Goal: Task Accomplishment & Management: Use online tool/utility

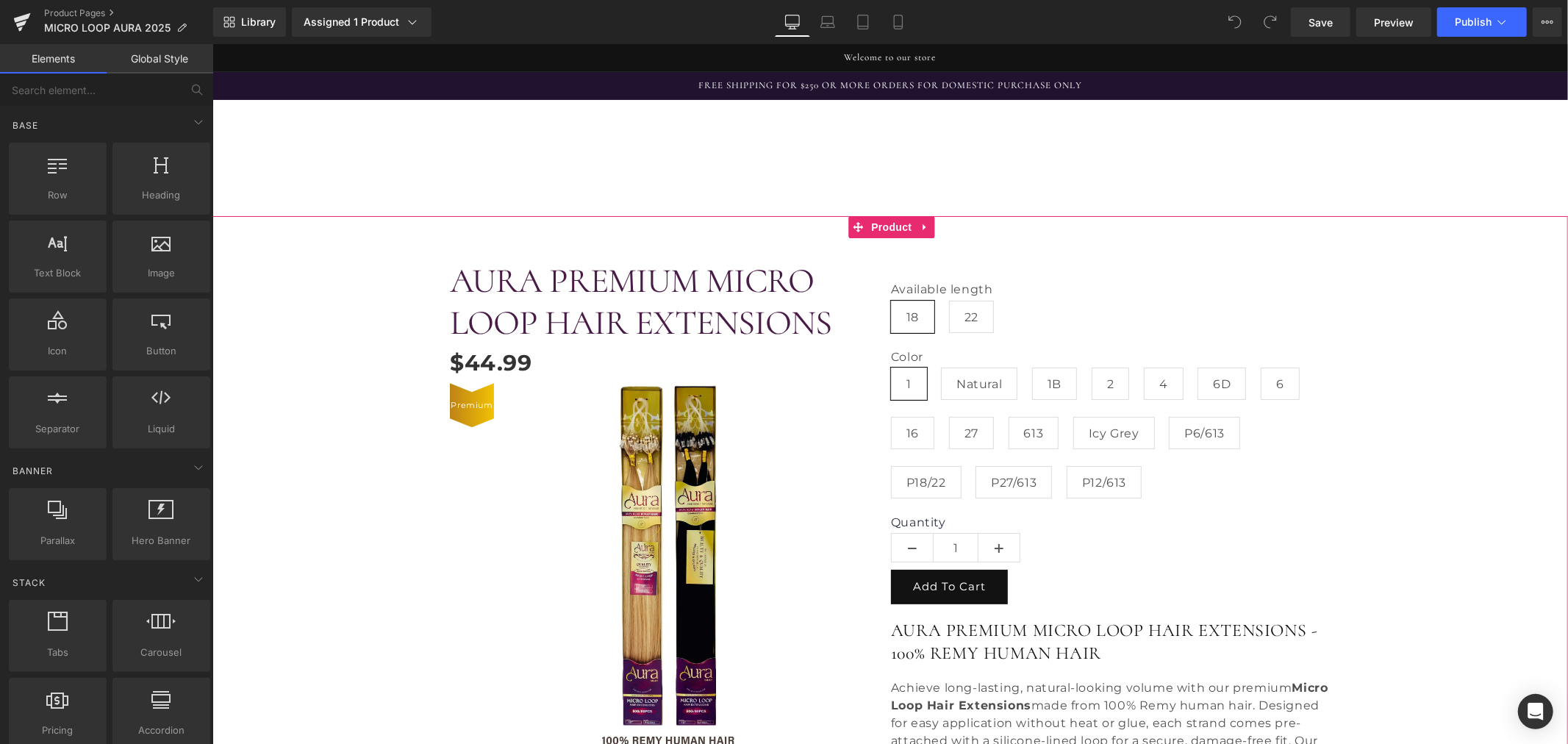
scroll to position [327, 0]
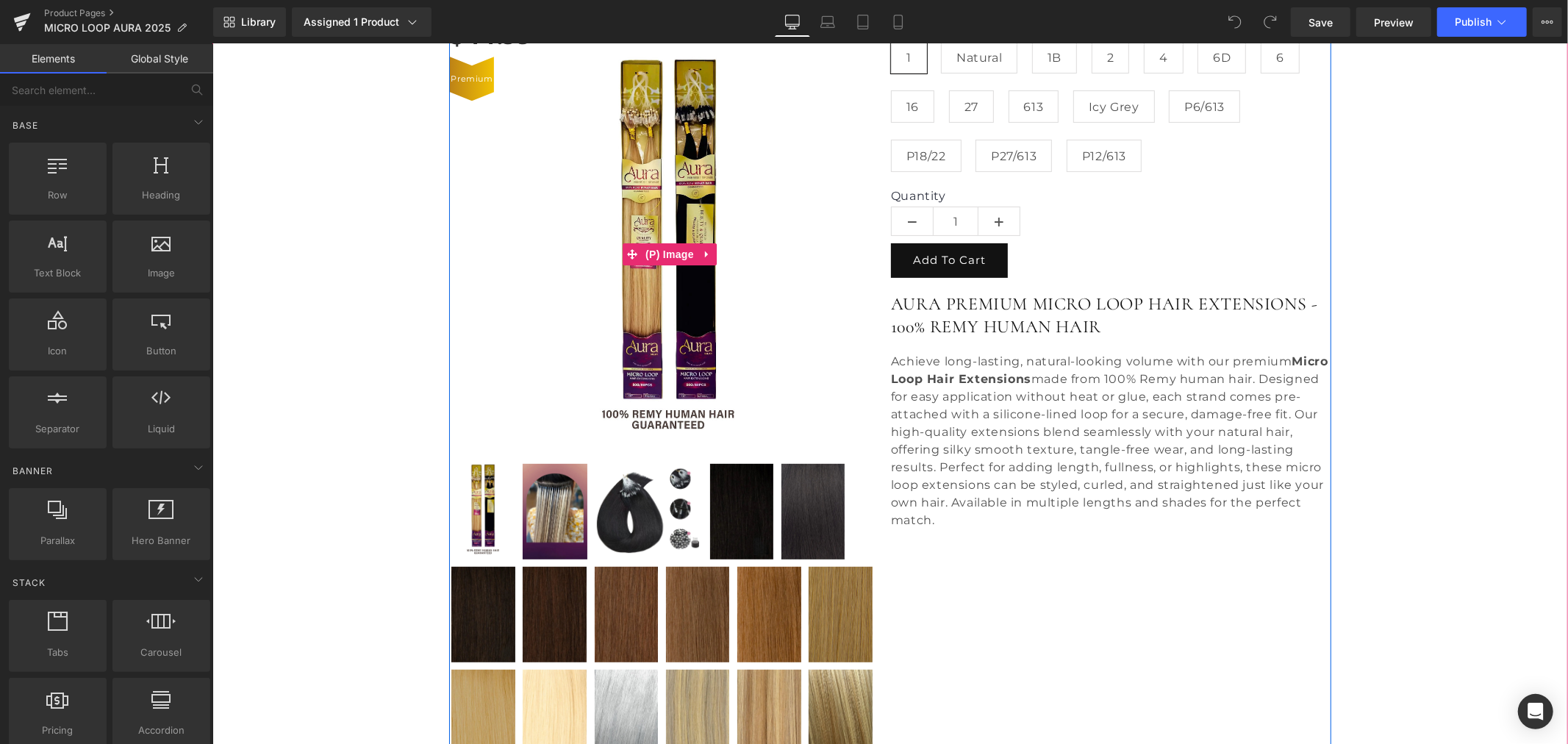
drag, startPoint x: 665, startPoint y: 249, endPoint x: 459, endPoint y: 221, distance: 207.9
click at [665, 249] on span "(P) Image" at bounding box center [669, 253] width 56 height 22
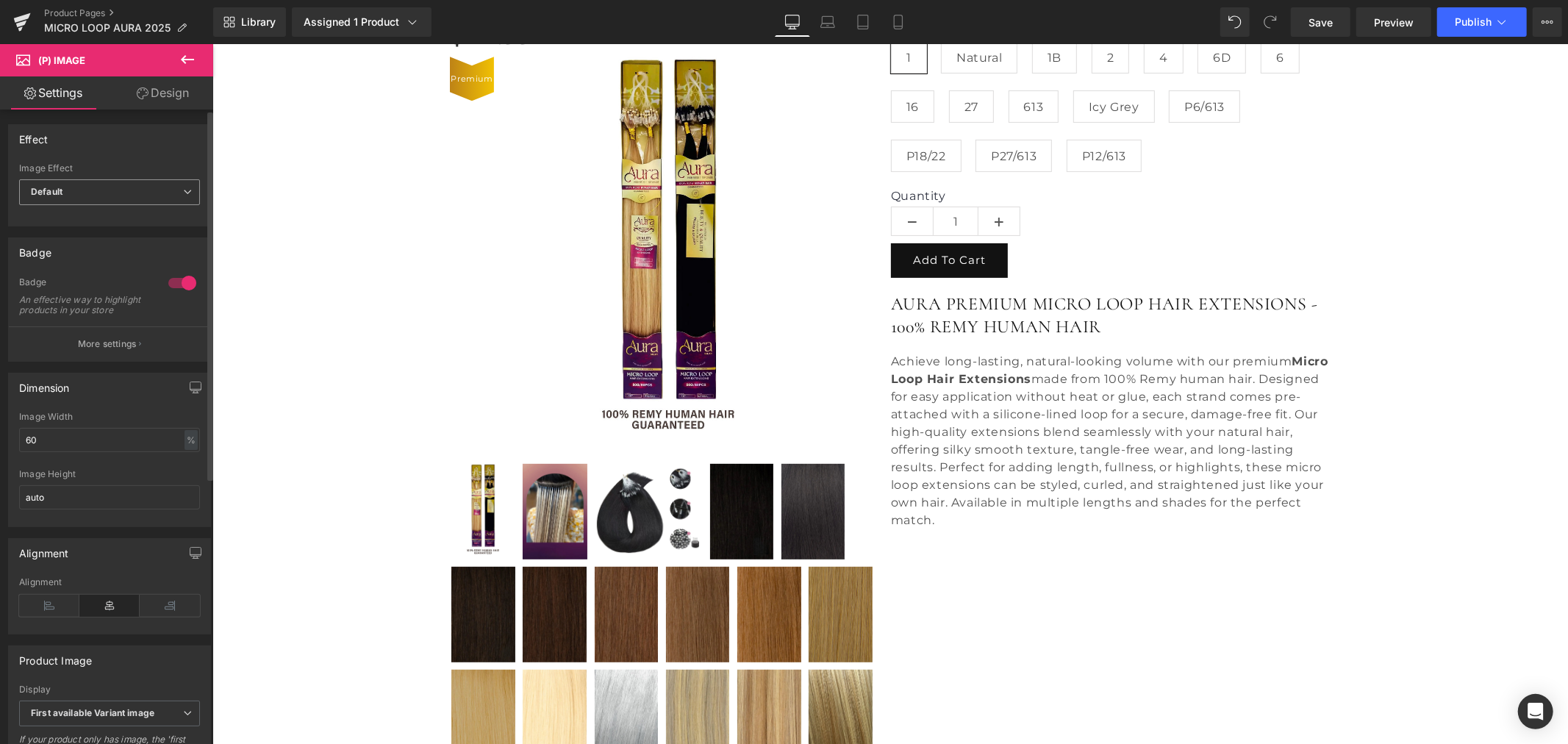
click at [121, 188] on span "Default" at bounding box center [109, 191] width 181 height 25
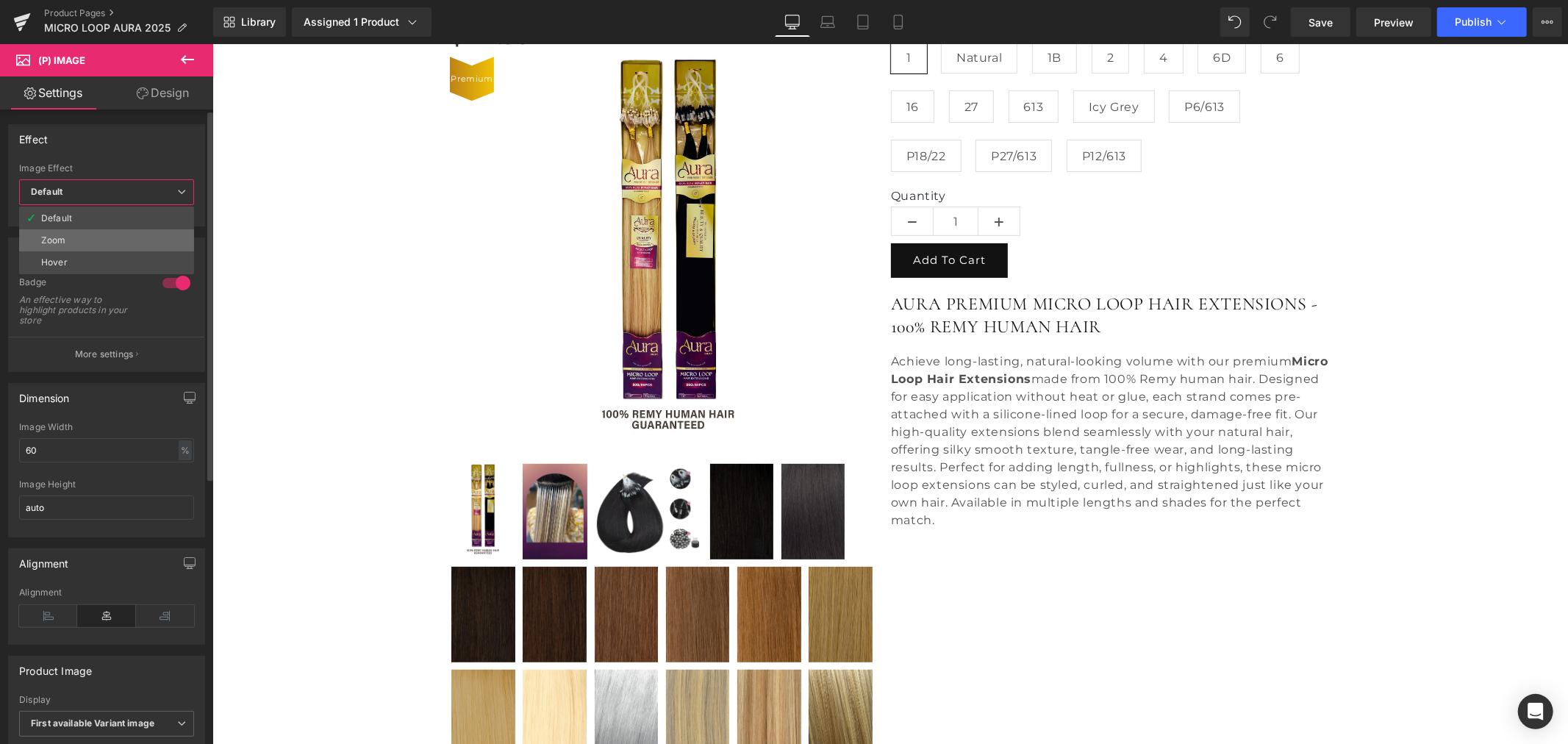
click at [86, 241] on li "Zoom" at bounding box center [107, 240] width 175 height 22
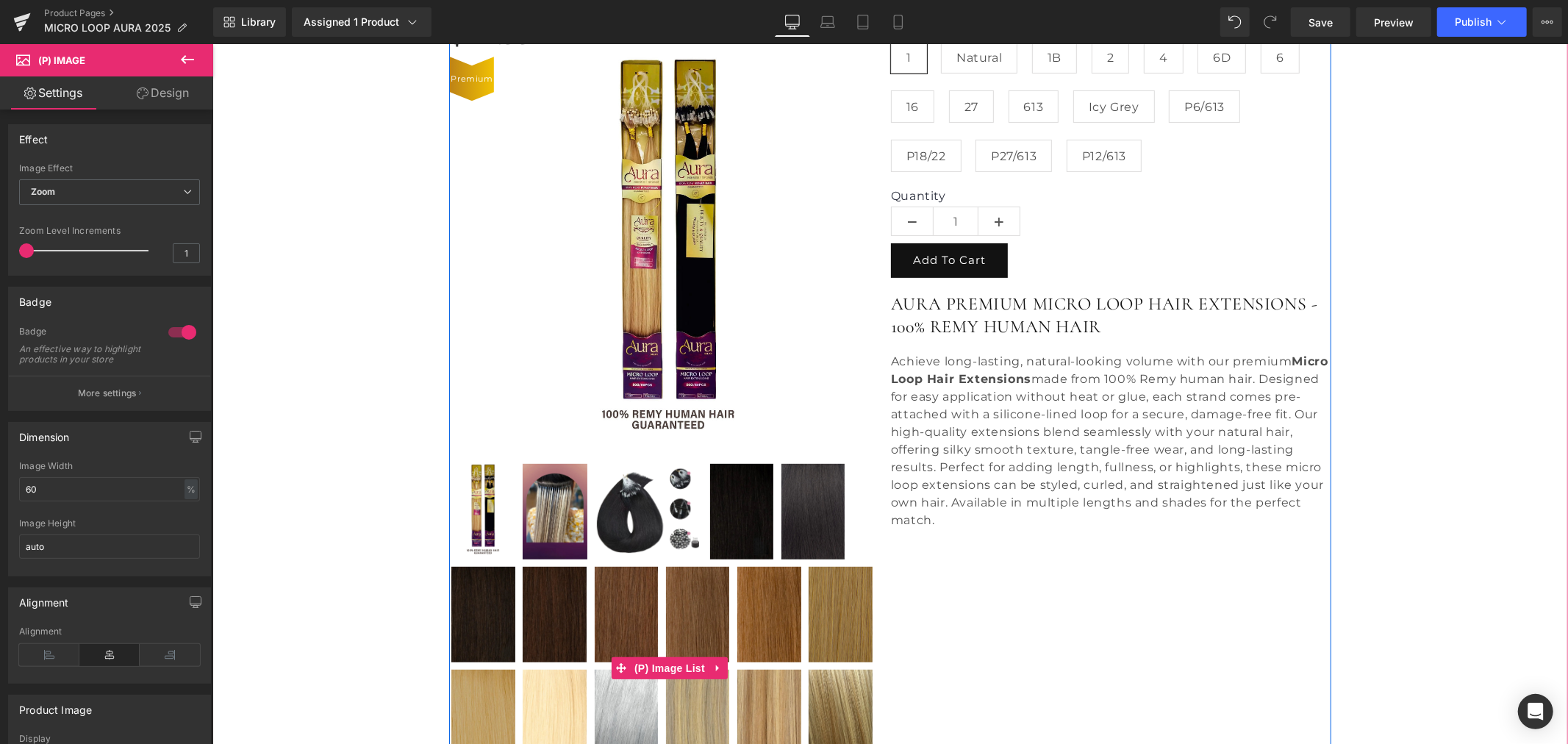
click at [632, 510] on img at bounding box center [647, 510] width 107 height 95
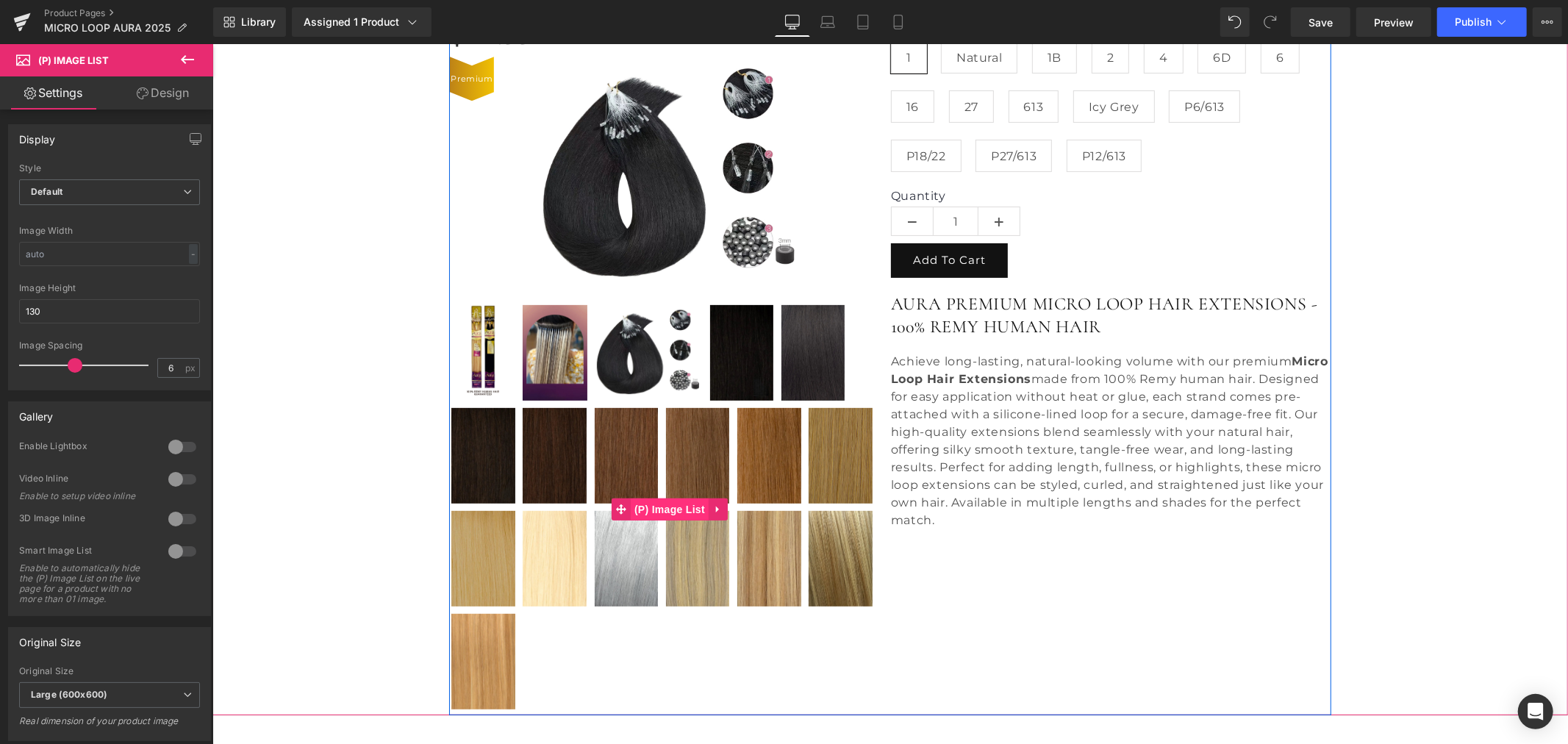
click at [669, 503] on span "(P) Image List" at bounding box center [668, 508] width 78 height 22
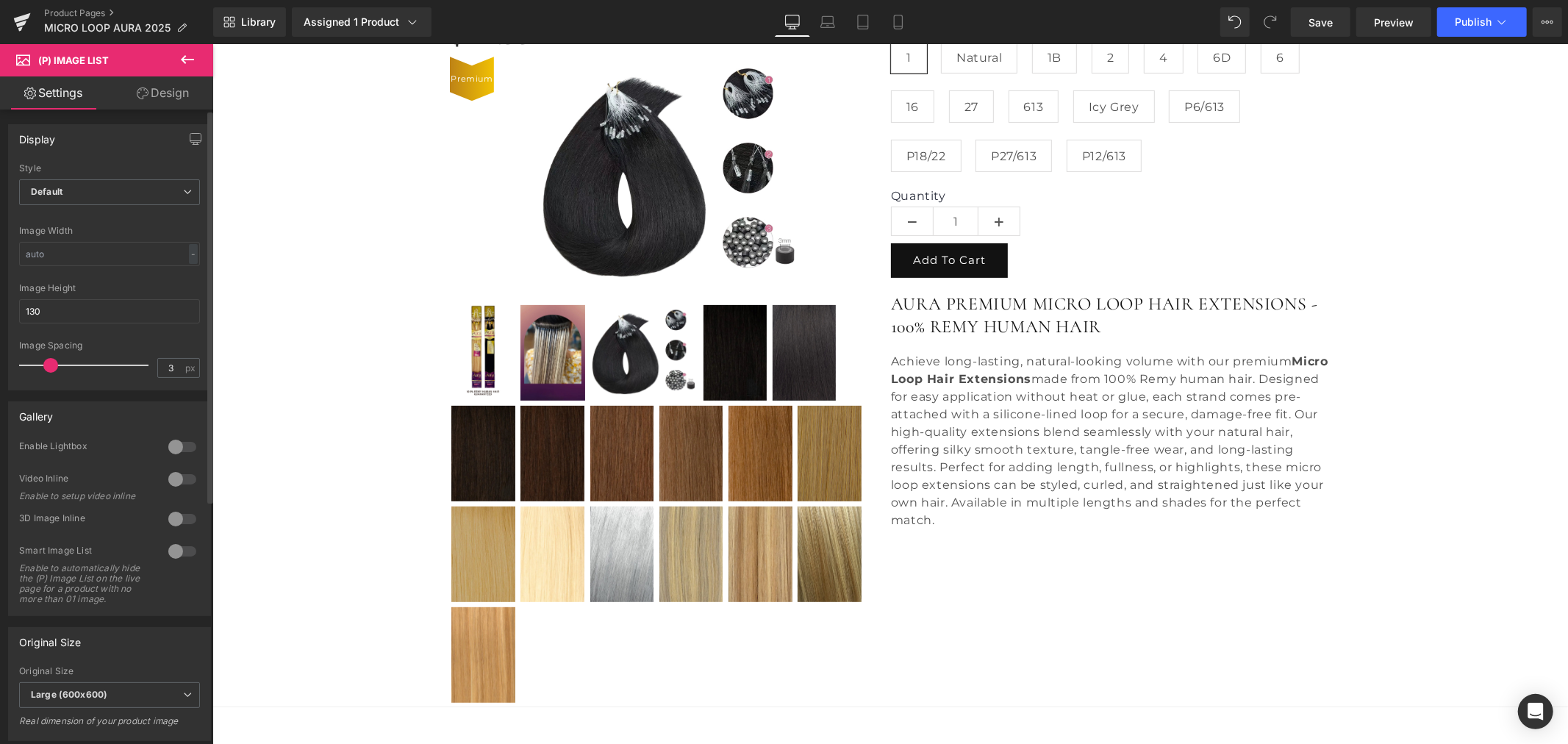
drag, startPoint x: 71, startPoint y: 363, endPoint x: 48, endPoint y: 372, distance: 24.7
click at [48, 372] on div at bounding box center [87, 365] width 122 height 30
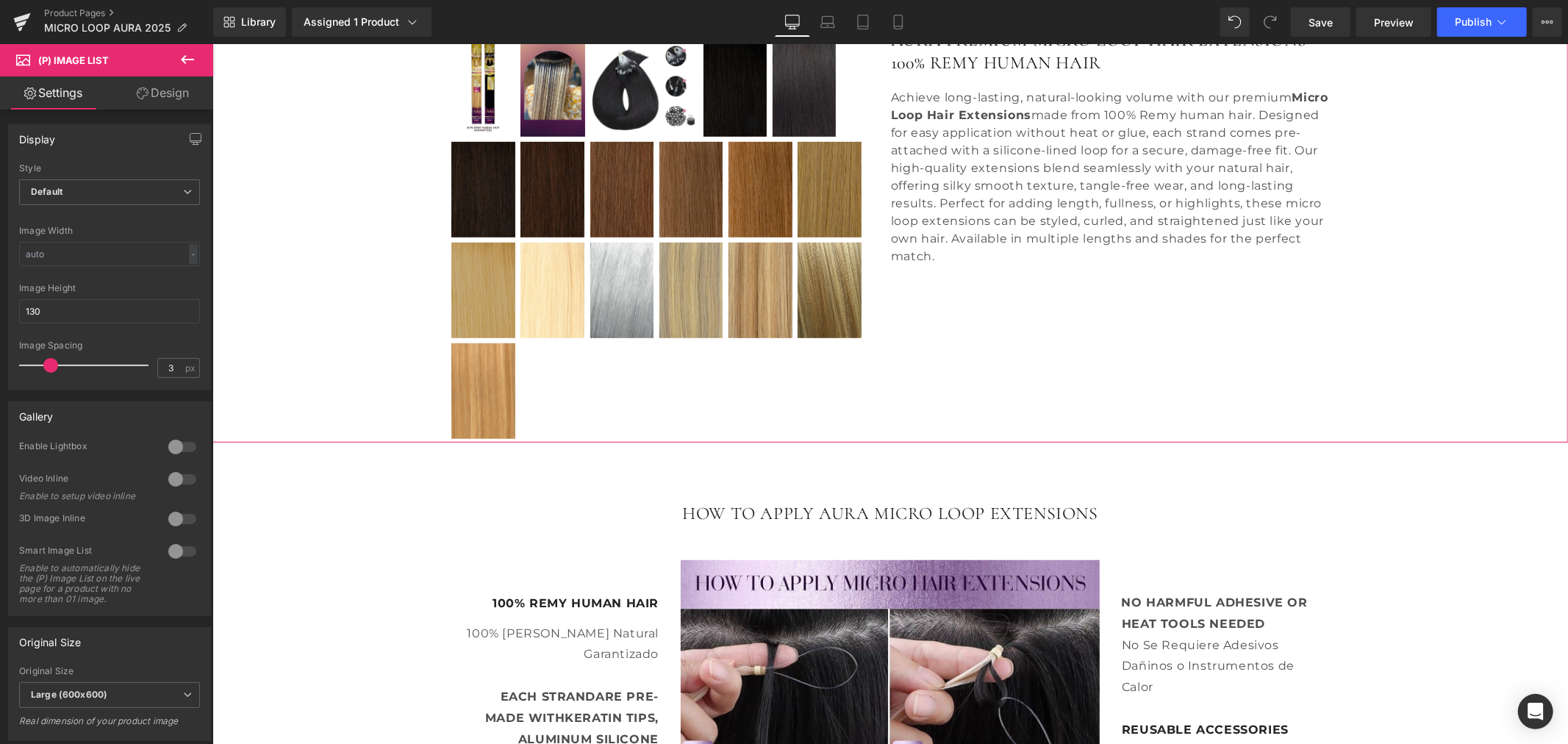
scroll to position [489, 0]
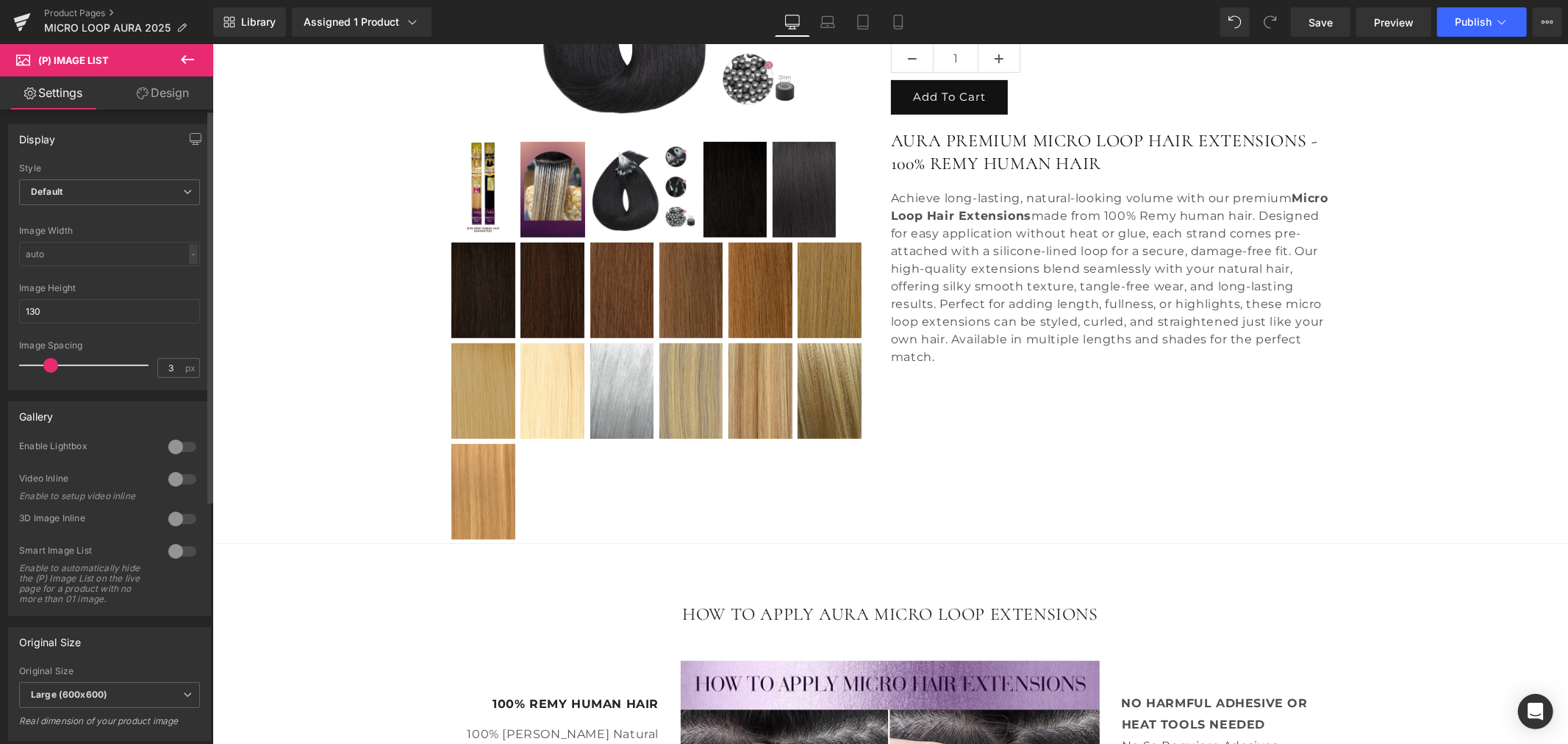
click at [49, 364] on span at bounding box center [51, 365] width 15 height 15
click at [86, 196] on span "Default" at bounding box center [109, 191] width 181 height 25
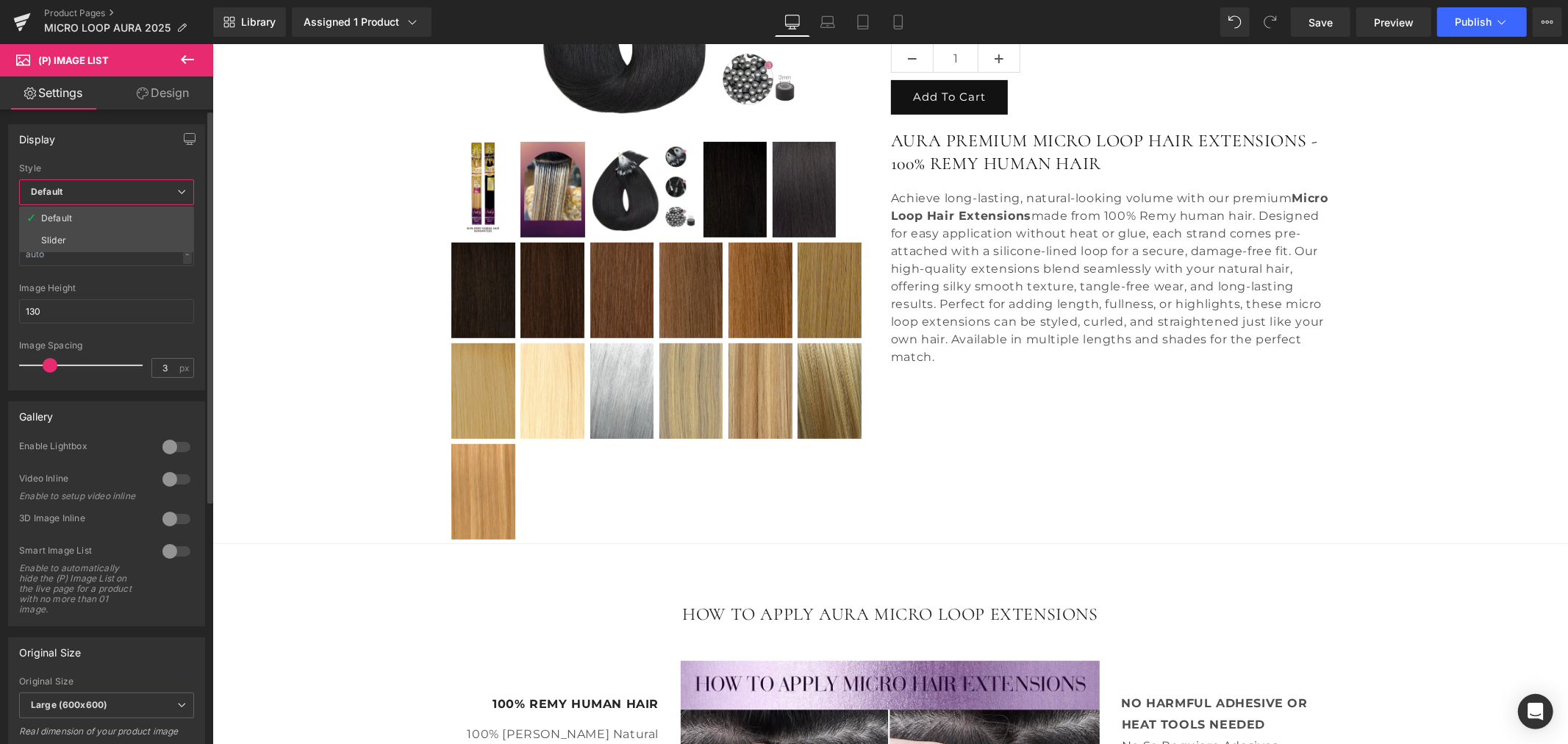
click at [86, 196] on span "Default" at bounding box center [107, 191] width 175 height 25
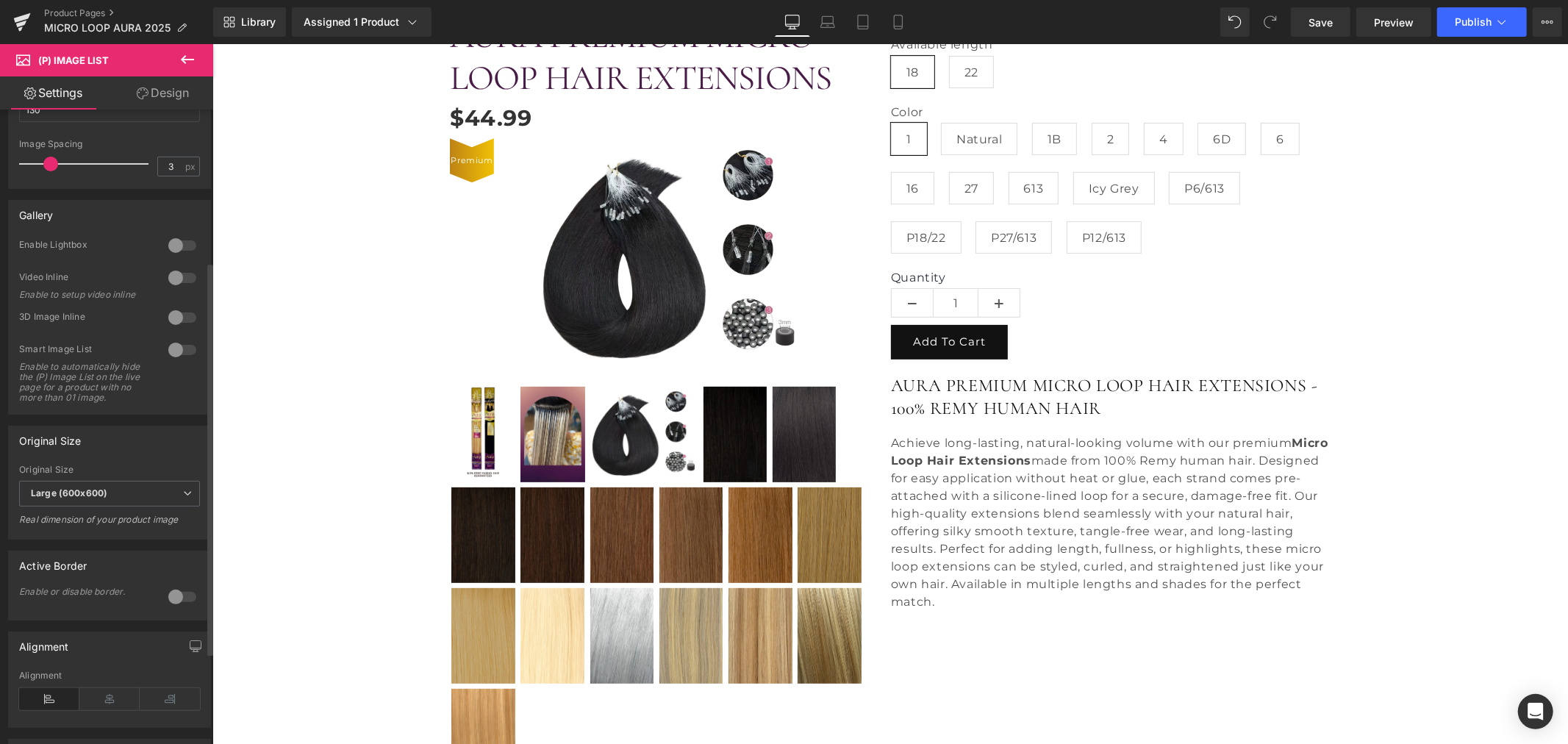
scroll to position [245, 0]
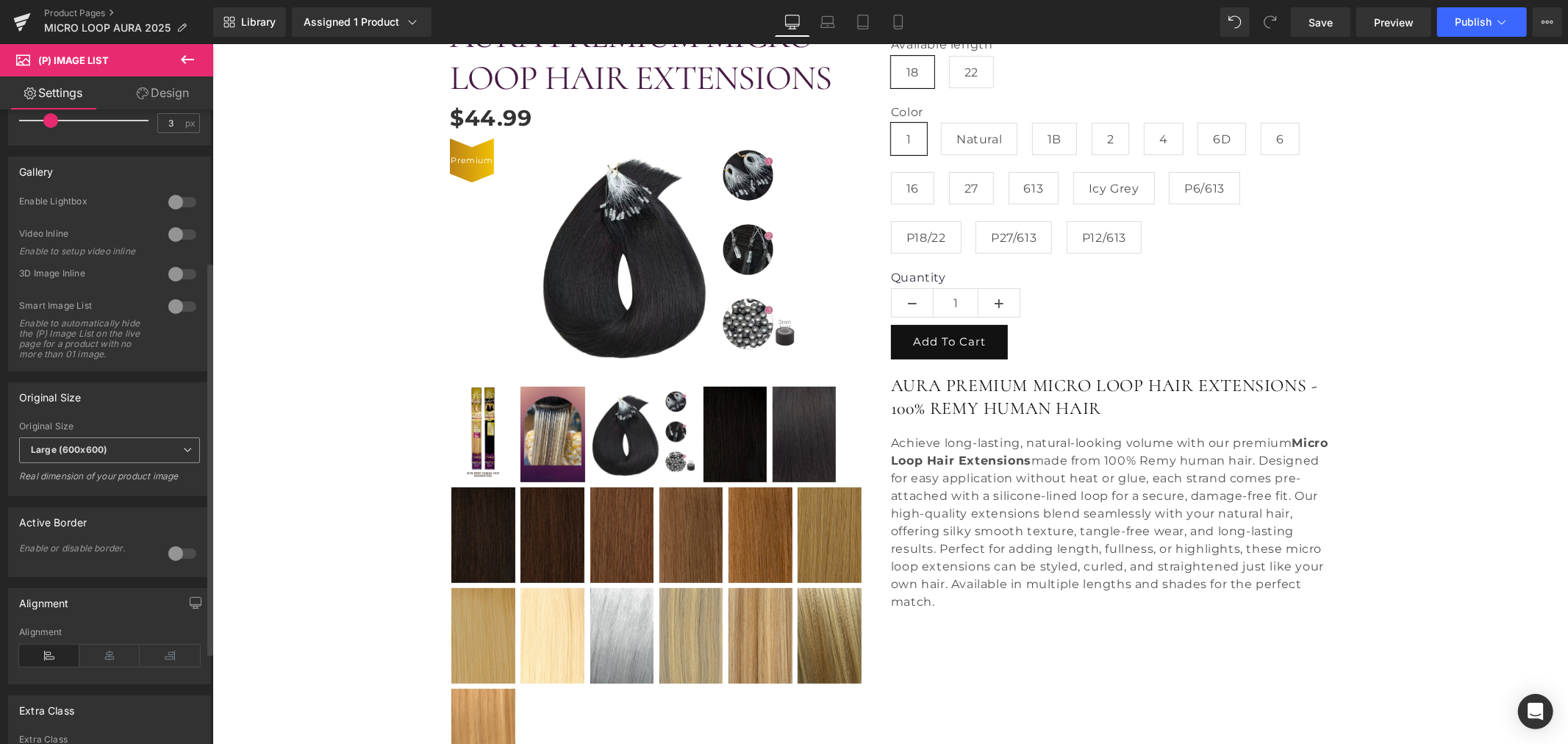
click at [101, 463] on span "Large (600x600)" at bounding box center [109, 450] width 181 height 25
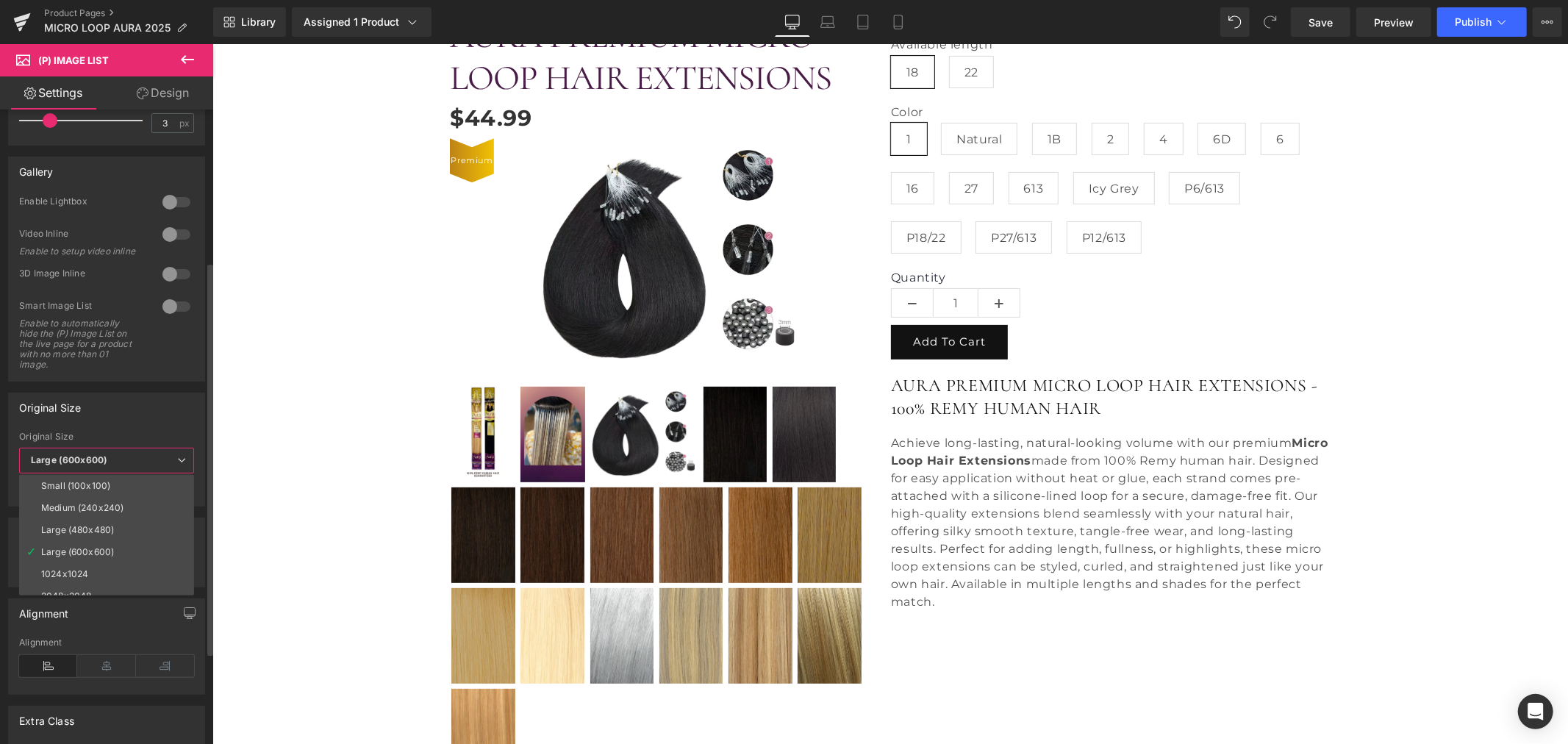
click at [101, 465] on span "Large (600x600)" at bounding box center [107, 459] width 175 height 25
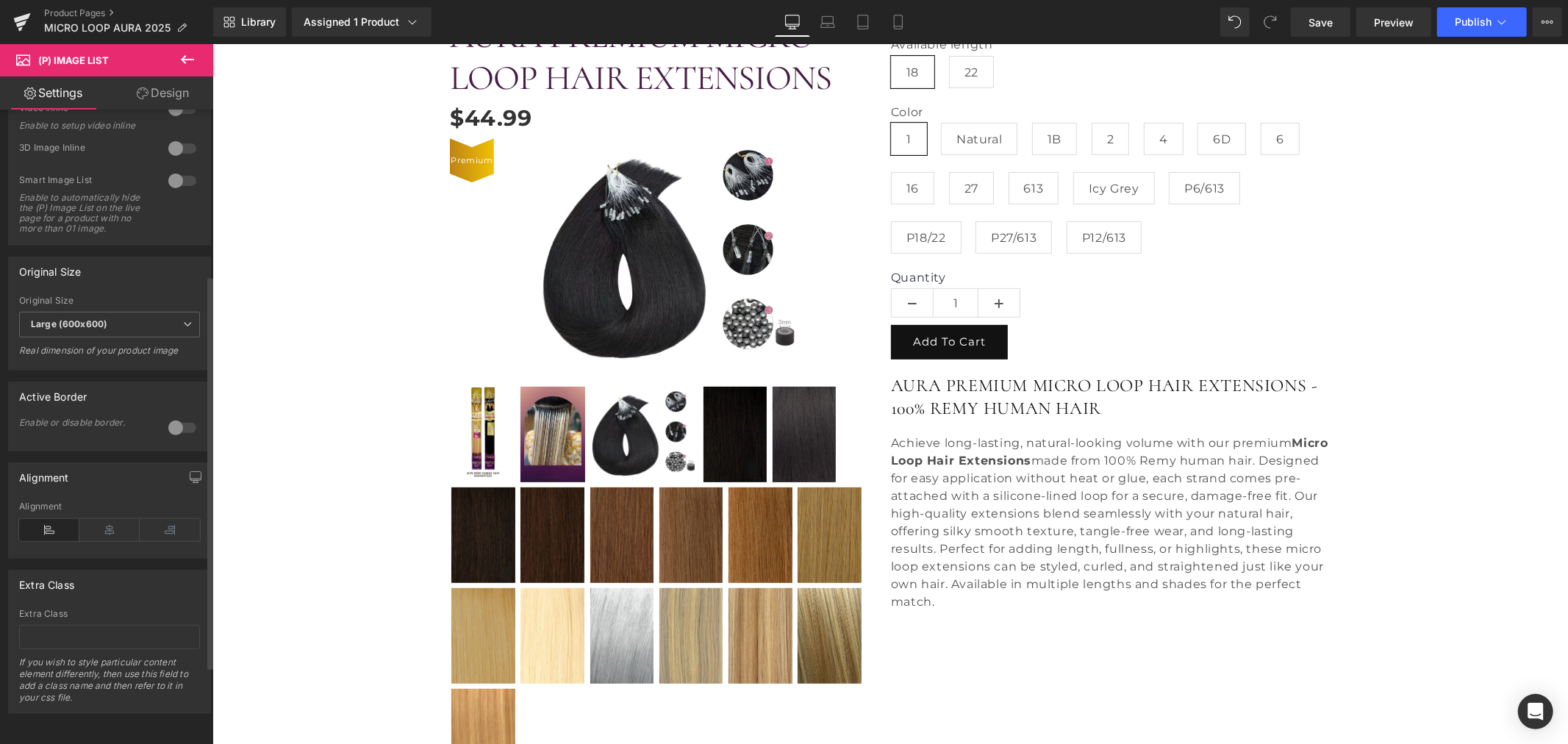
scroll to position [392, 0]
click at [112, 519] on icon at bounding box center [109, 529] width 60 height 22
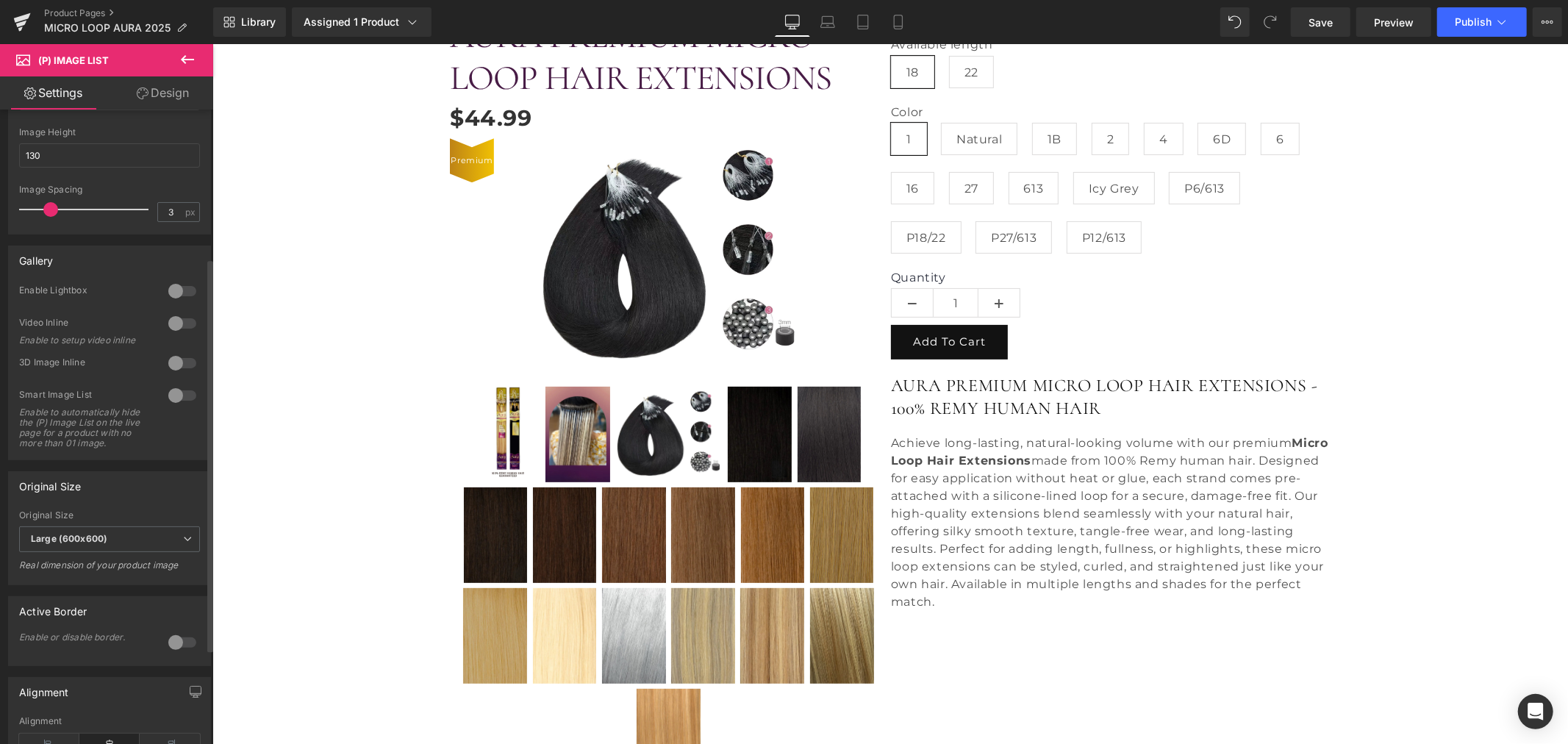
scroll to position [148, 0]
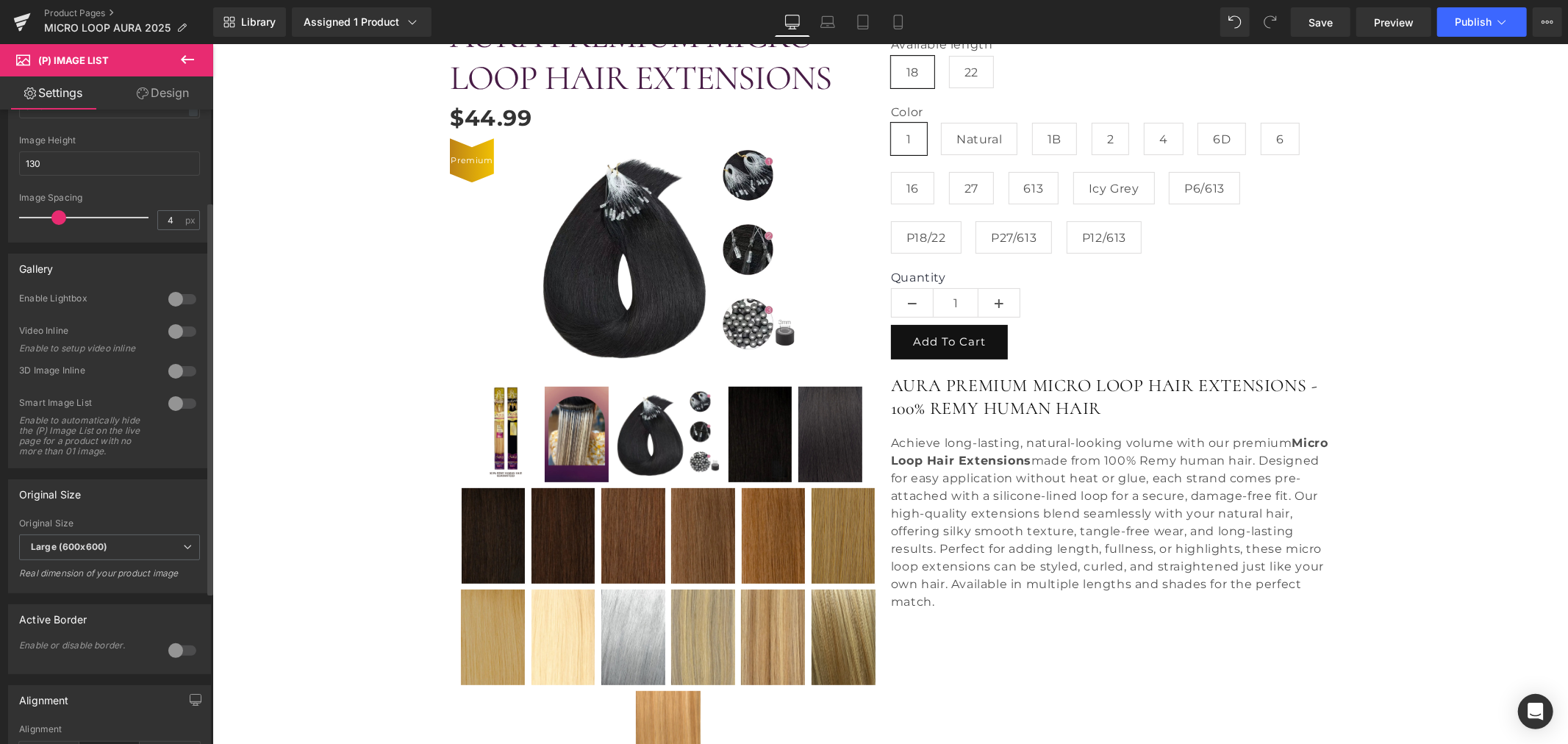
type input "3"
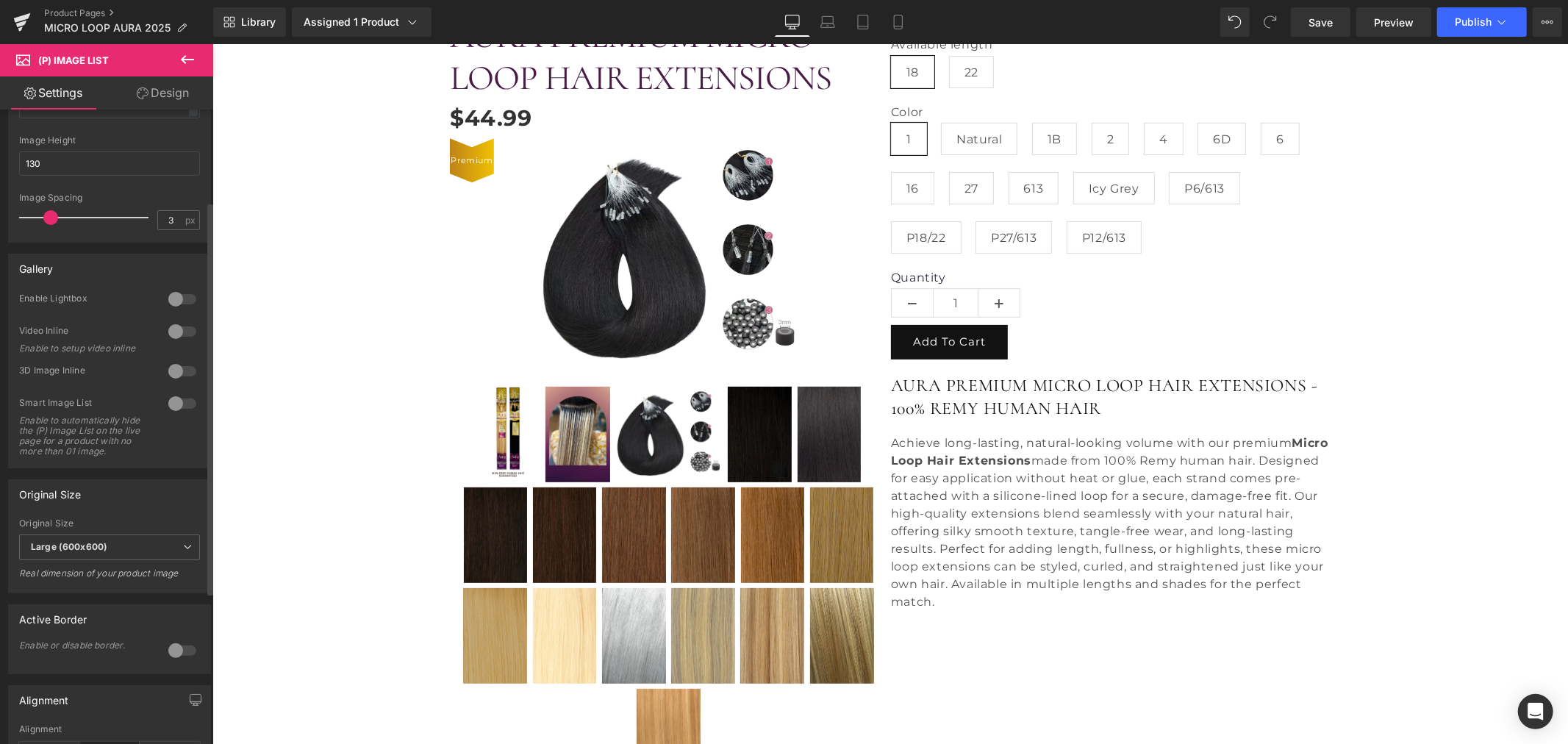
drag, startPoint x: 46, startPoint y: 220, endPoint x: 48, endPoint y: 241, distance: 21.1
click at [48, 241] on div "Display Default Slider Style Default Default Slider 5 Columns 5 4 Columns 4 3 C…" at bounding box center [110, 449] width 220 height 975
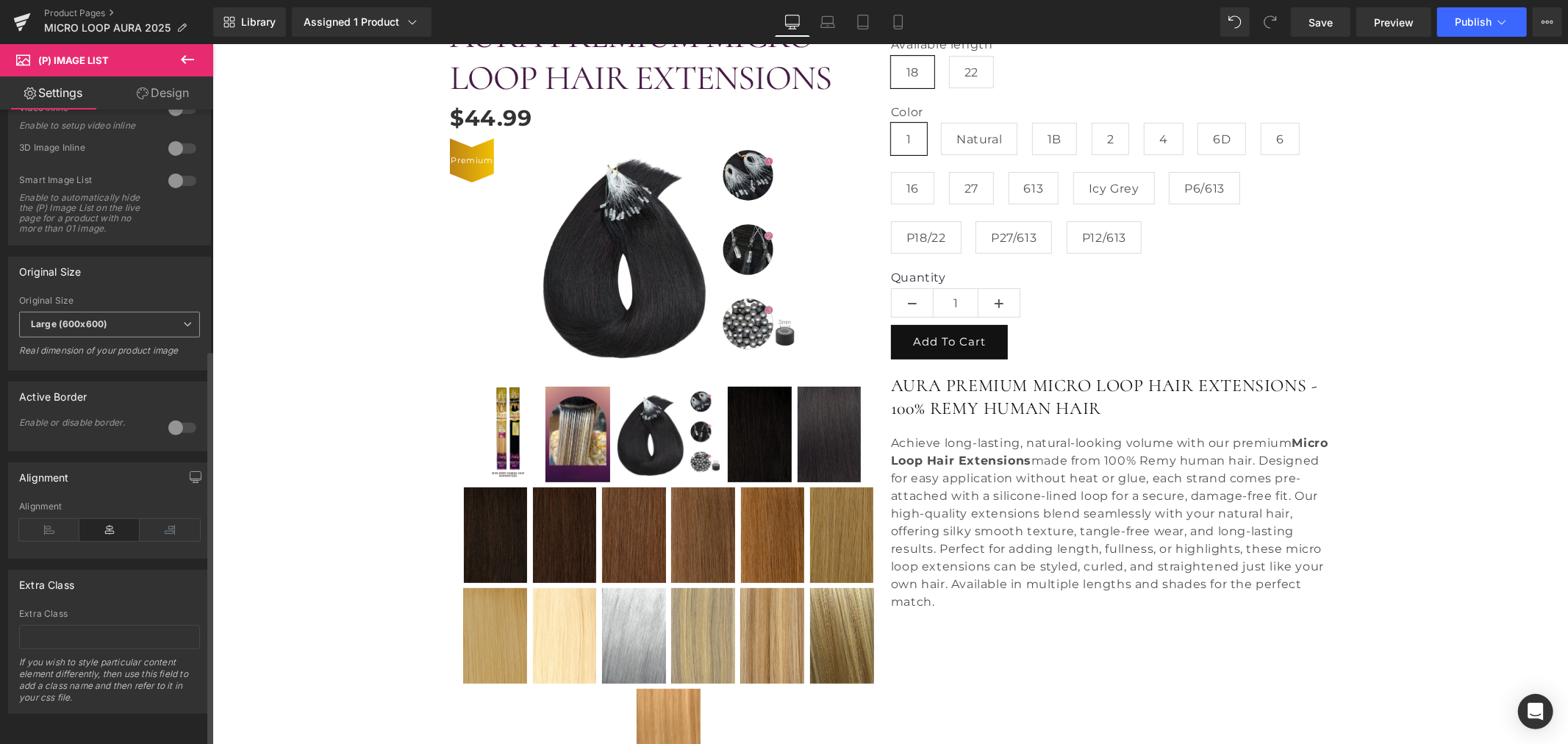
scroll to position [392, 0]
click at [48, 519] on icon at bounding box center [49, 529] width 60 height 22
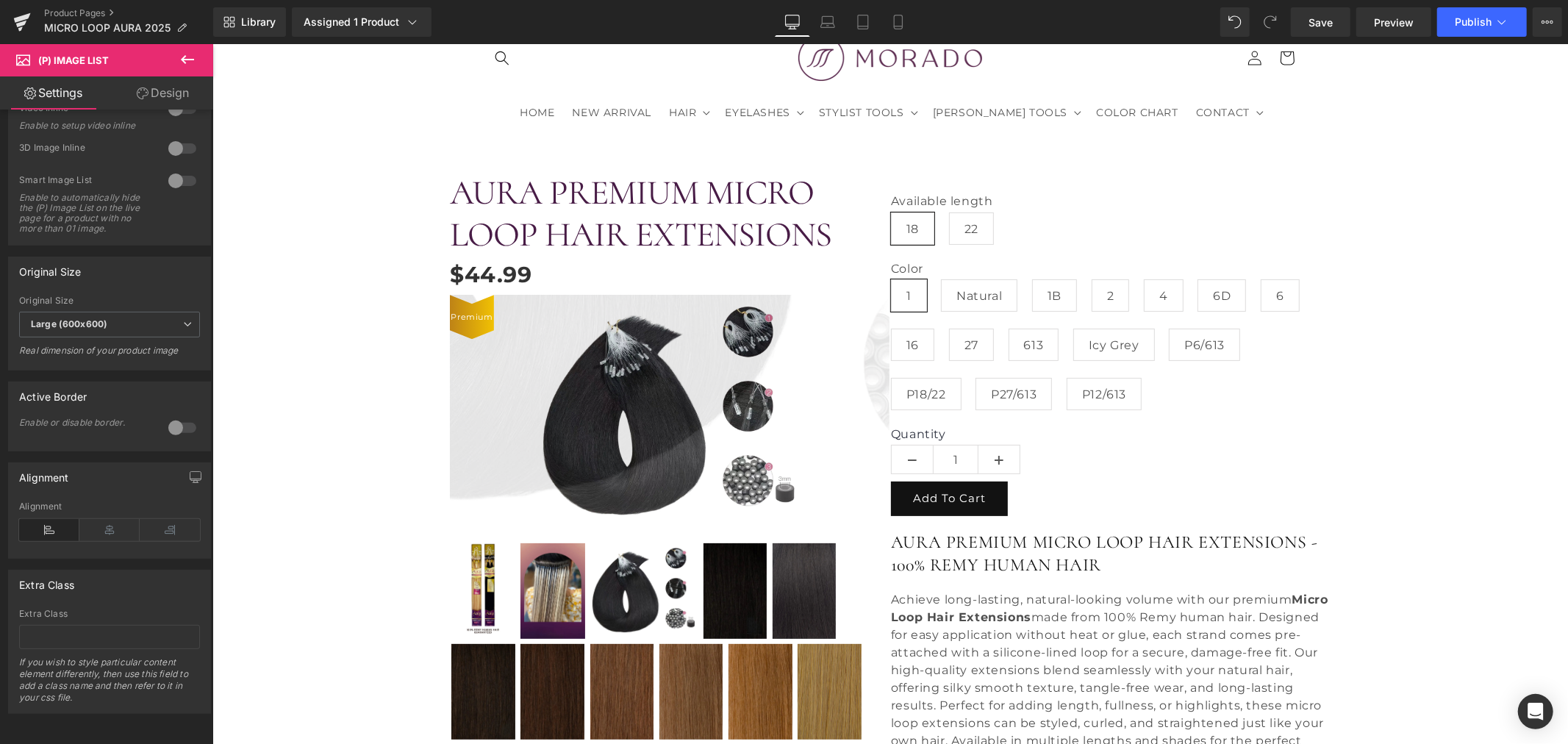
scroll to position [0, 0]
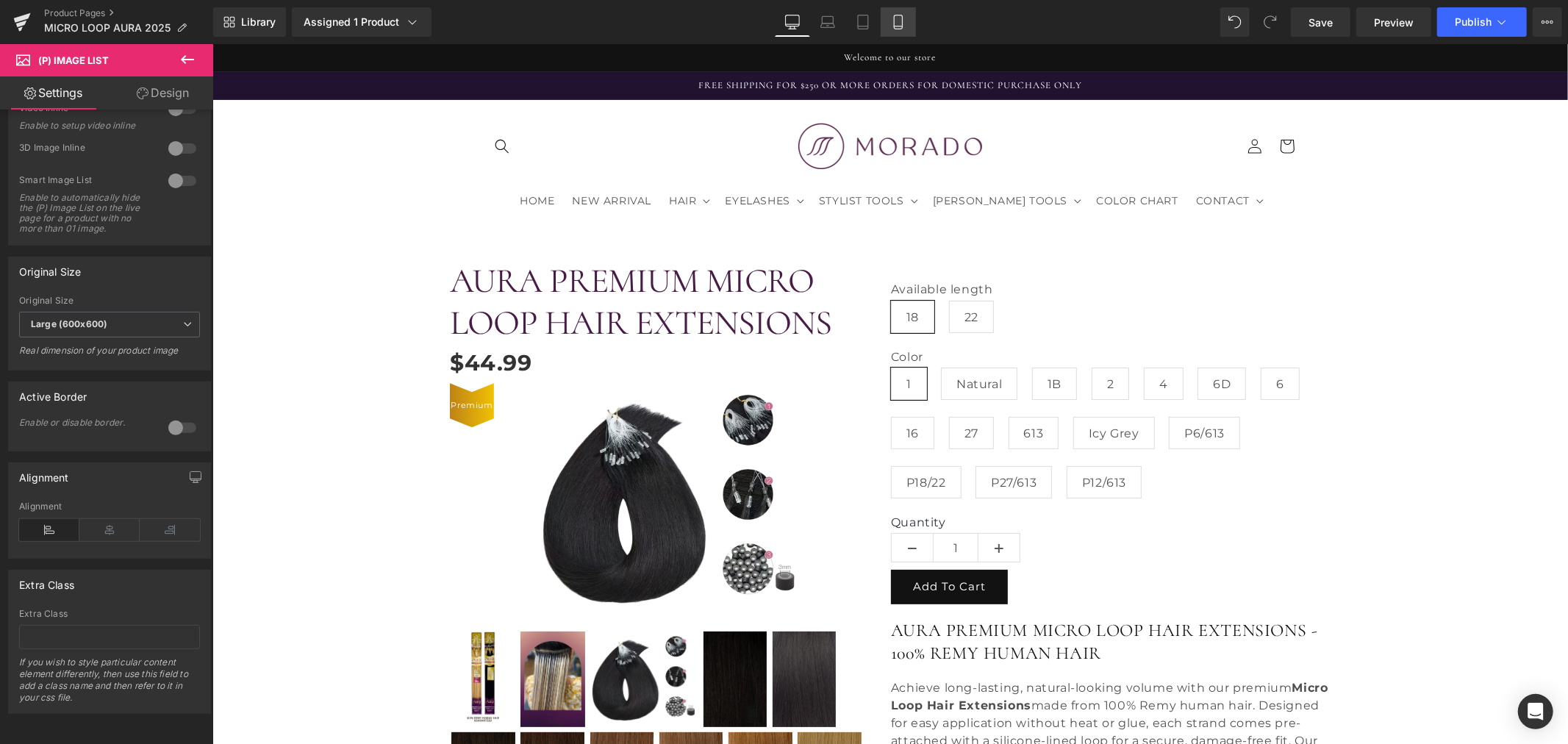
click at [901, 28] on icon at bounding box center [898, 22] width 15 height 15
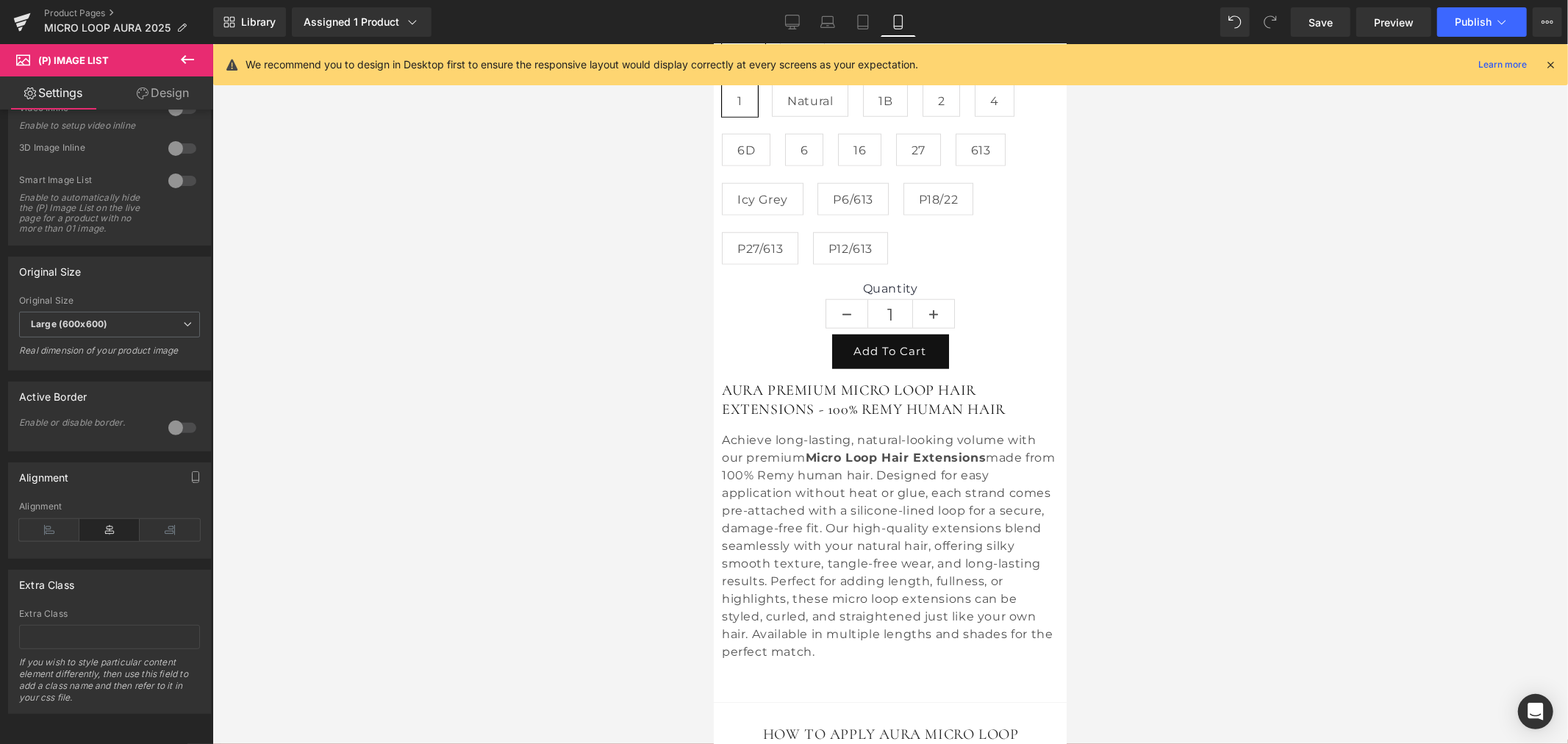
scroll to position [1354, 0]
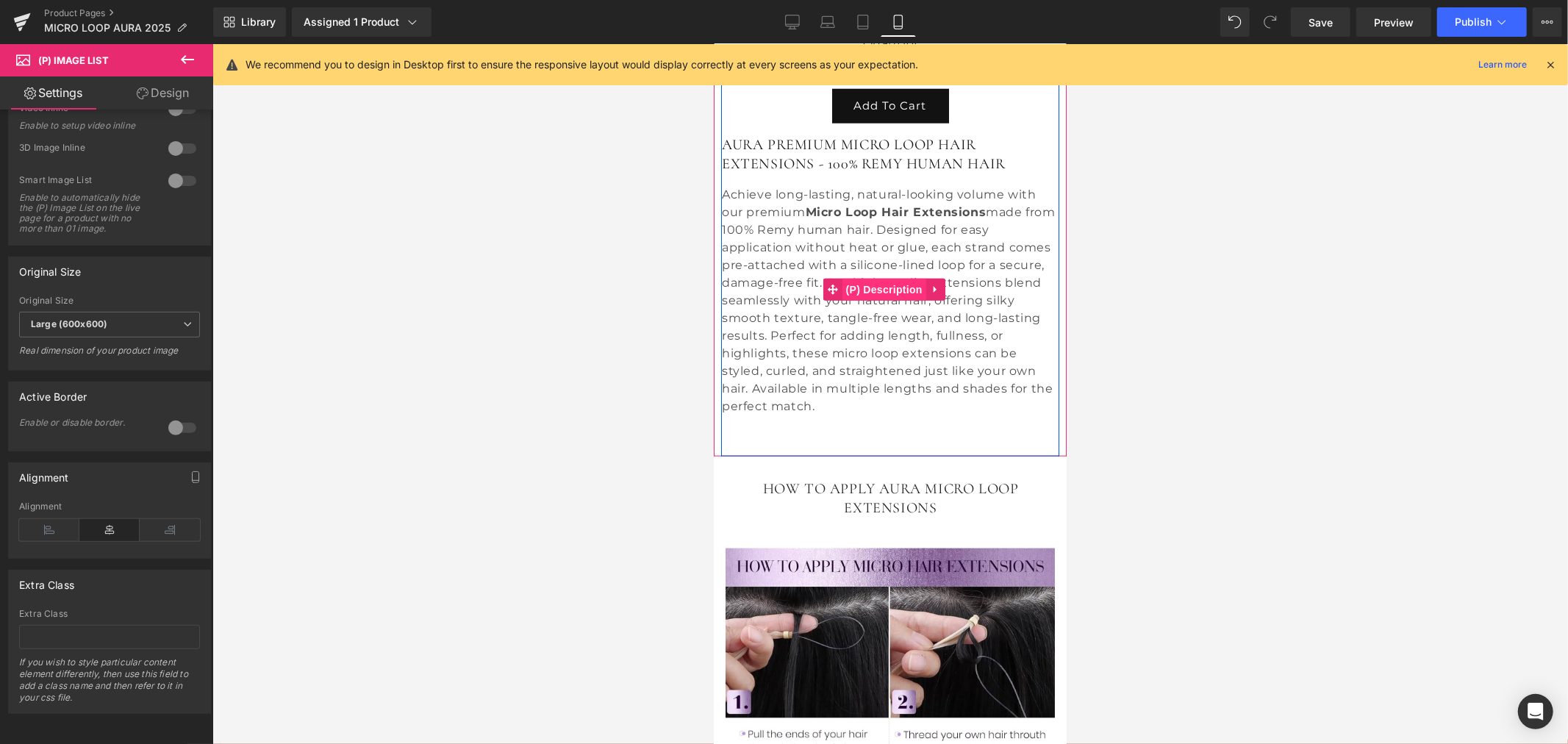
click at [880, 278] on span "(P) Description" at bounding box center [883, 288] width 84 height 22
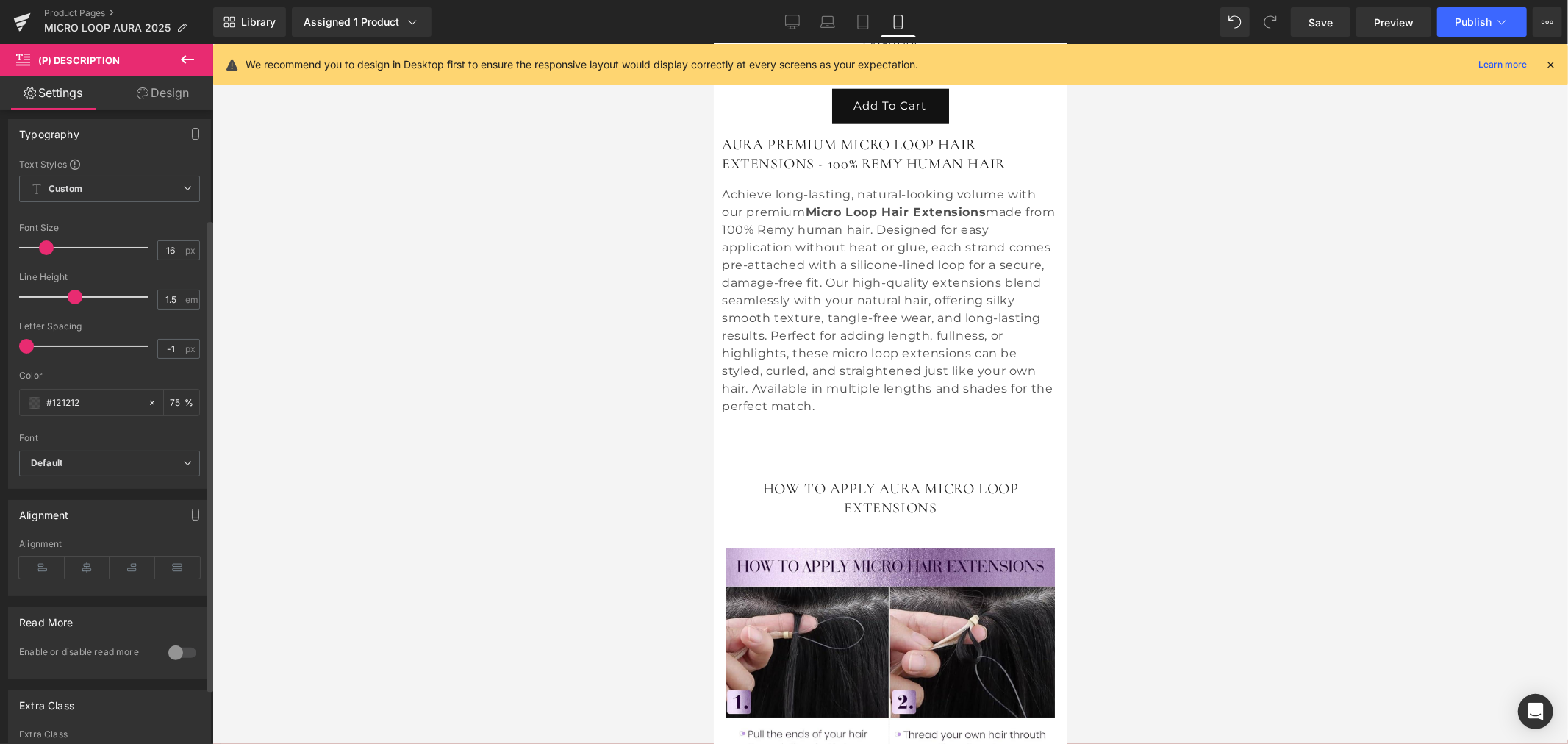
scroll to position [221, 0]
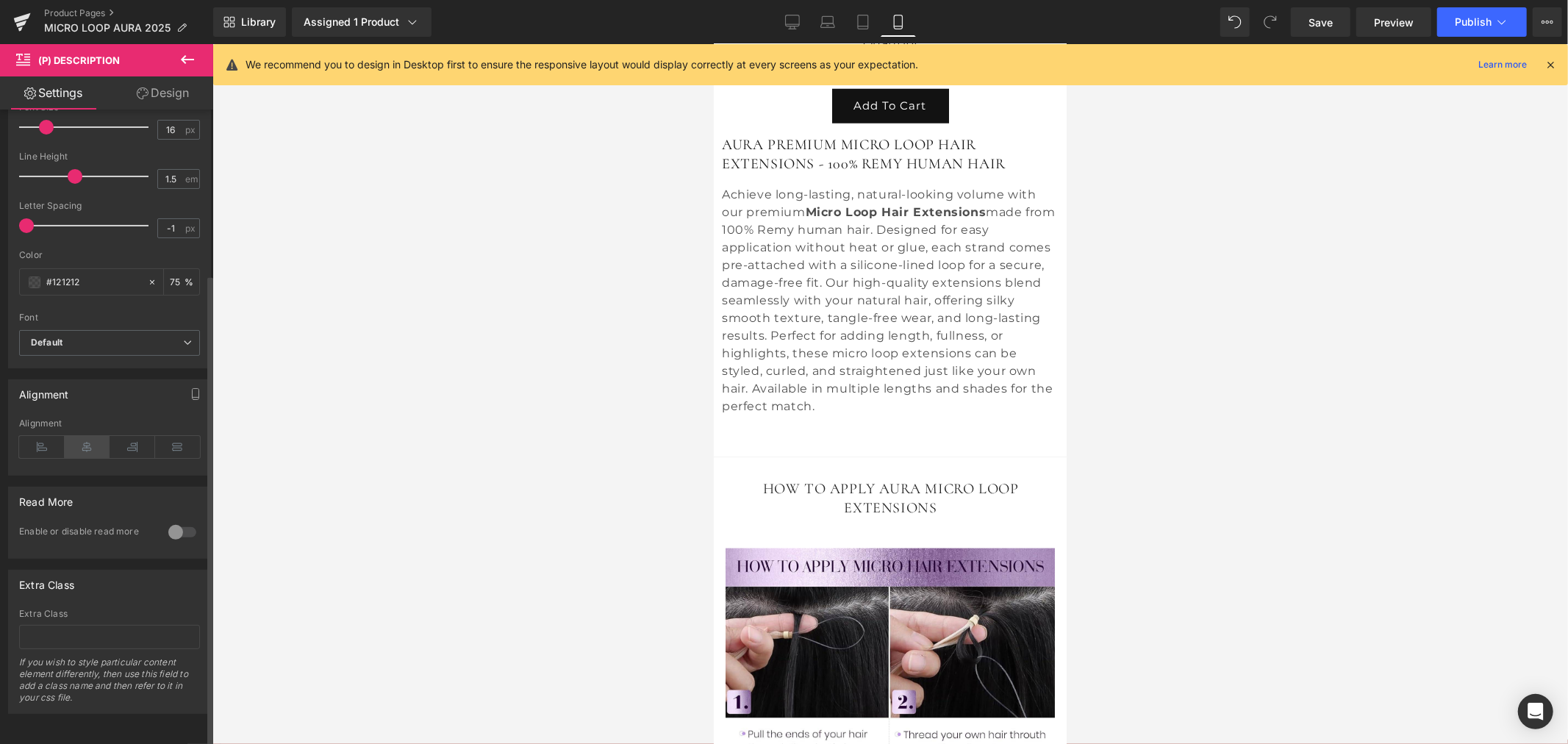
click at [88, 437] on icon at bounding box center [87, 446] width 45 height 22
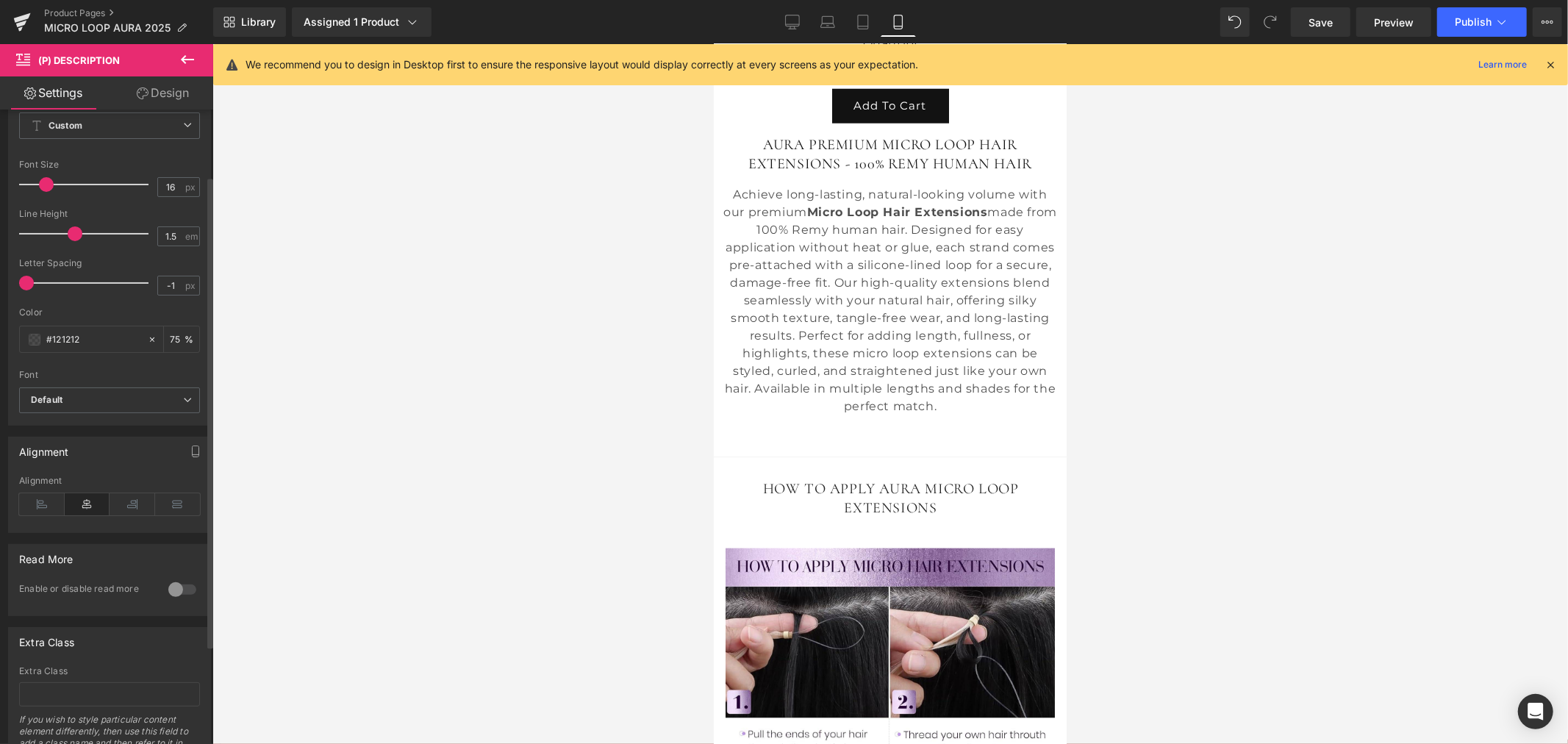
scroll to position [58, 0]
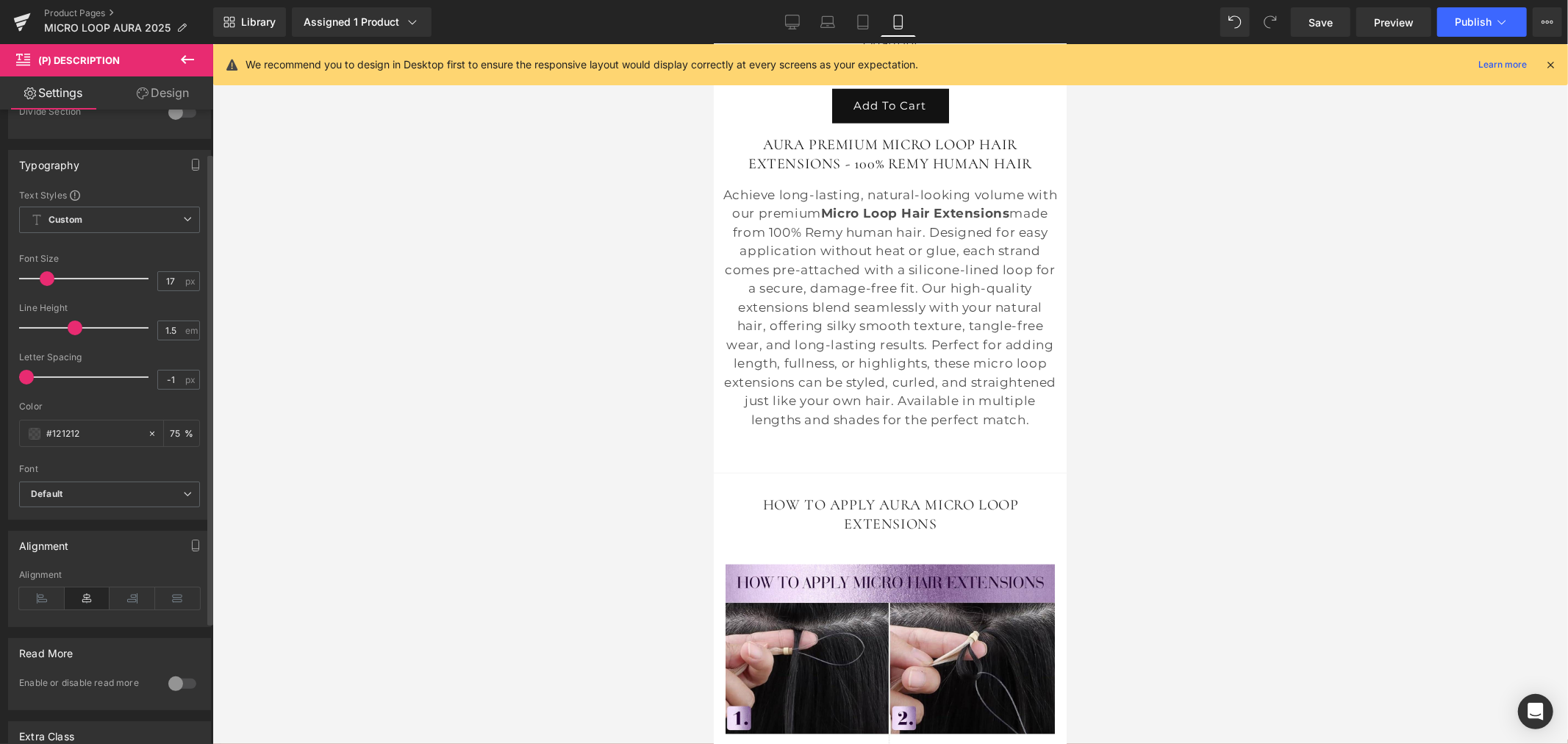
type input "16"
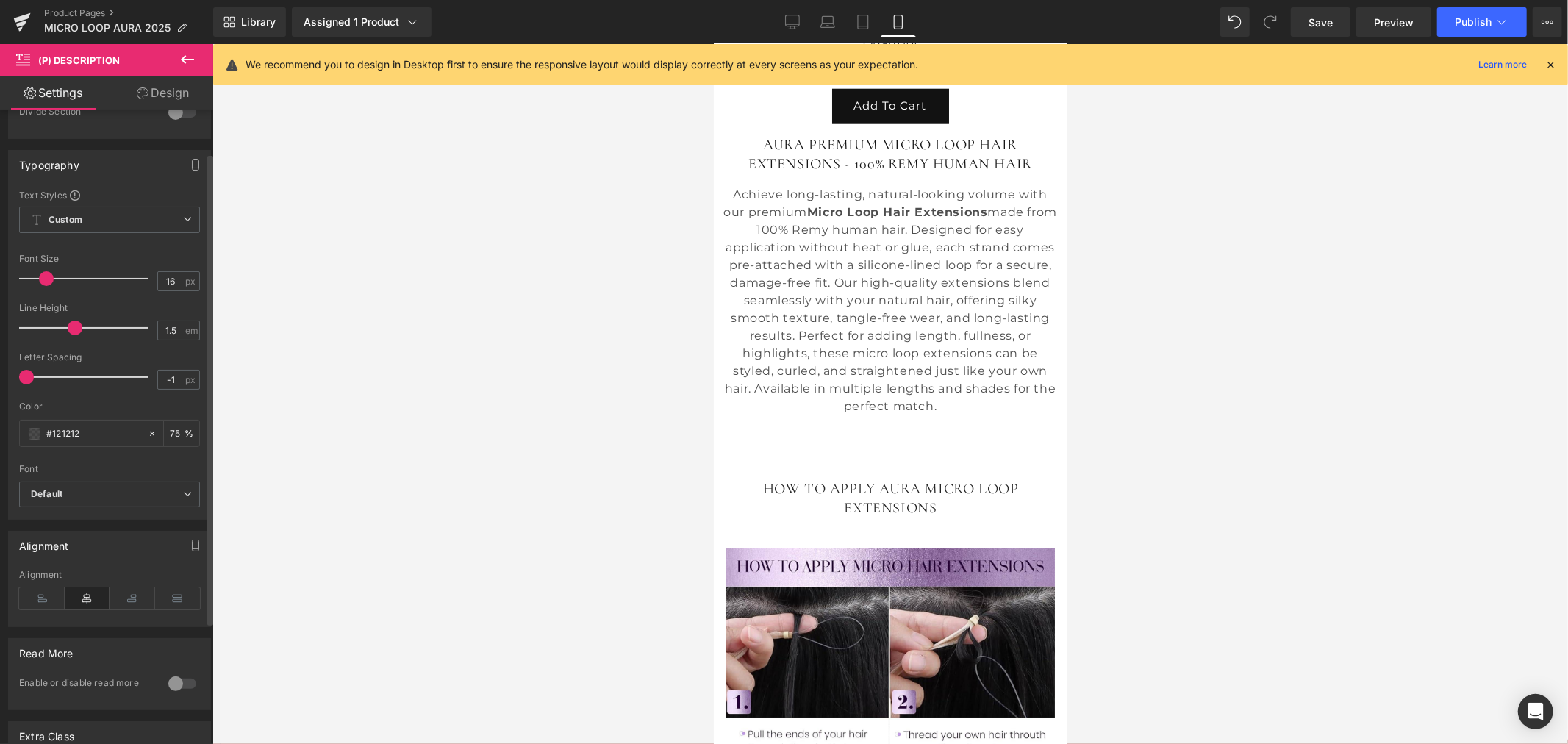
click at [42, 280] on span at bounding box center [46, 278] width 15 height 15
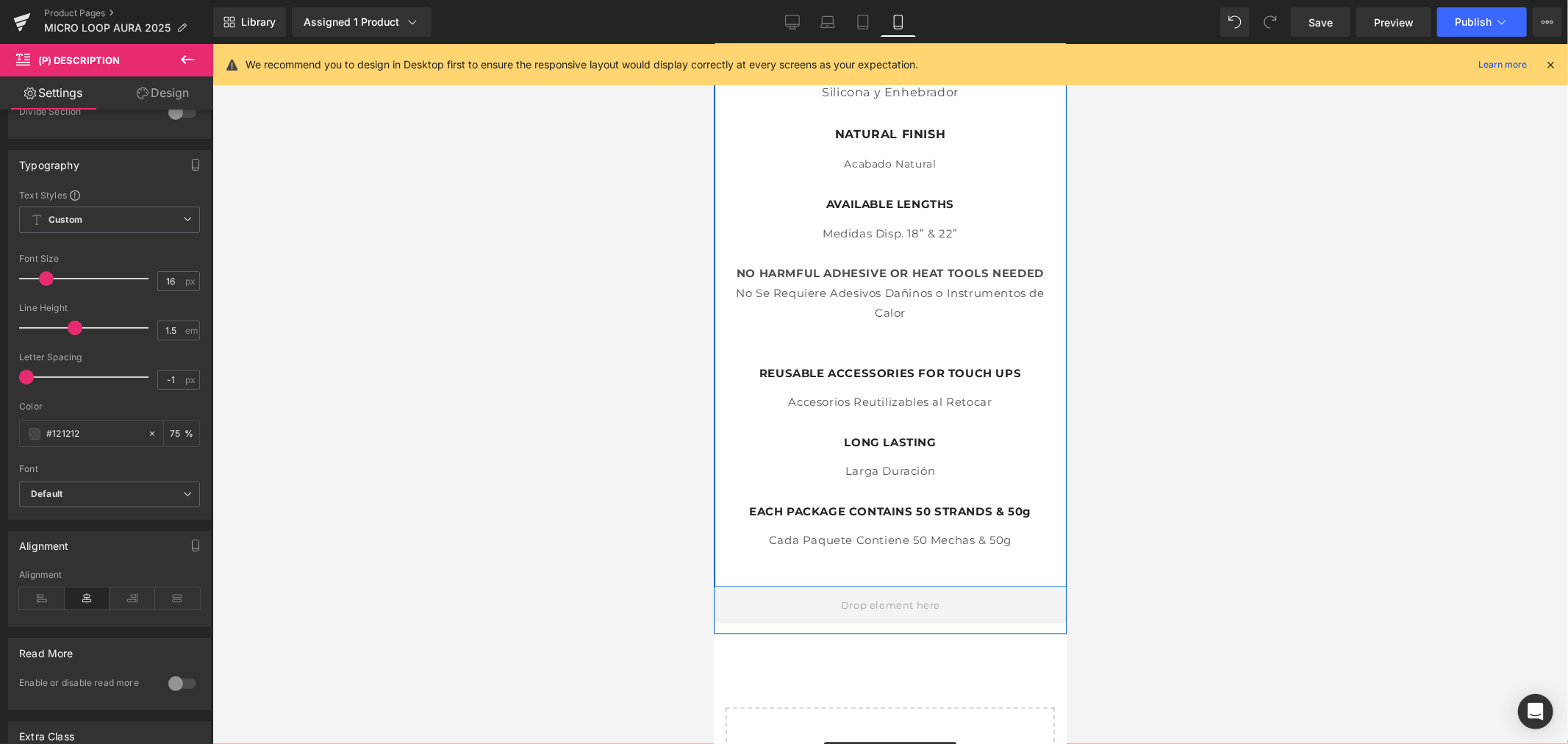
scroll to position [2496, 0]
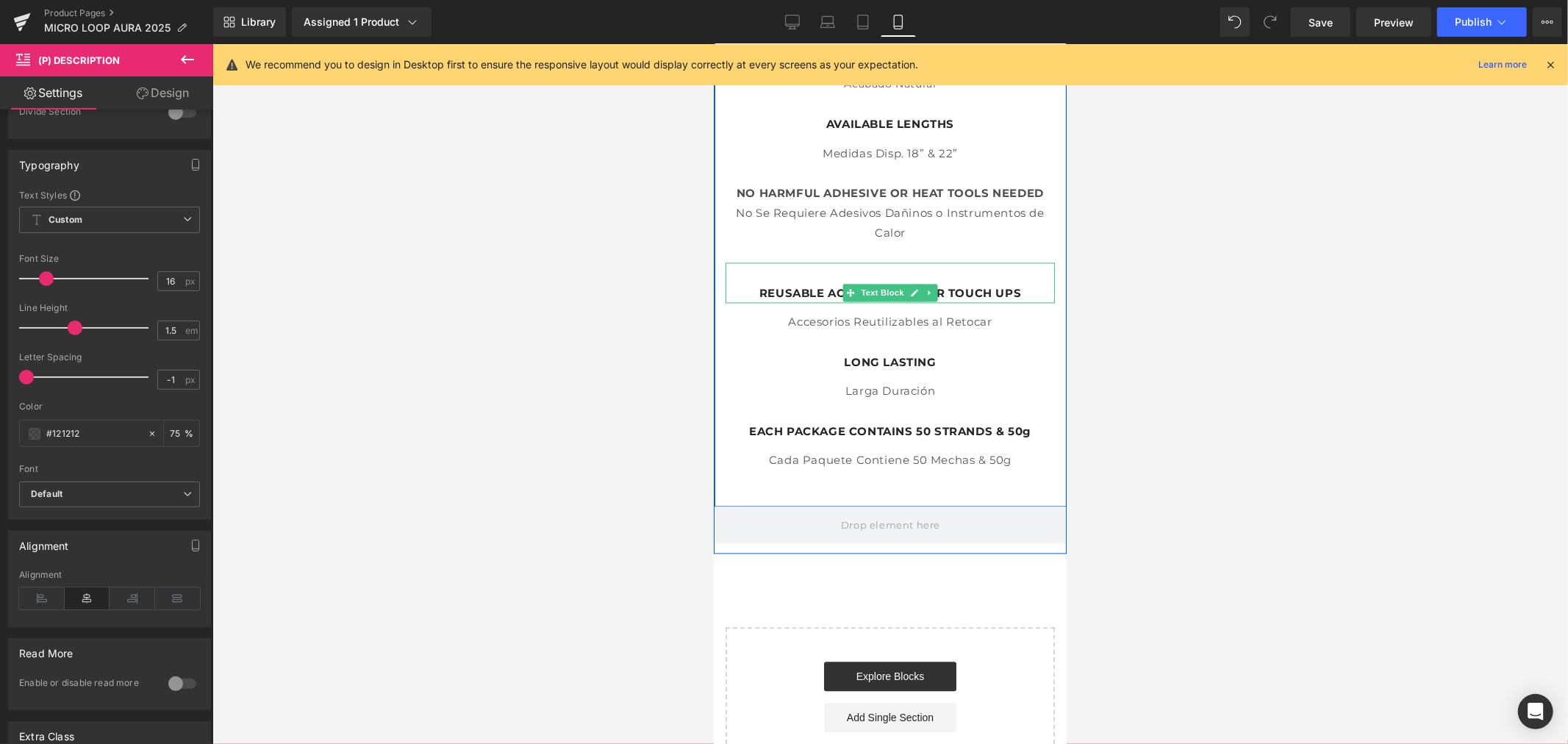
click at [871, 262] on div "REUSABLE ACCESSORIES FOR TOUCH UPS" at bounding box center [889, 282] width 329 height 40
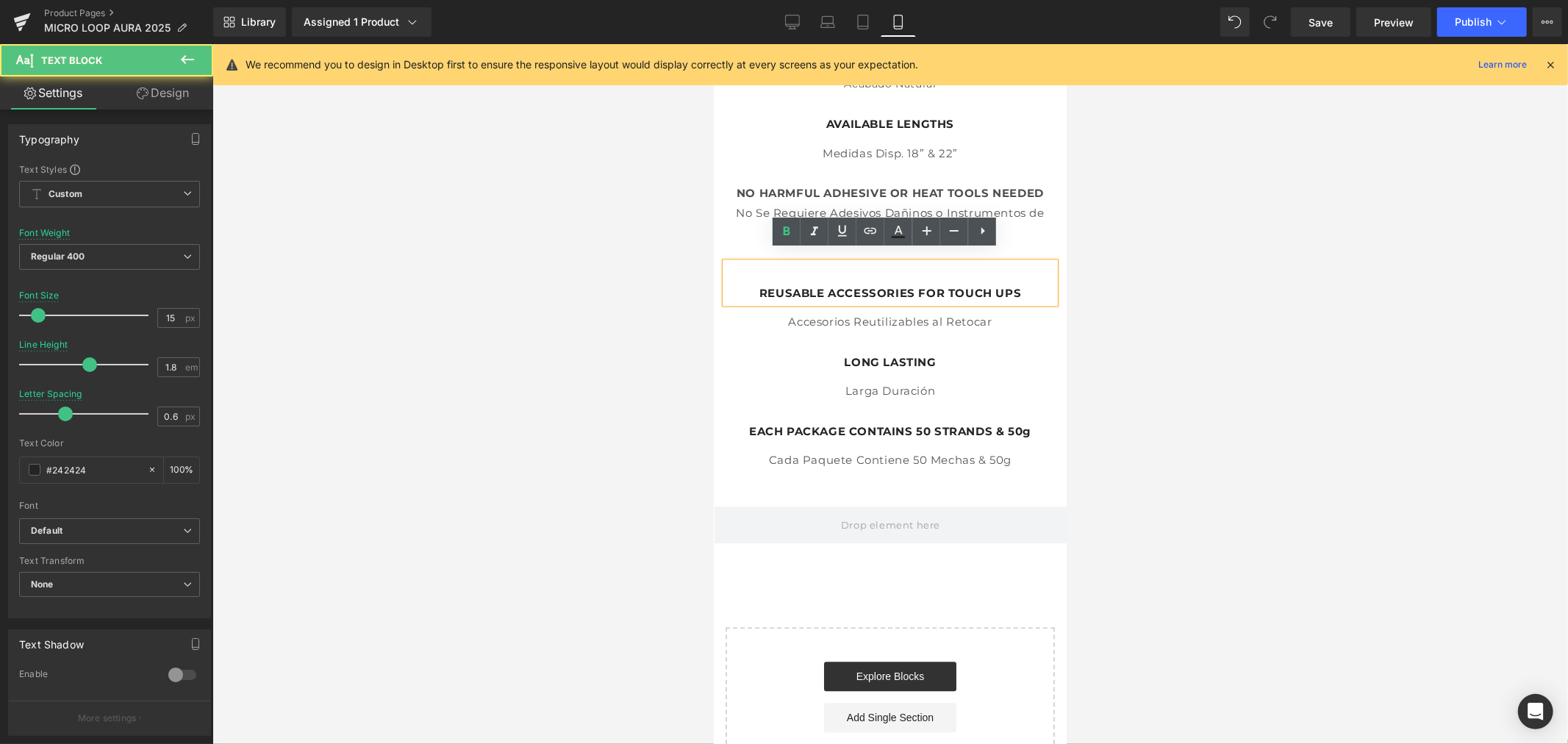
click at [758, 285] on strong "REUSABLE ACCESSORIES FOR TOUCH UPS" at bounding box center [889, 292] width 262 height 14
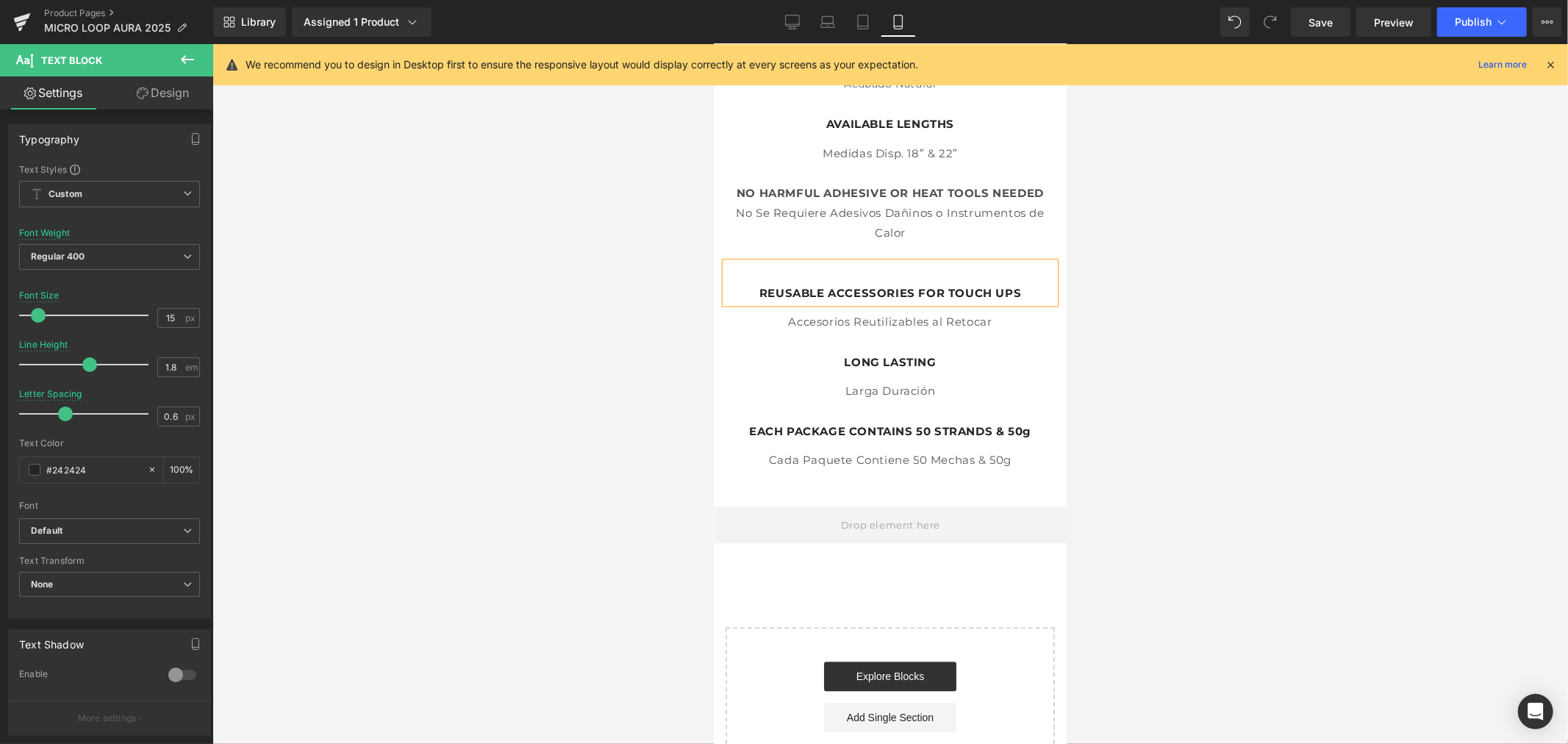
click at [1399, 254] on div at bounding box center [890, 393] width 1356 height 699
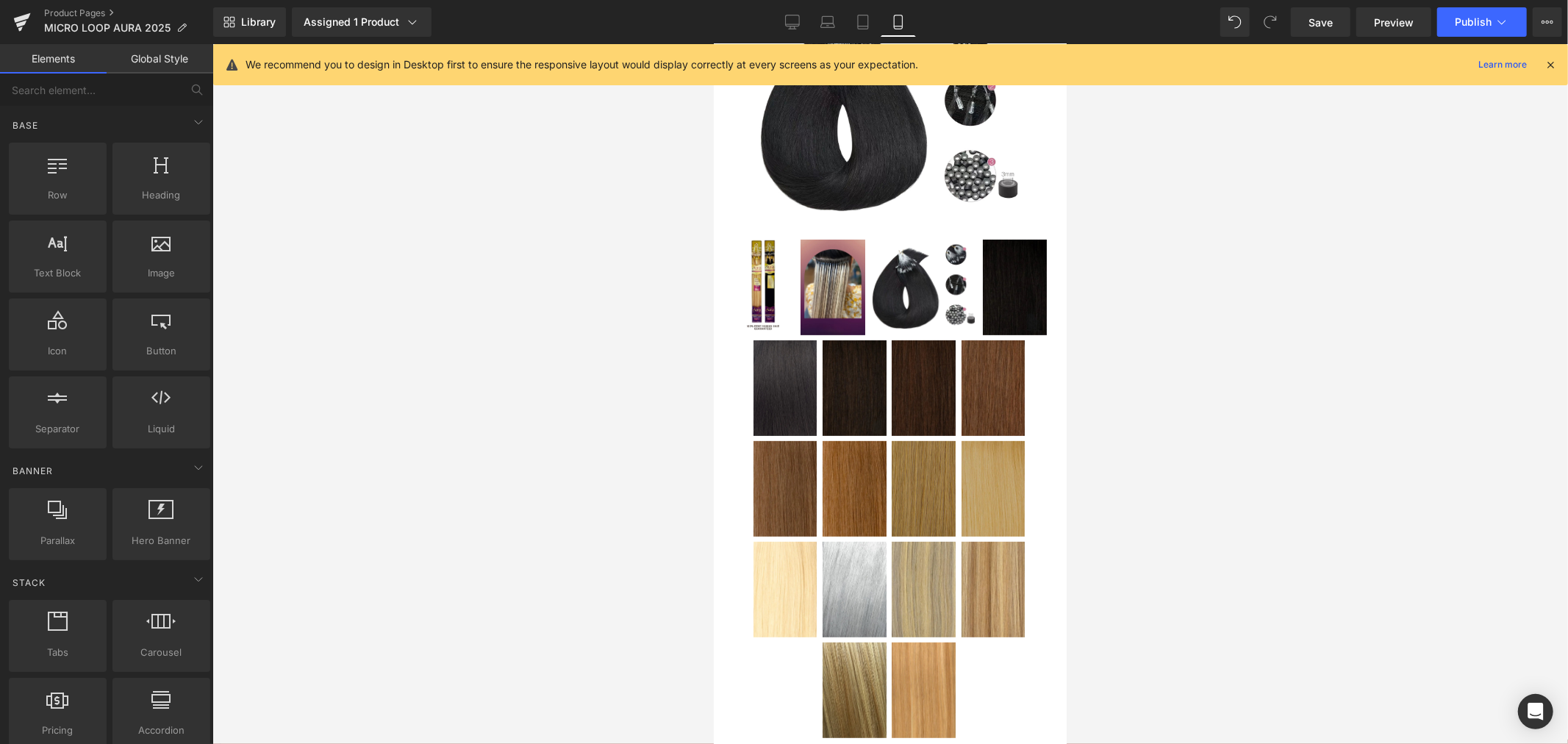
scroll to position [128, 0]
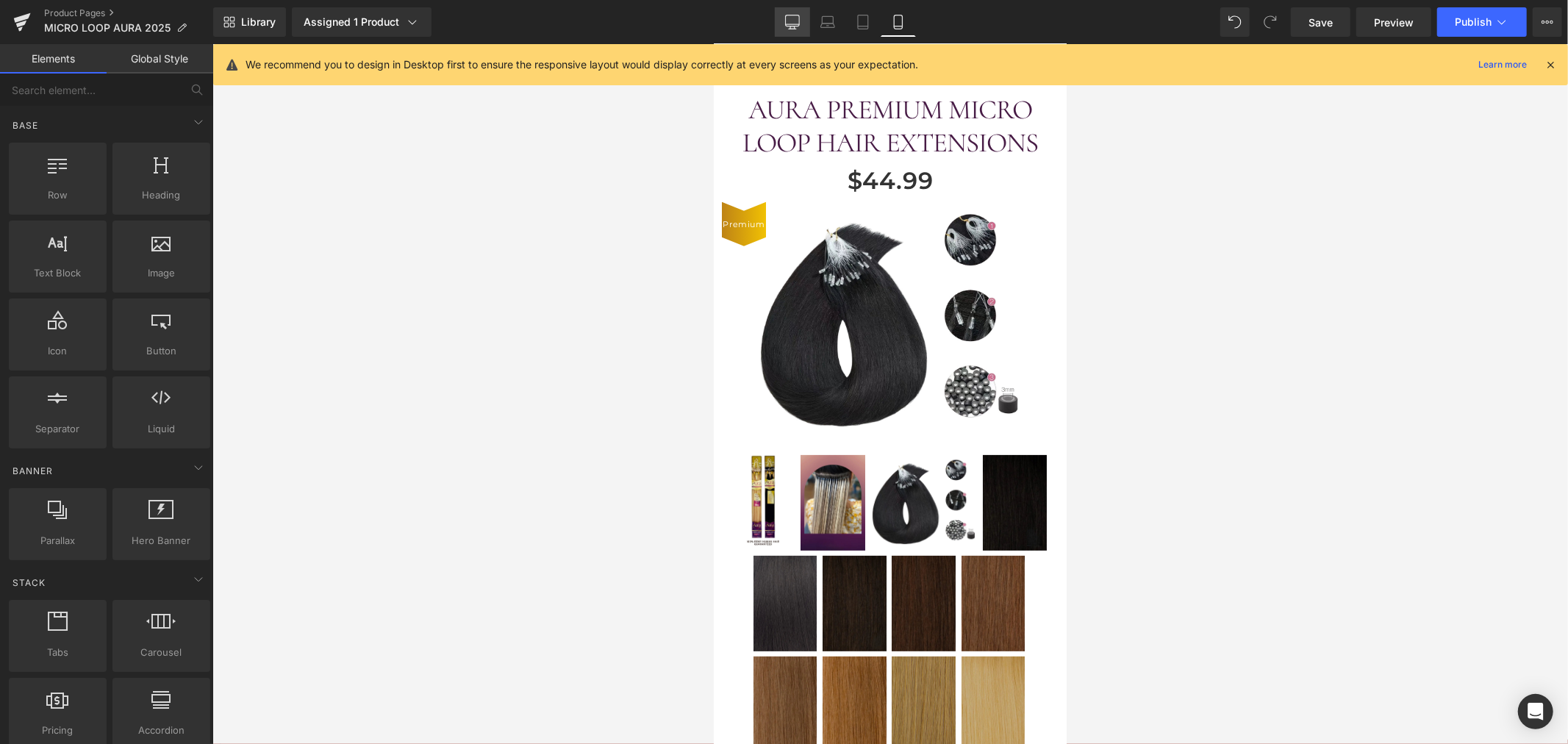
click at [794, 17] on icon at bounding box center [792, 22] width 15 height 15
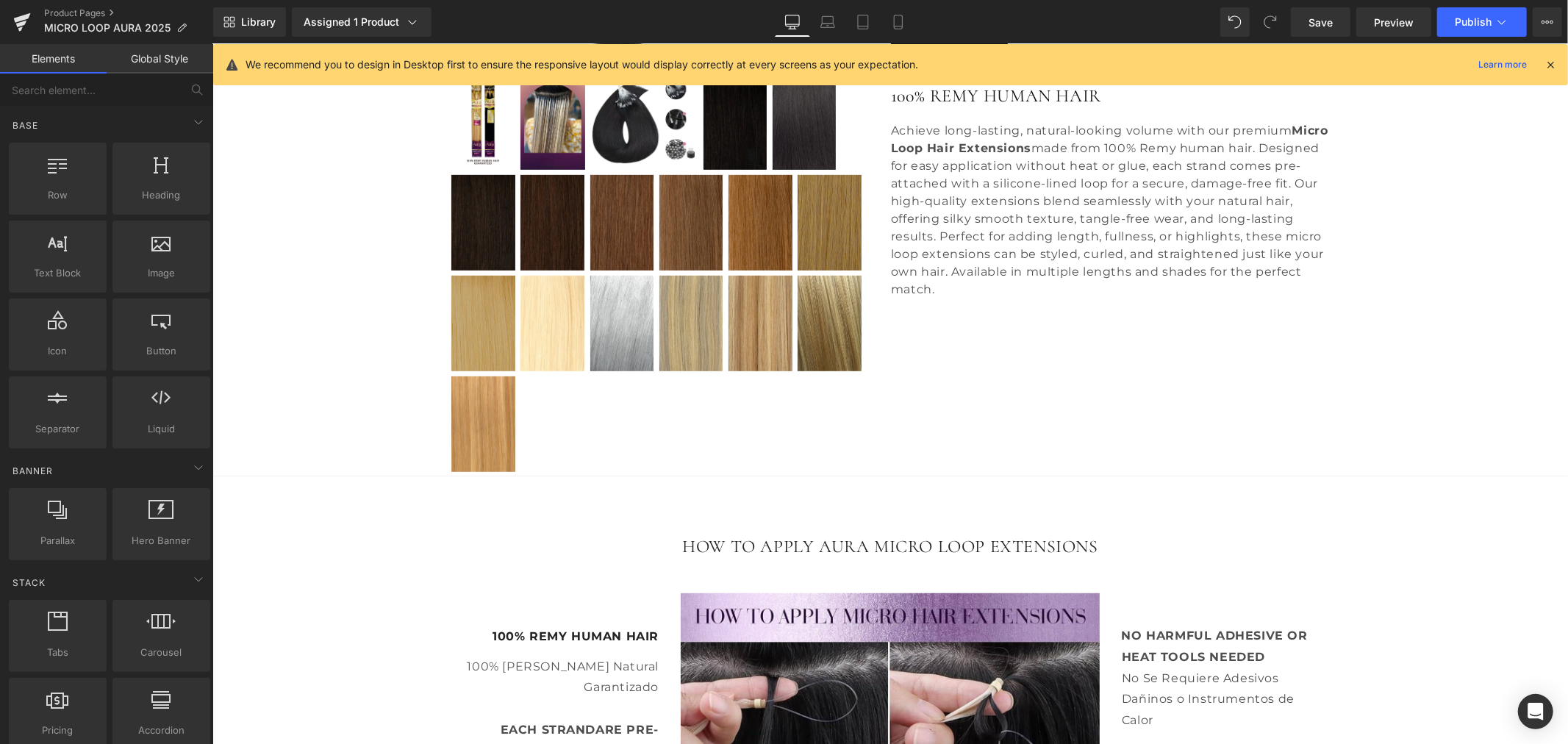
scroll to position [417, 0]
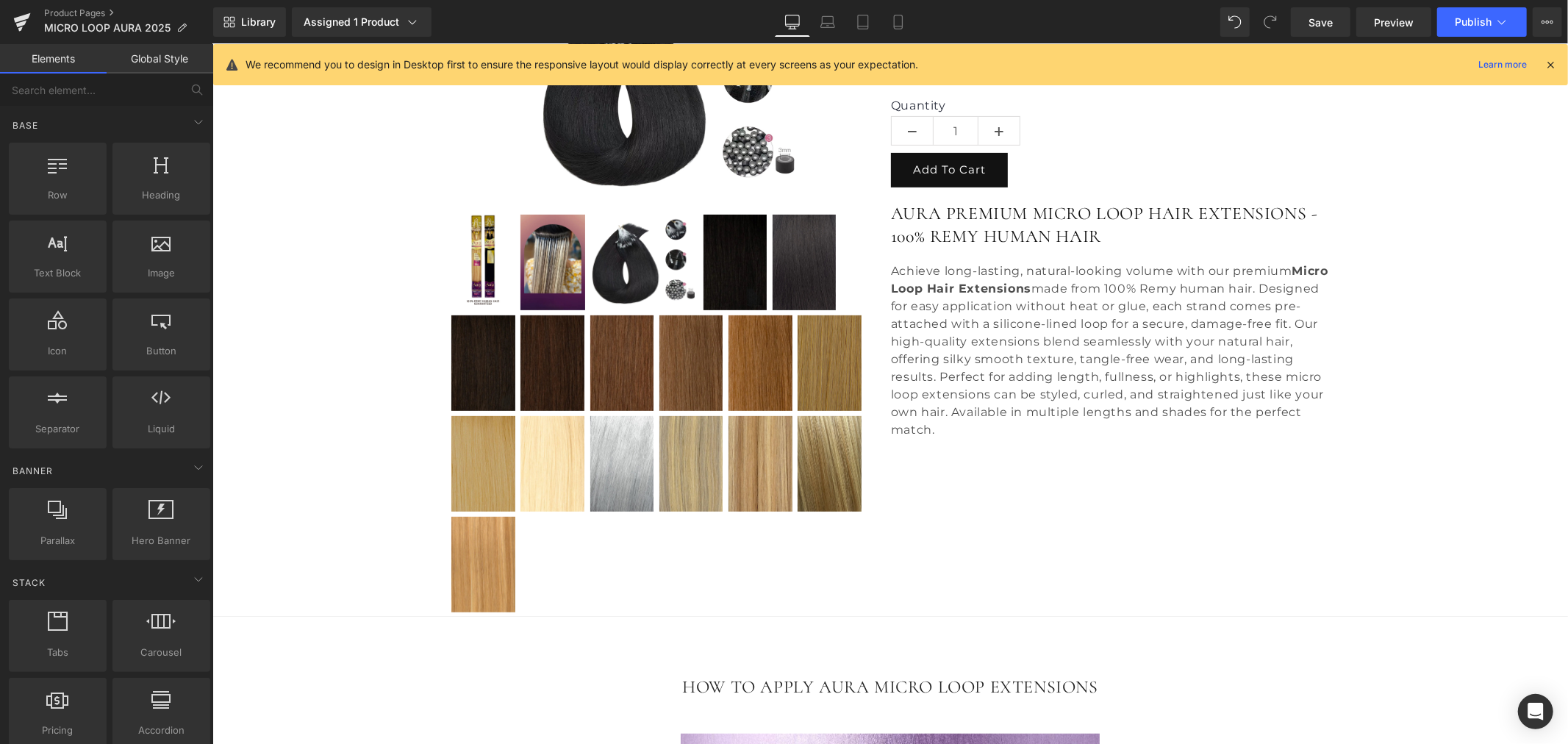
click at [1059, 252] on div "AURA PREMIUM MICRO LOOP HAIR EXTENSIONS - 100% REMY HUMAN HAIR Achieve long-las…" at bounding box center [1109, 330] width 439 height 286
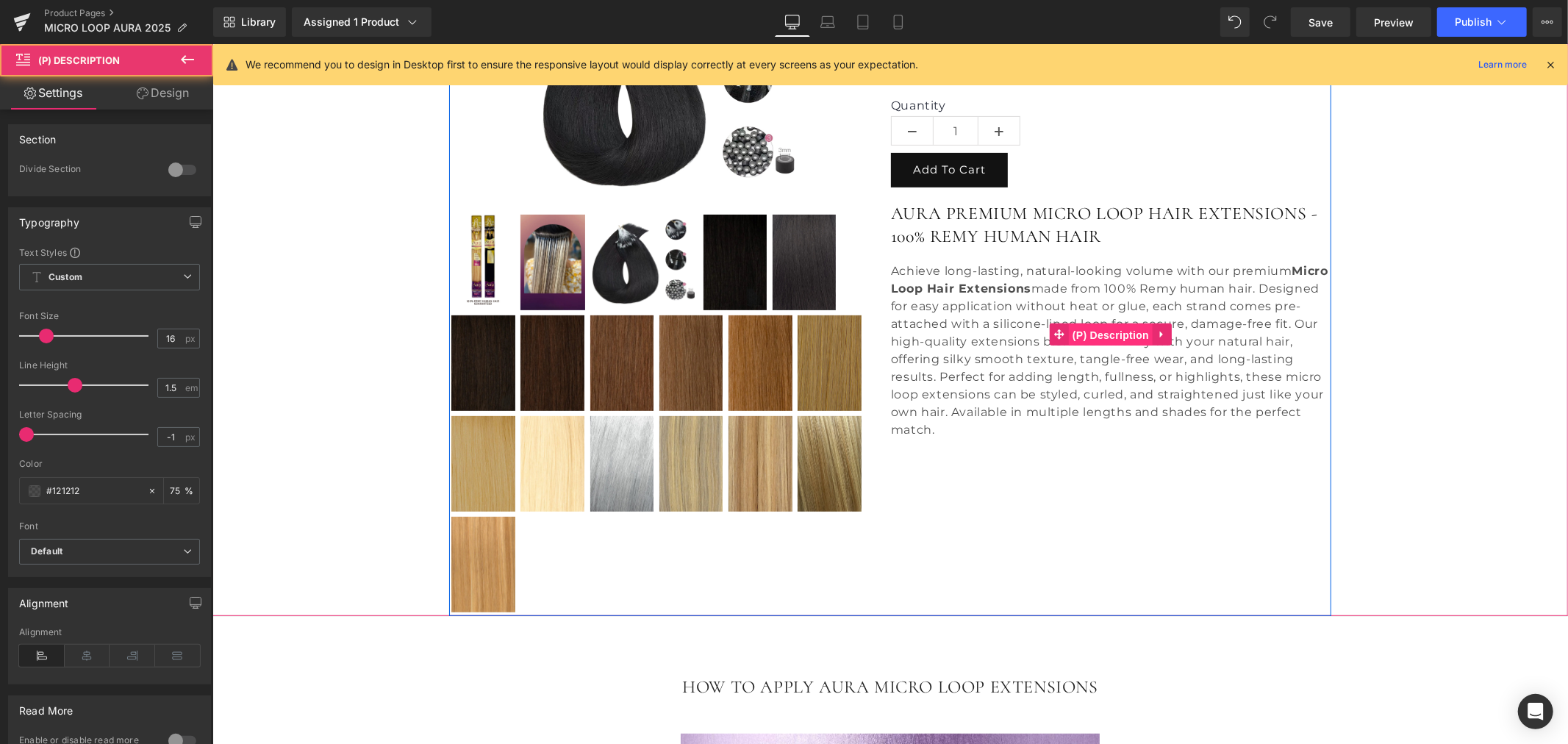
click at [1095, 328] on span "(P) Description" at bounding box center [1110, 334] width 84 height 22
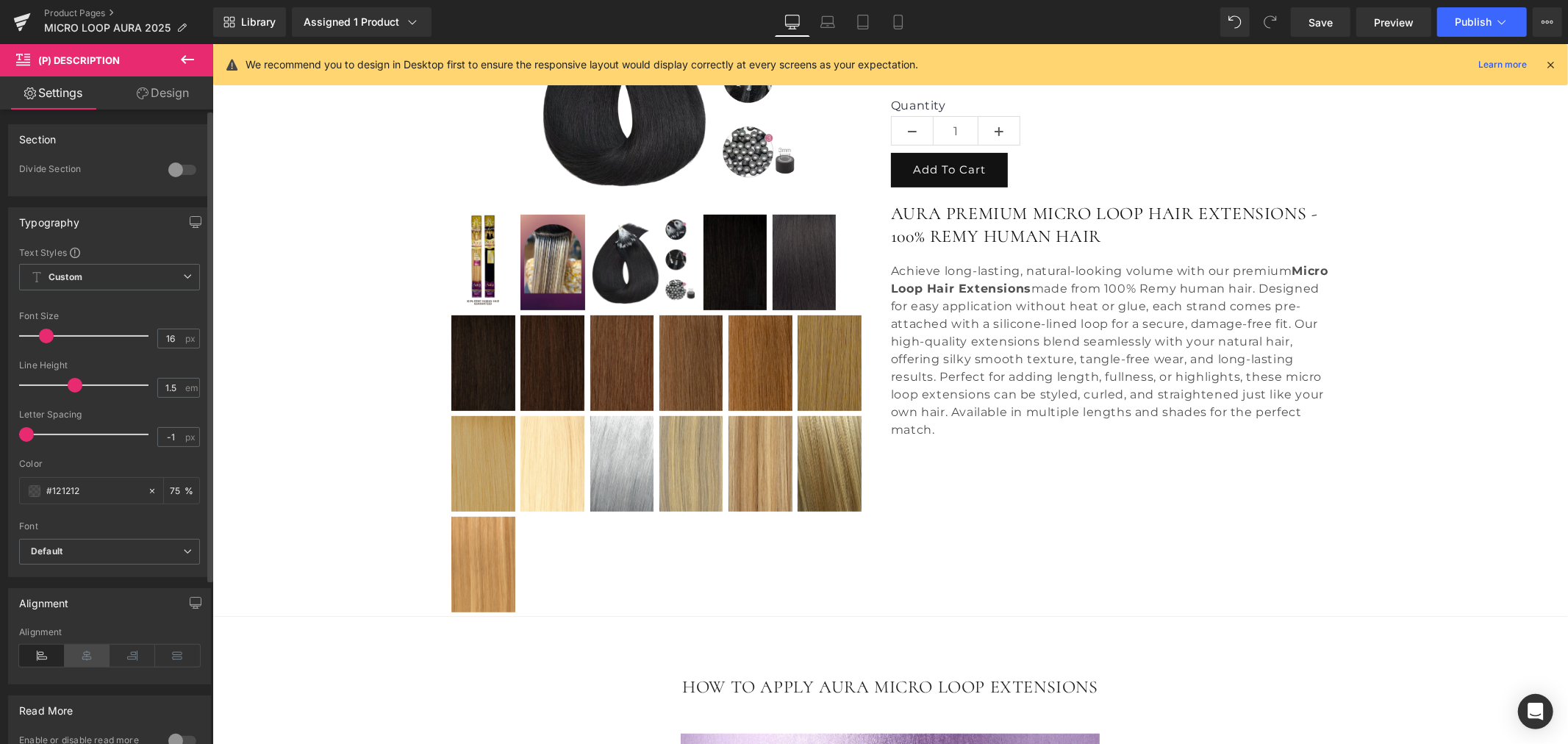
click at [86, 658] on icon at bounding box center [87, 655] width 45 height 22
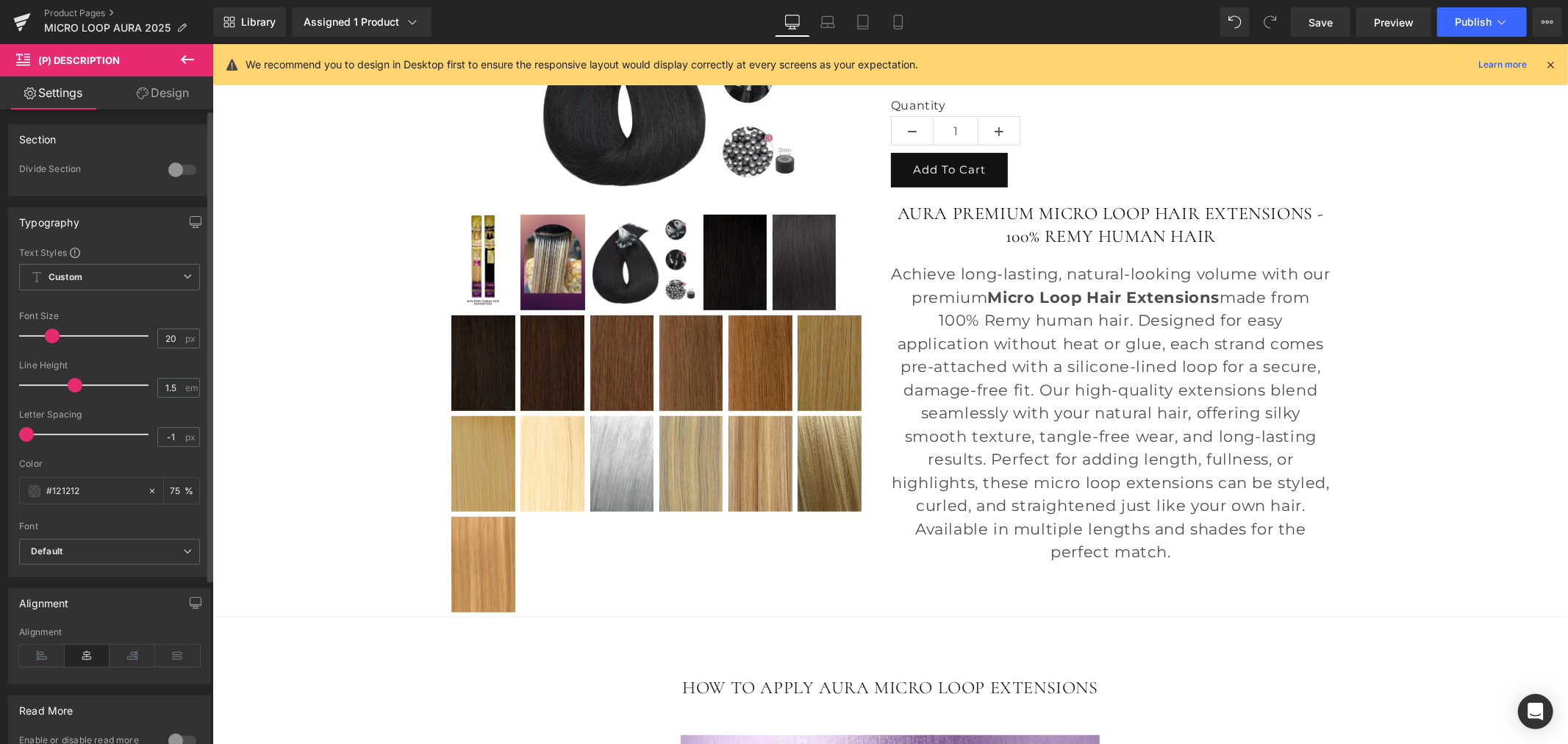
type input "19"
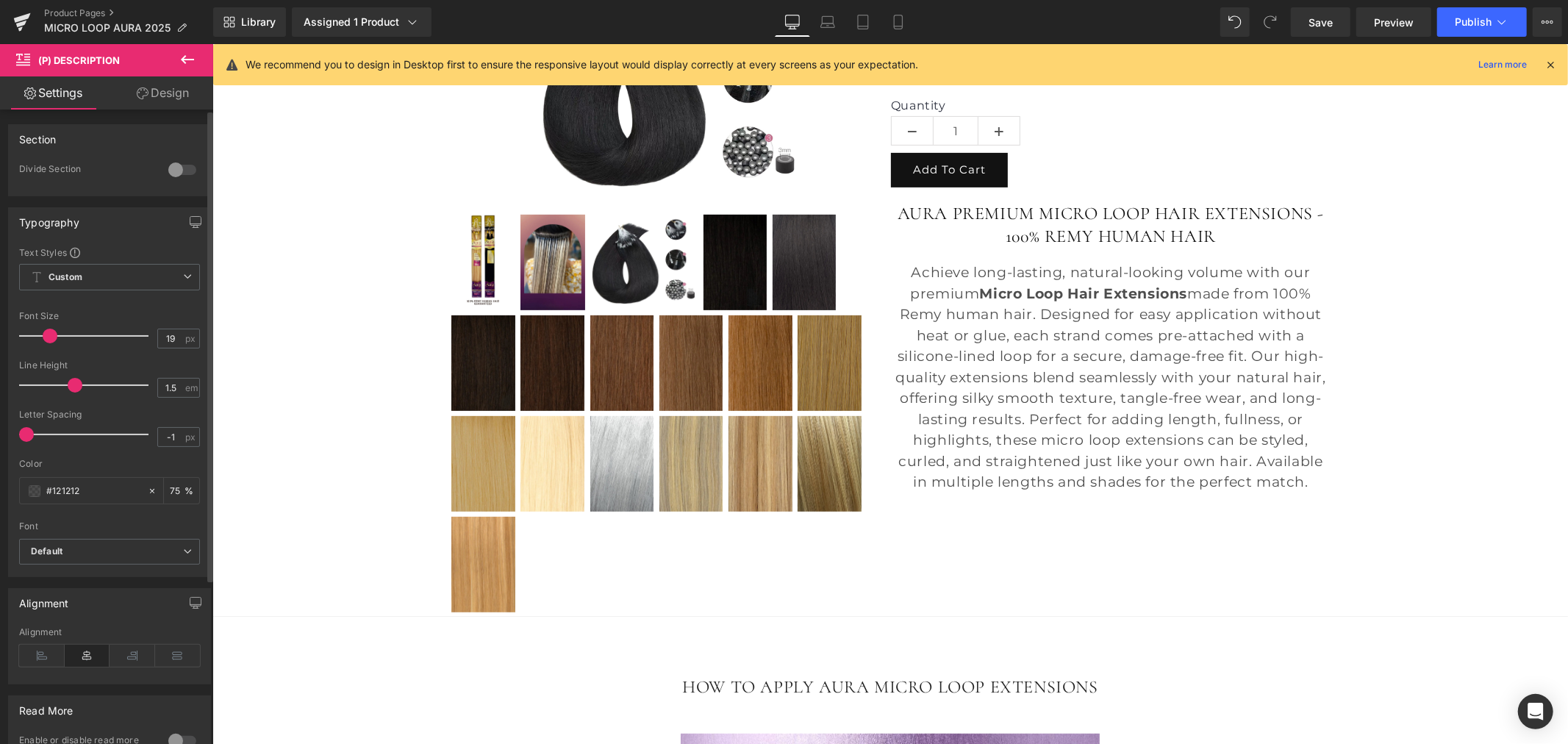
click at [45, 336] on span at bounding box center [50, 335] width 15 height 15
click at [1332, 20] on span "Save" at bounding box center [1321, 23] width 24 height 16
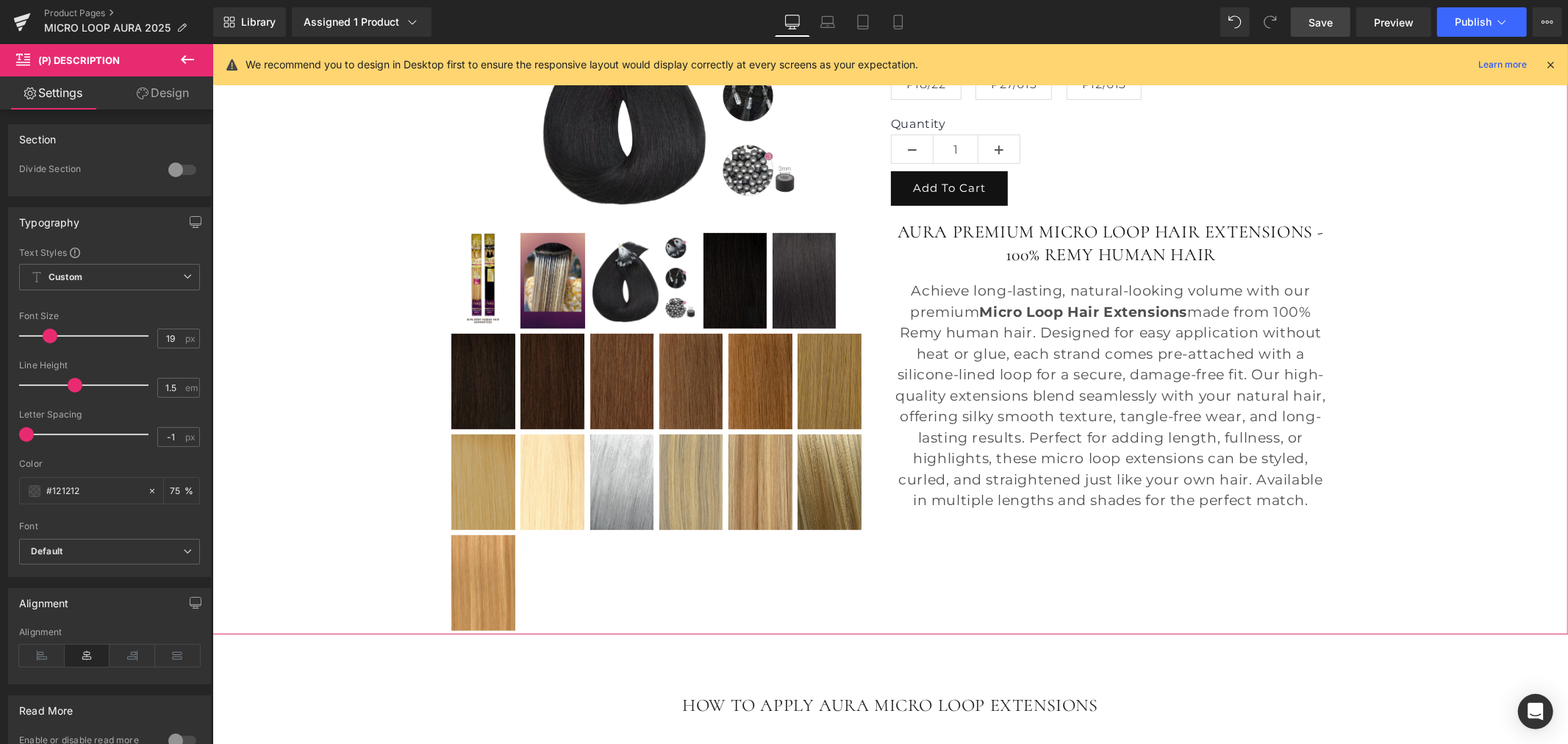
scroll to position [335, 0]
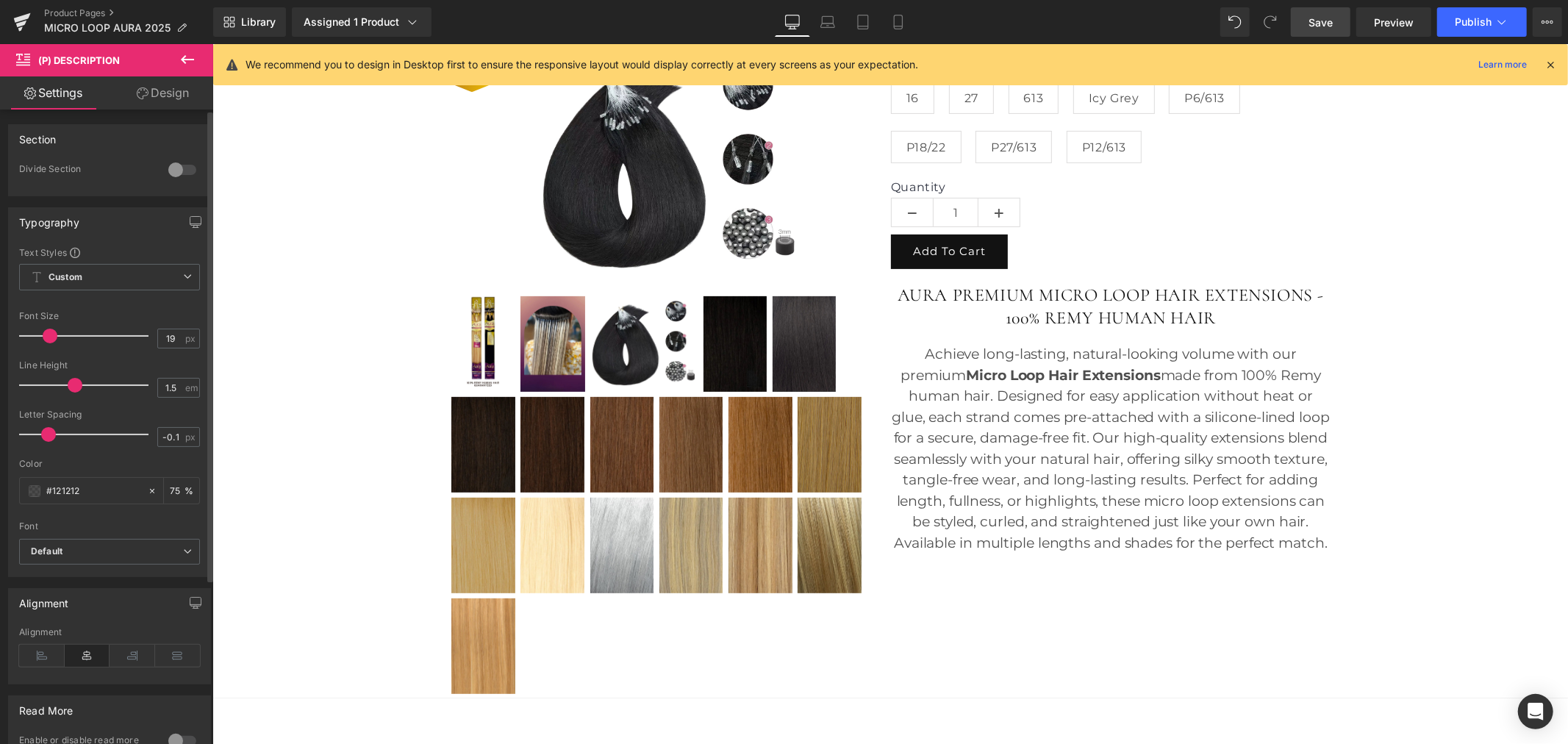
type input "0"
drag, startPoint x: 26, startPoint y: 432, endPoint x: 50, endPoint y: 436, distance: 24.3
click at [50, 436] on span at bounding box center [51, 434] width 15 height 15
click at [1332, 22] on span "Save" at bounding box center [1321, 23] width 24 height 16
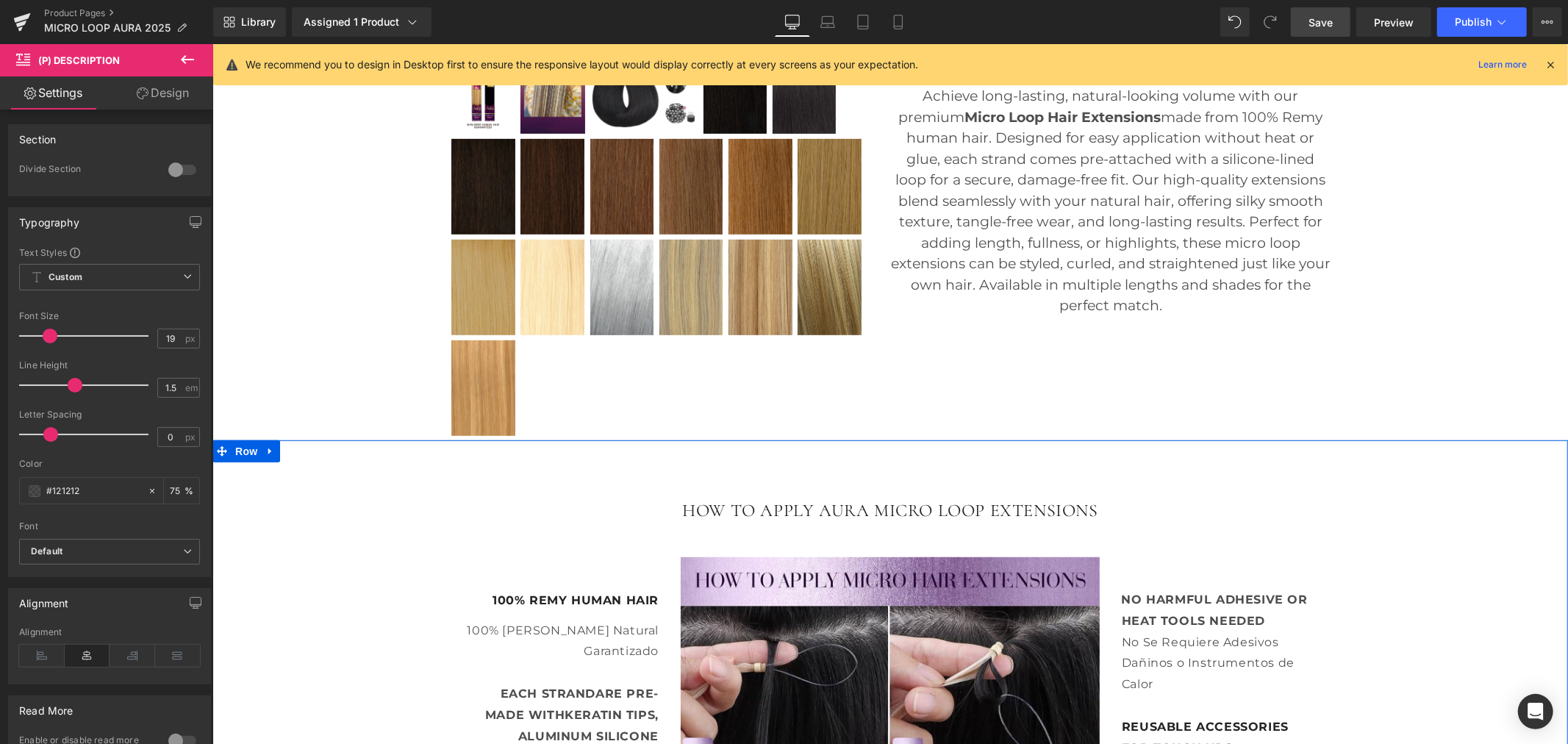
scroll to position [581, 0]
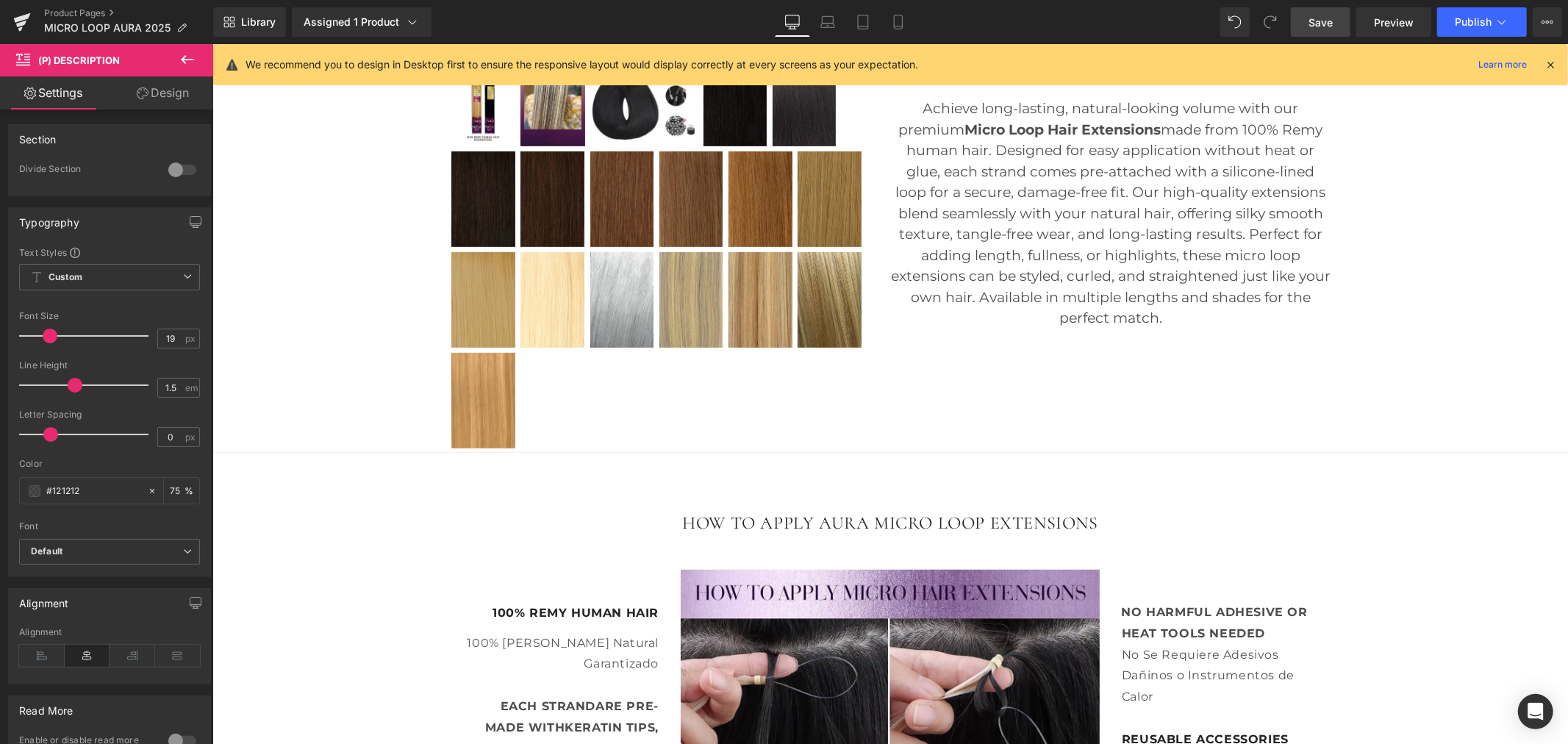
click at [180, 57] on icon at bounding box center [187, 59] width 17 height 17
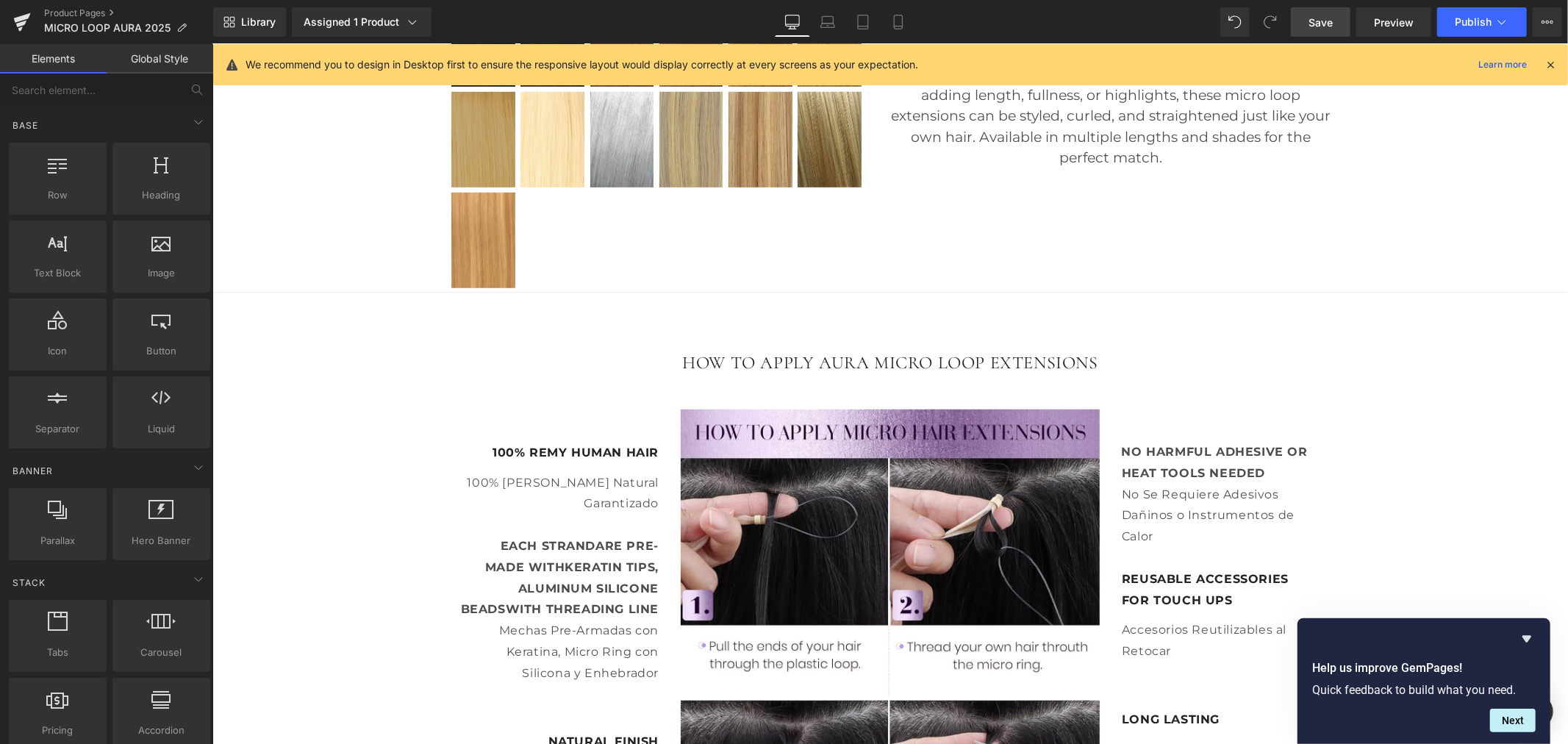
scroll to position [825, 0]
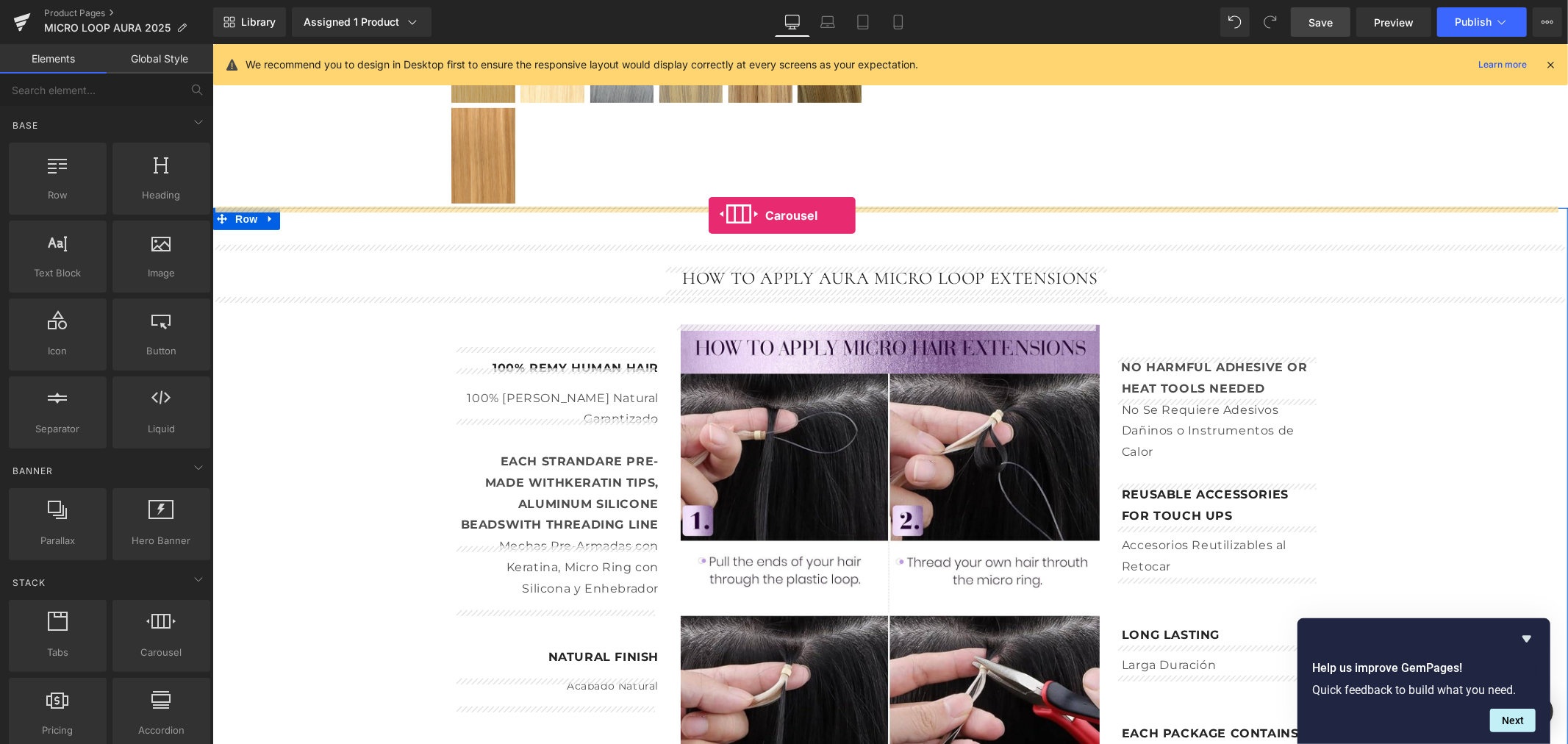
drag, startPoint x: 374, startPoint y: 653, endPoint x: 708, endPoint y: 215, distance: 550.8
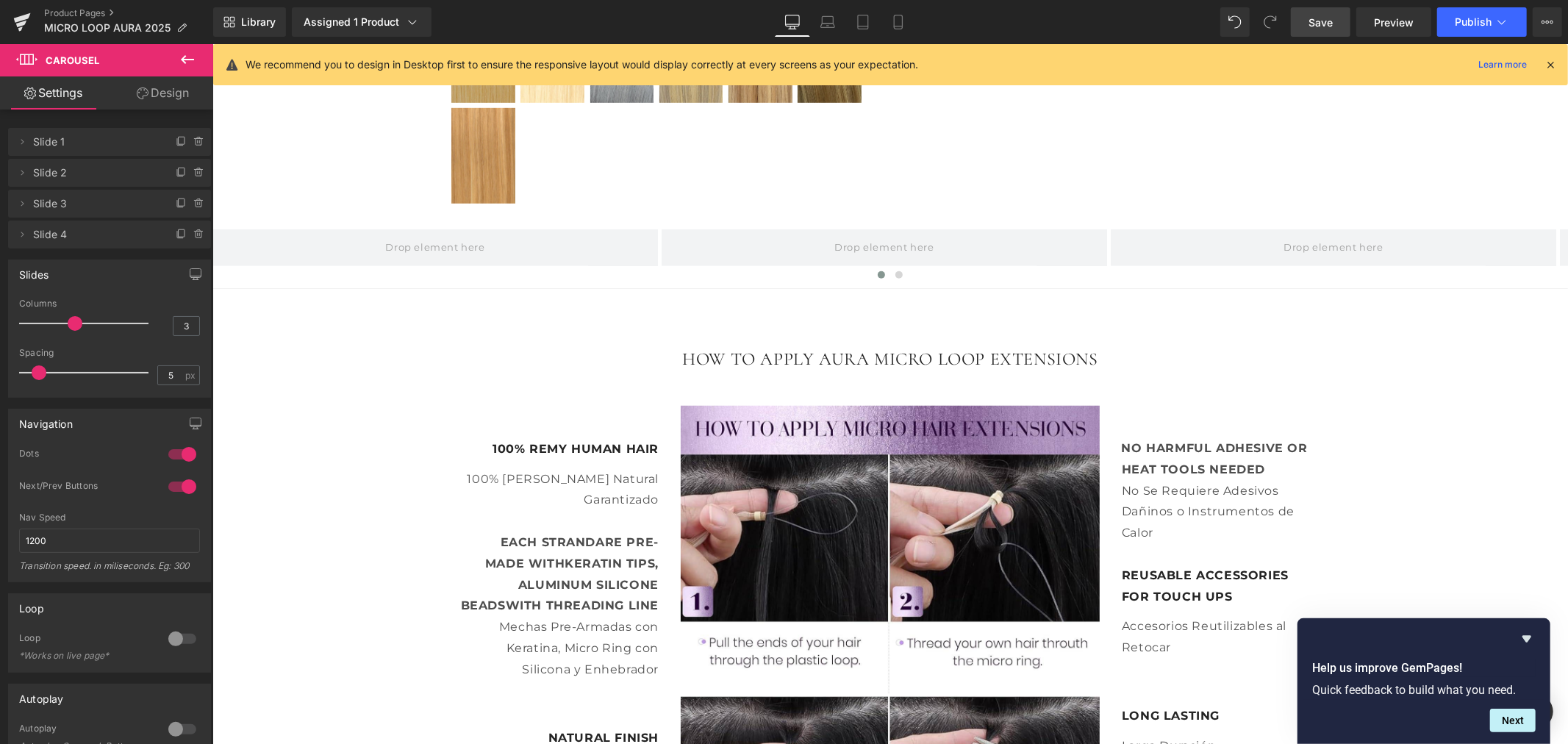
click at [178, 60] on icon at bounding box center [187, 59] width 17 height 17
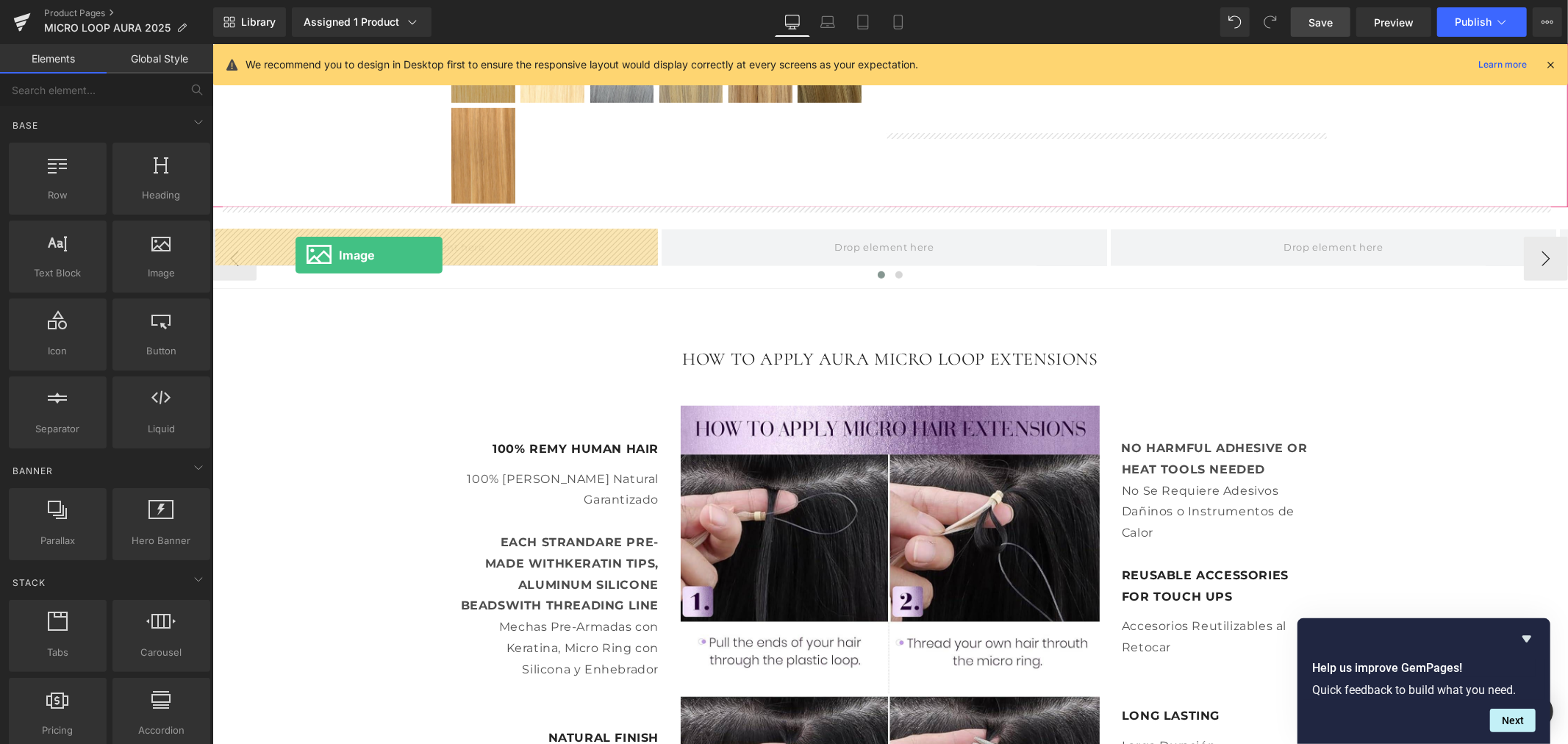
drag, startPoint x: 376, startPoint y: 312, endPoint x: 294, endPoint y: 253, distance: 101.0
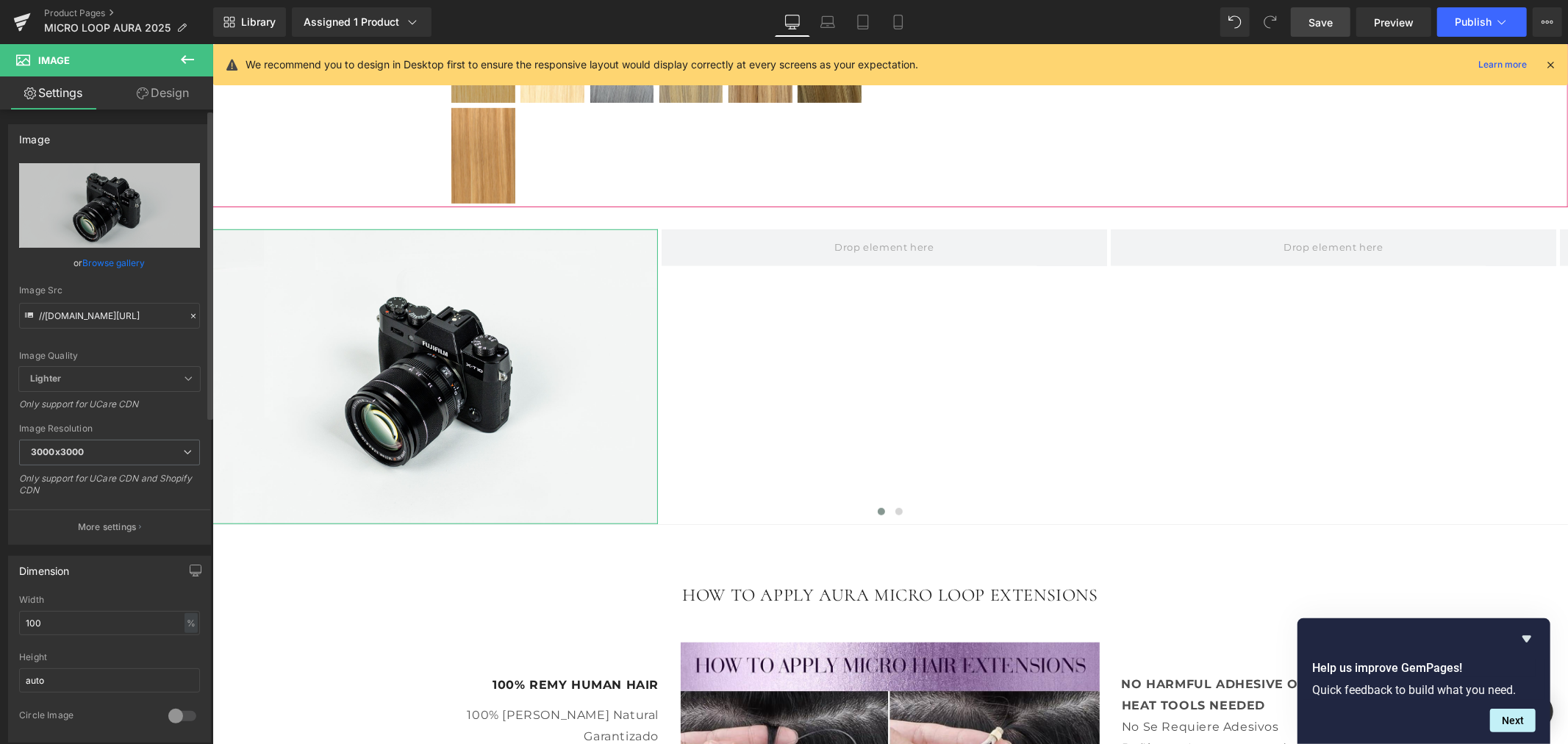
drag, startPoint x: 164, startPoint y: 262, endPoint x: 168, endPoint y: 269, distance: 8.1
click at [168, 269] on div "or Browse gallery" at bounding box center [109, 263] width 181 height 16
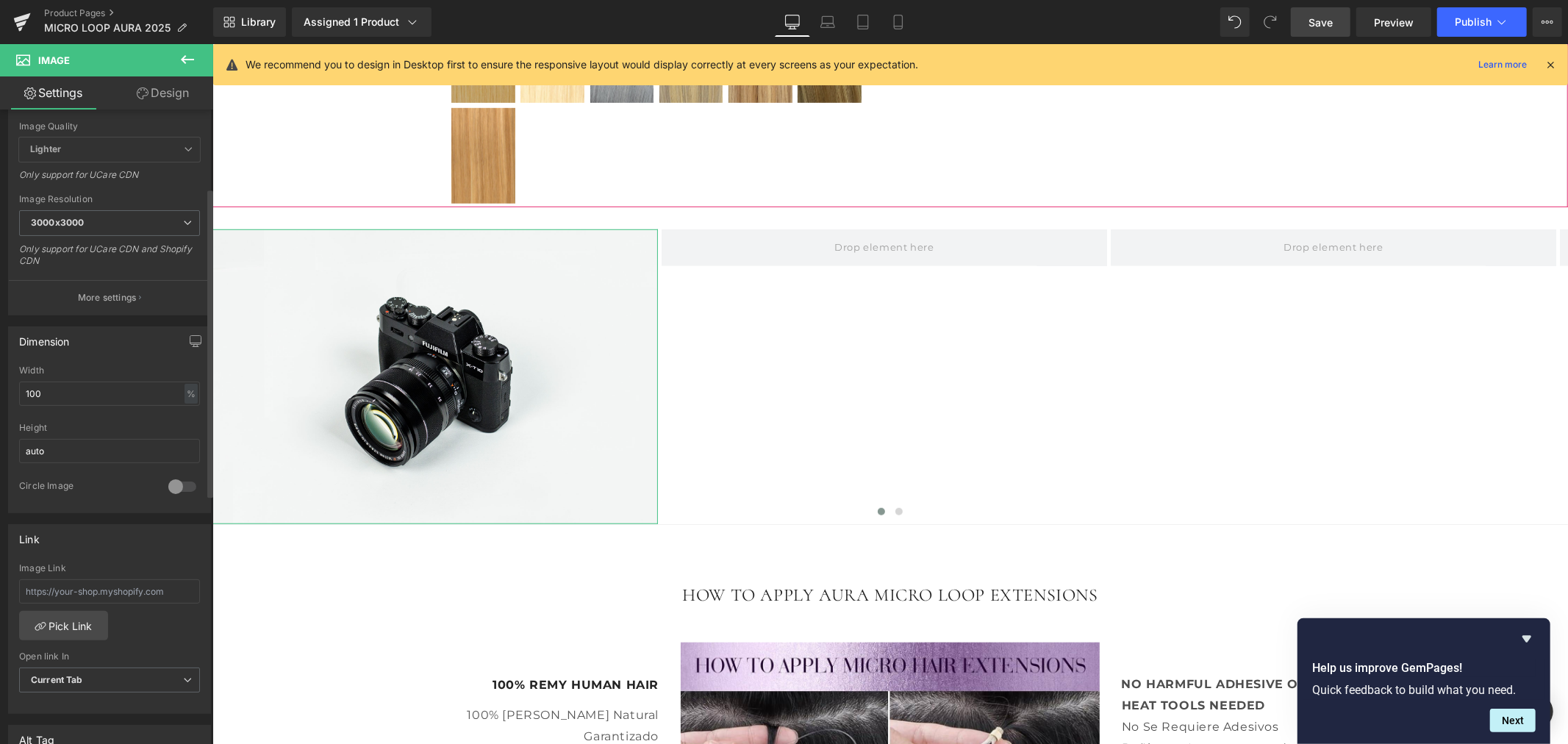
scroll to position [245, 0]
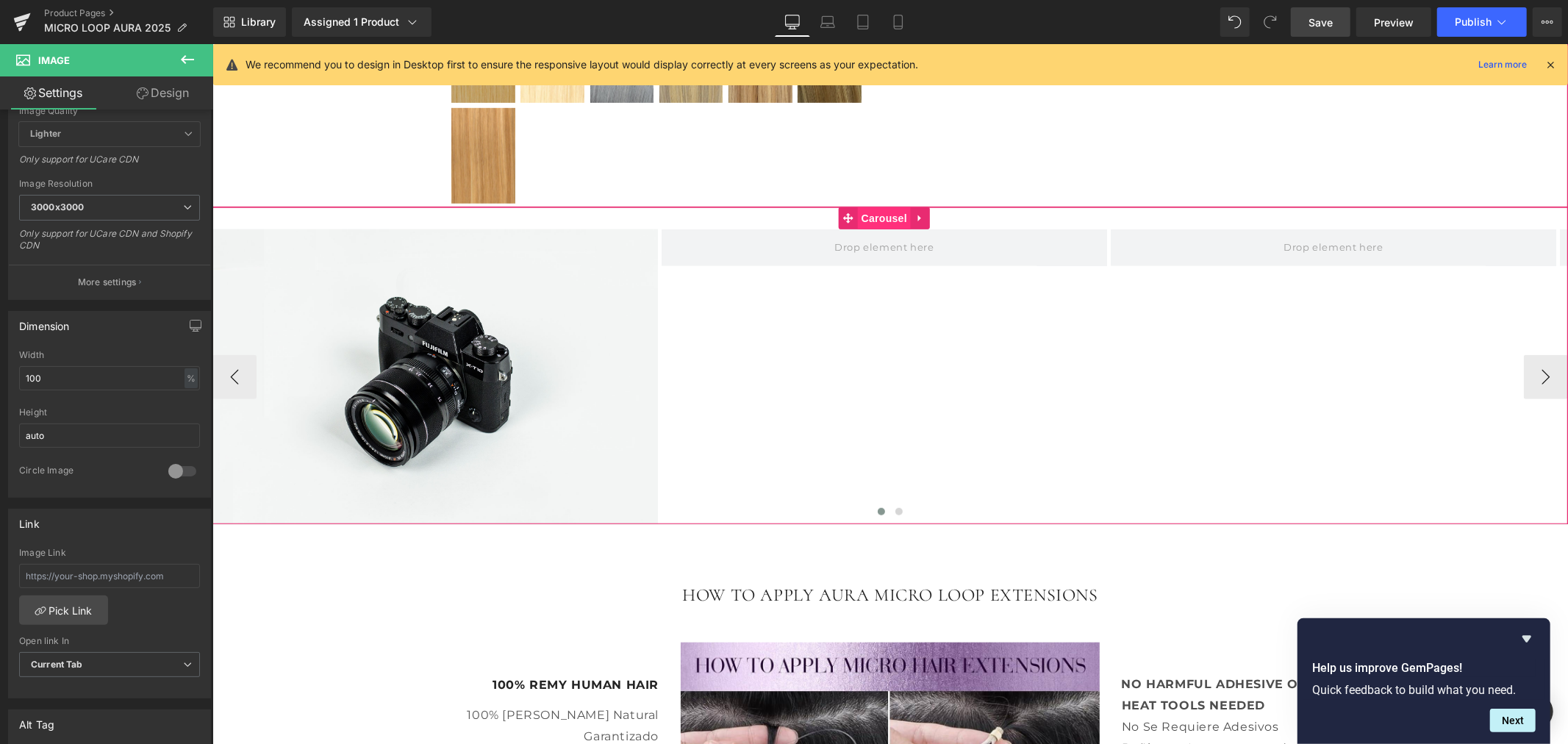
click at [879, 217] on span "Carousel" at bounding box center [883, 217] width 53 height 22
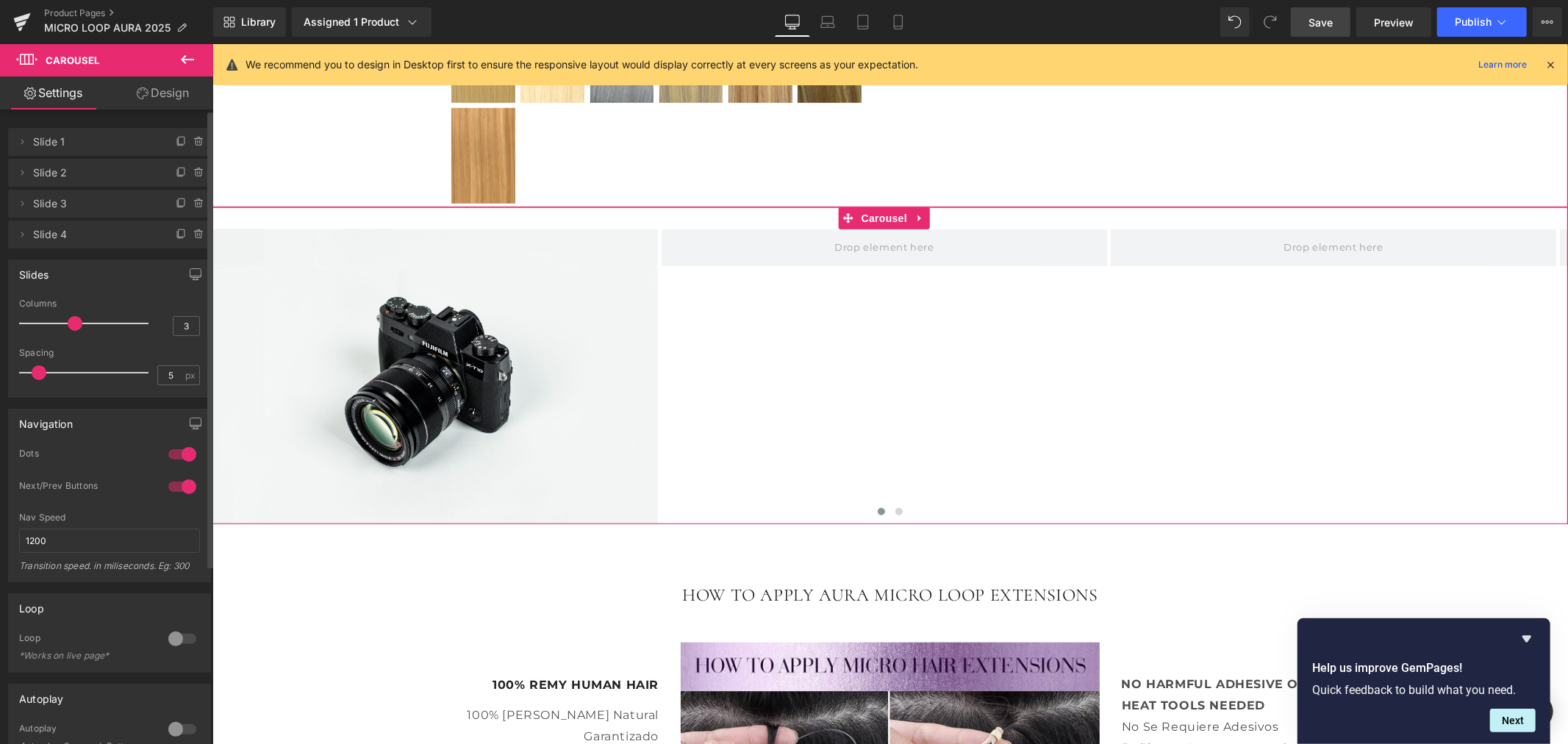
type input "4"
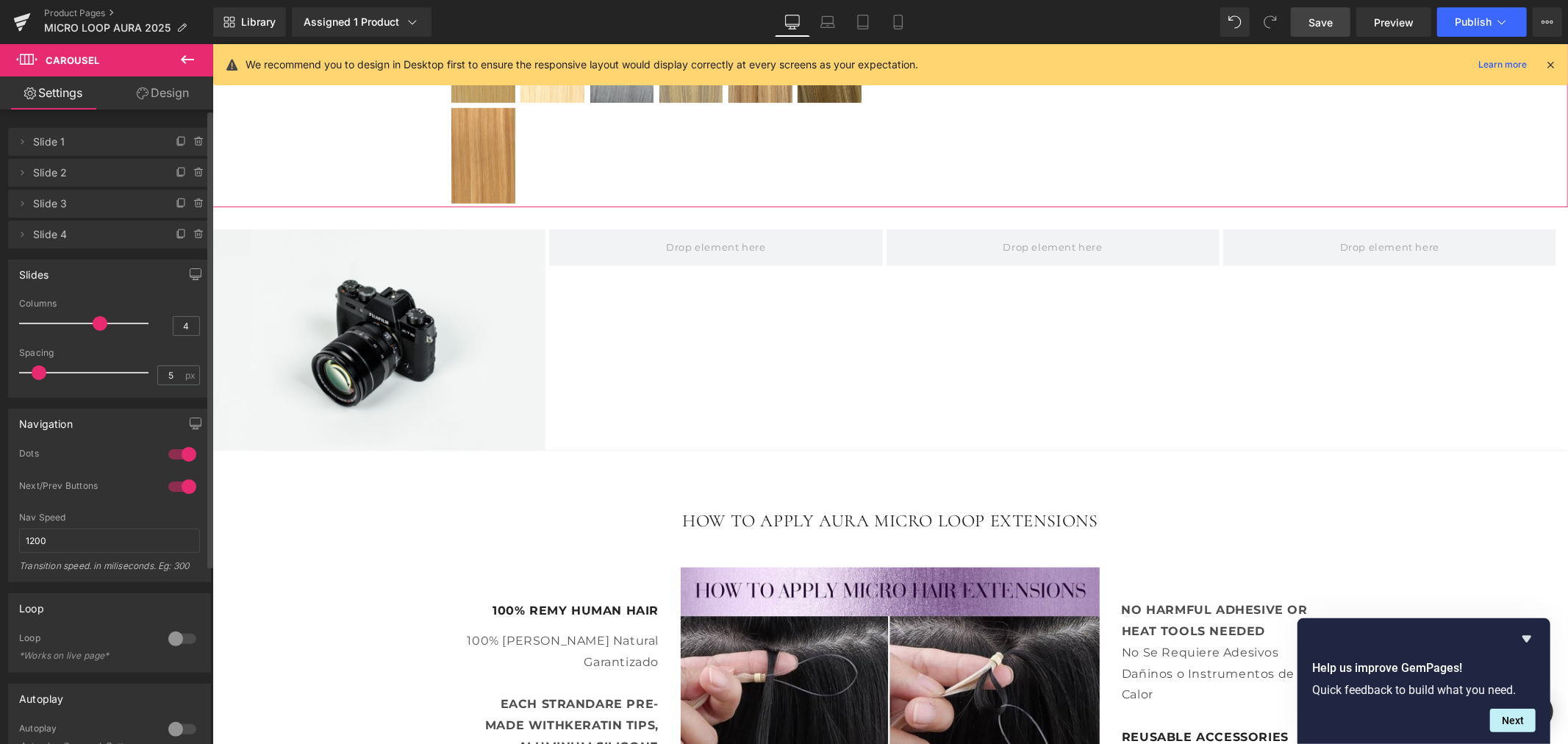
drag, startPoint x: 70, startPoint y: 319, endPoint x: 82, endPoint y: 320, distance: 12.0
click at [82, 320] on div at bounding box center [87, 323] width 122 height 30
click at [185, 65] on icon at bounding box center [187, 59] width 17 height 17
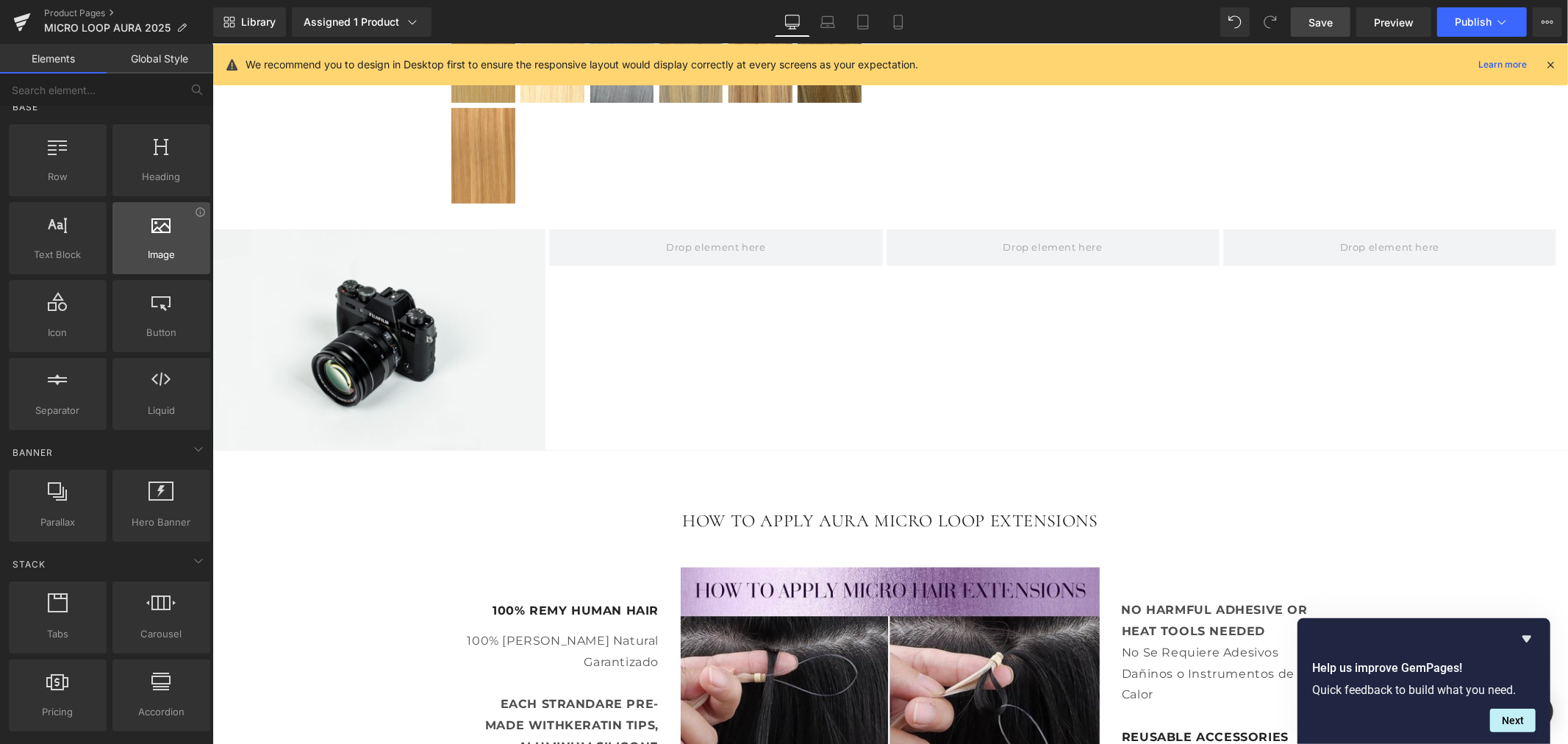
scroll to position [0, 0]
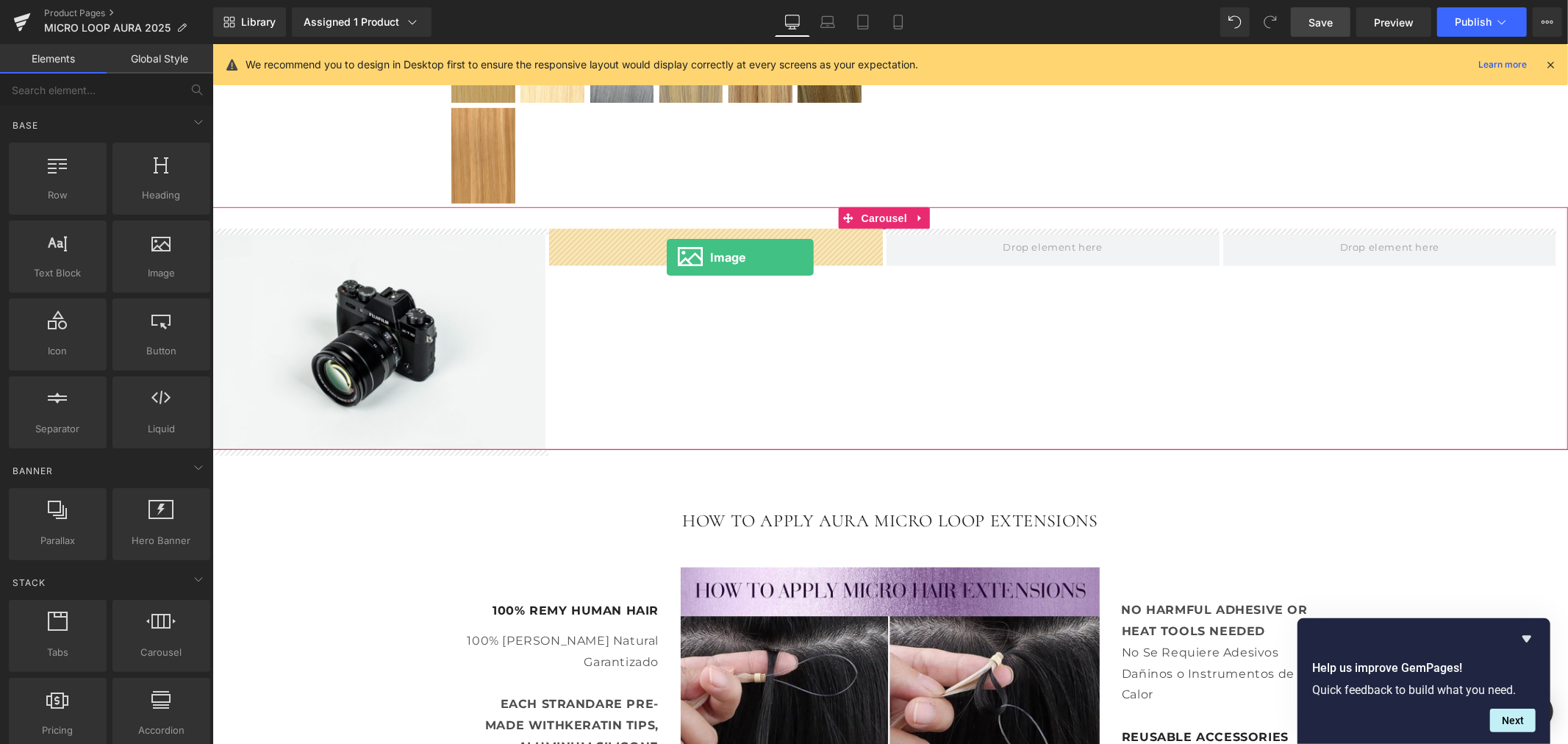
drag, startPoint x: 374, startPoint y: 308, endPoint x: 666, endPoint y: 257, distance: 296.4
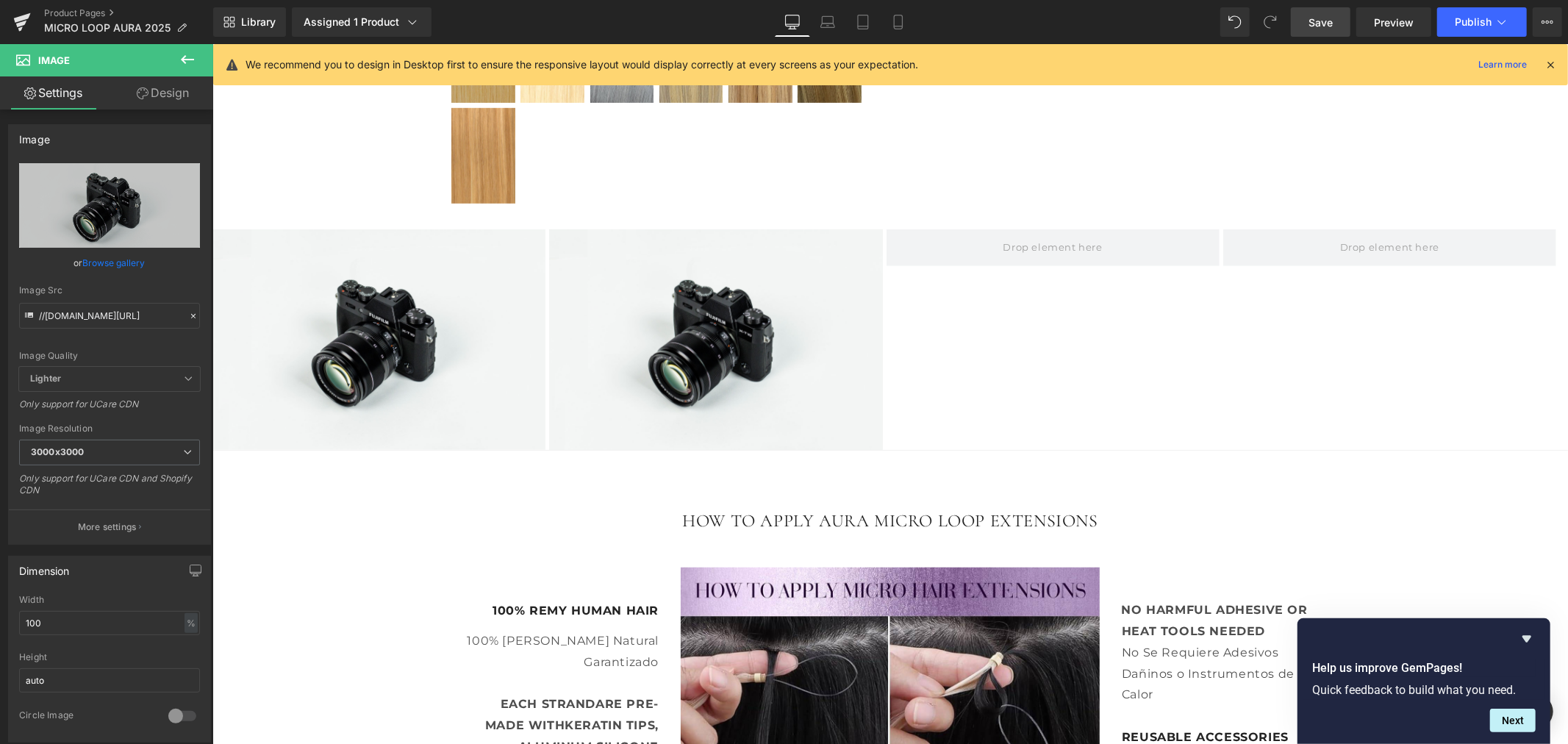
click at [192, 62] on icon at bounding box center [187, 59] width 17 height 17
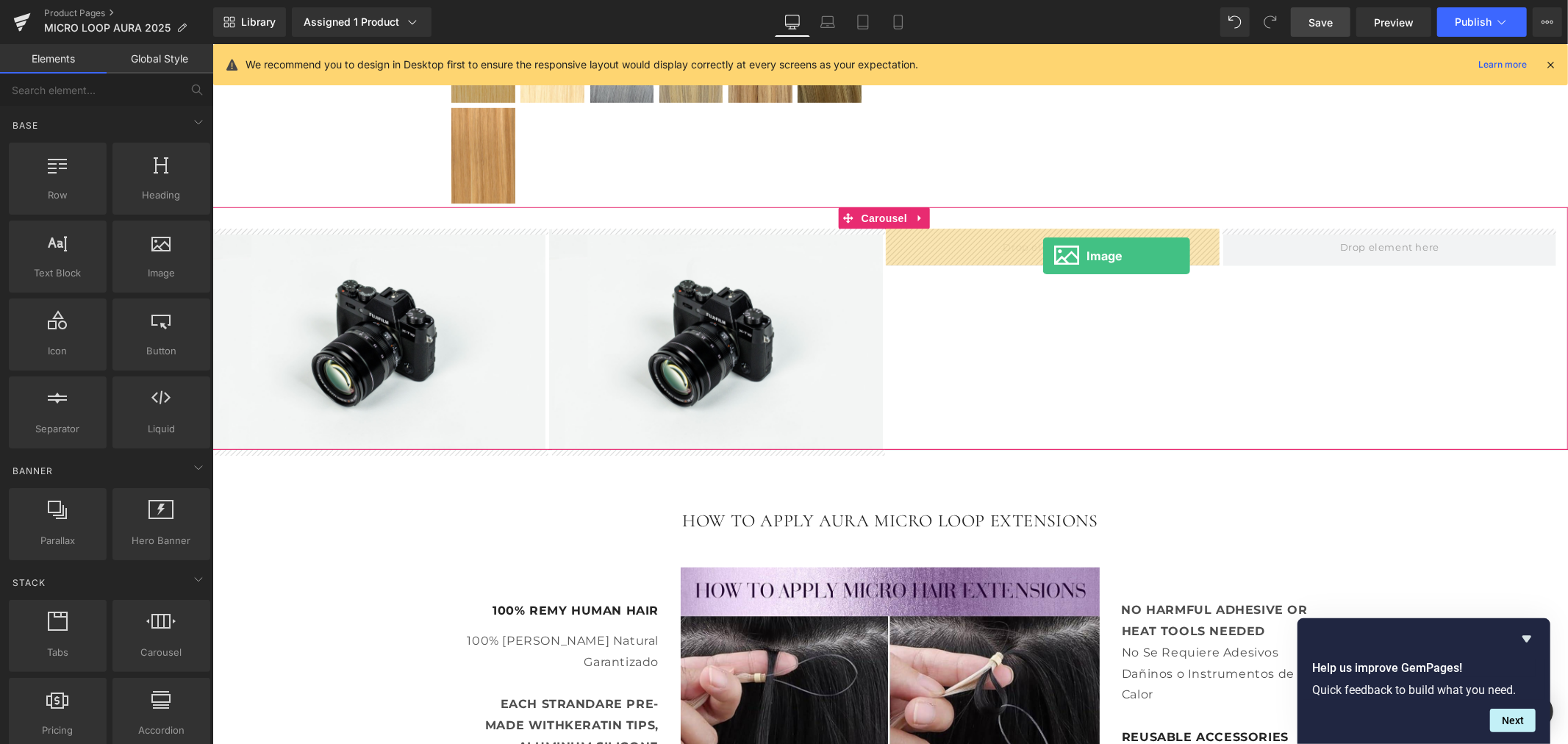
drag, startPoint x: 369, startPoint y: 317, endPoint x: 1042, endPoint y: 254, distance: 675.9
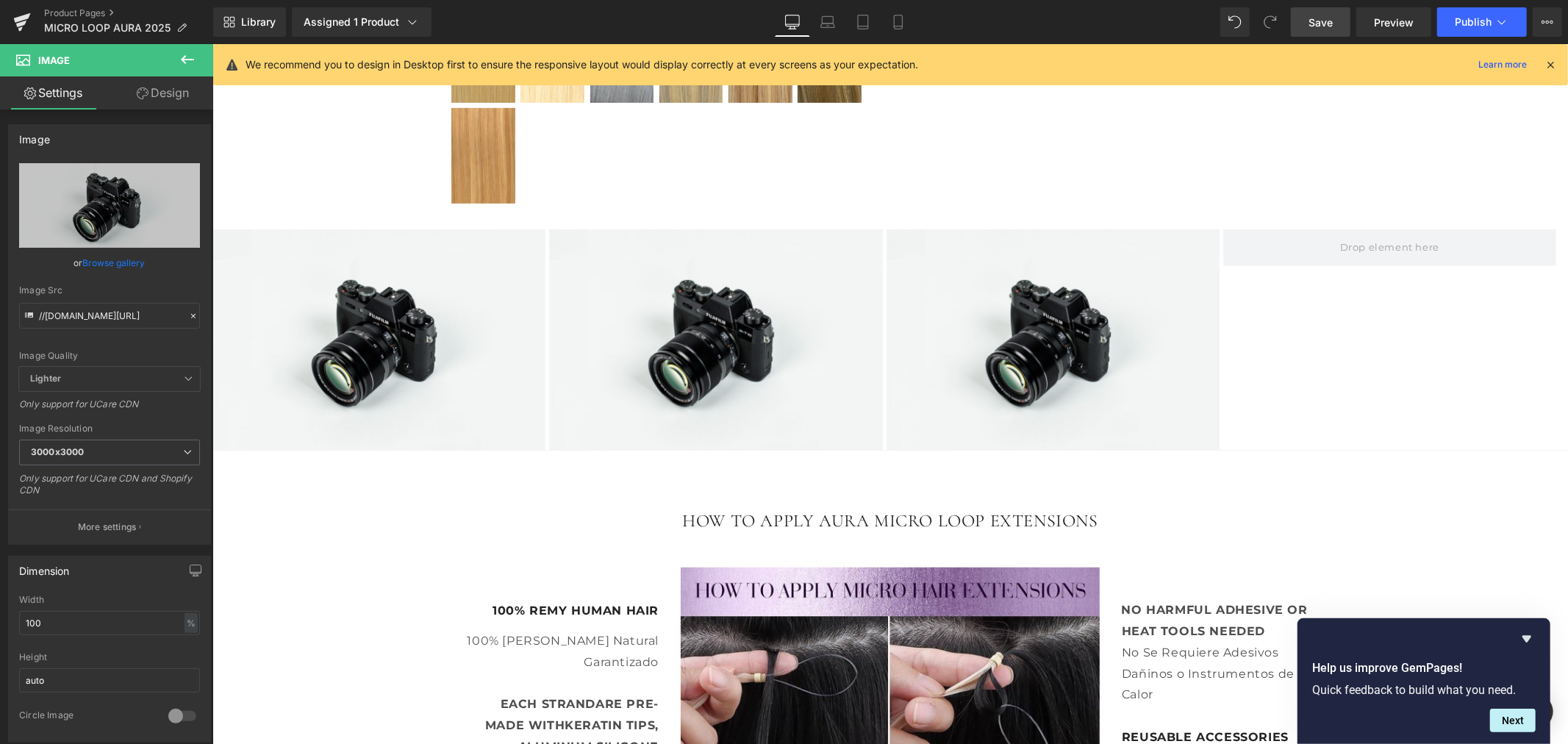
click at [183, 59] on icon at bounding box center [187, 59] width 13 height 9
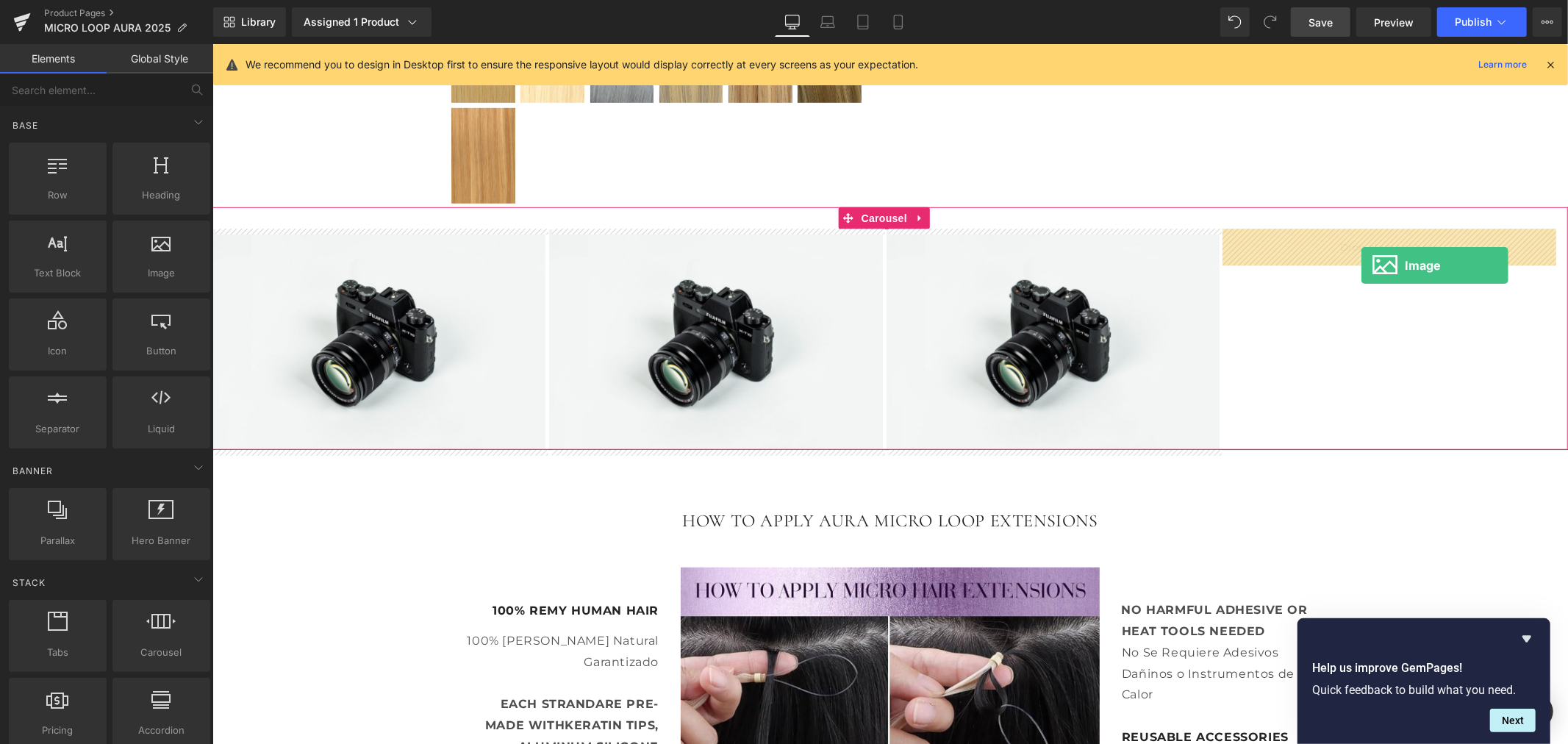
drag, startPoint x: 382, startPoint y: 313, endPoint x: 1360, endPoint y: 265, distance: 979.2
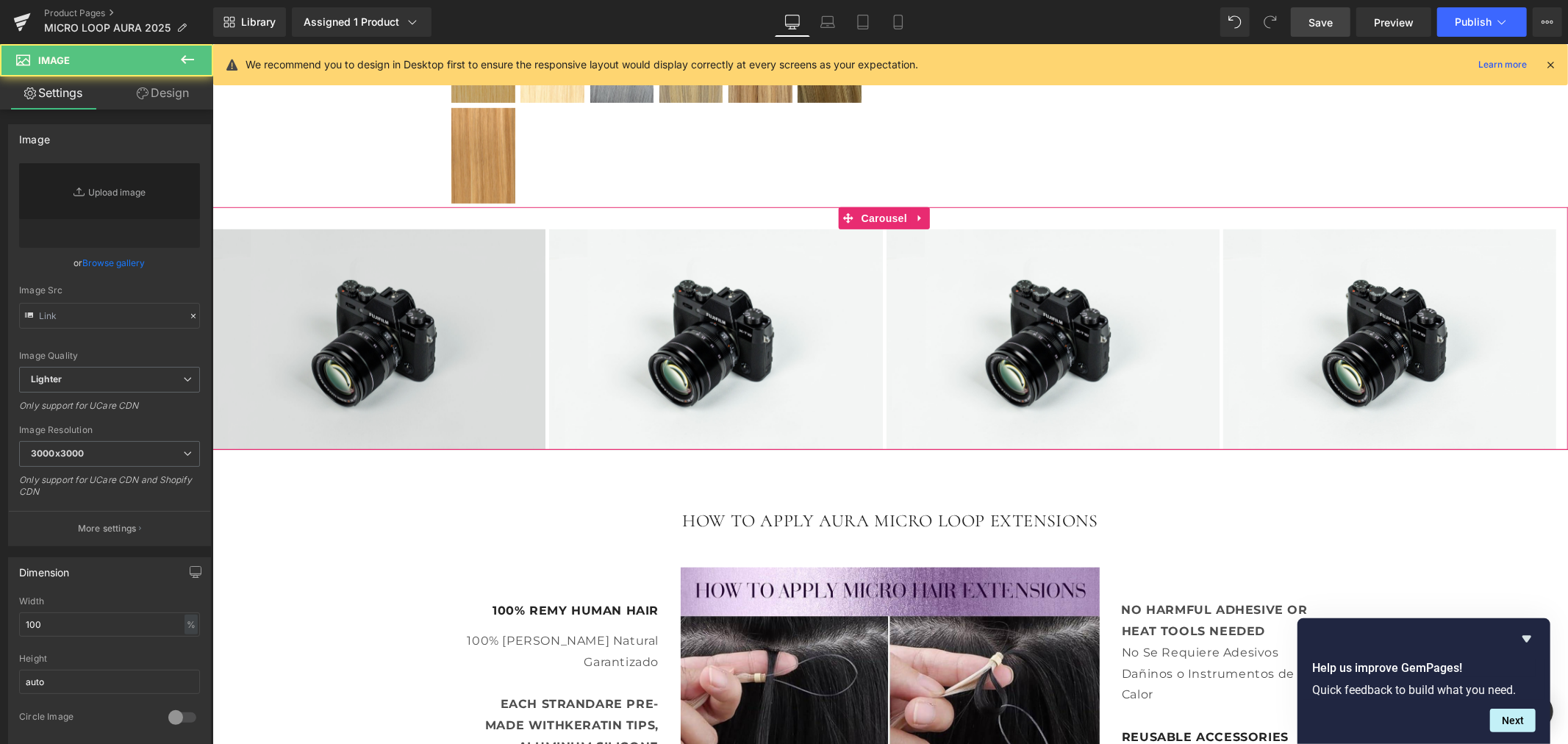
type input "//[DOMAIN_NAME][URL]"
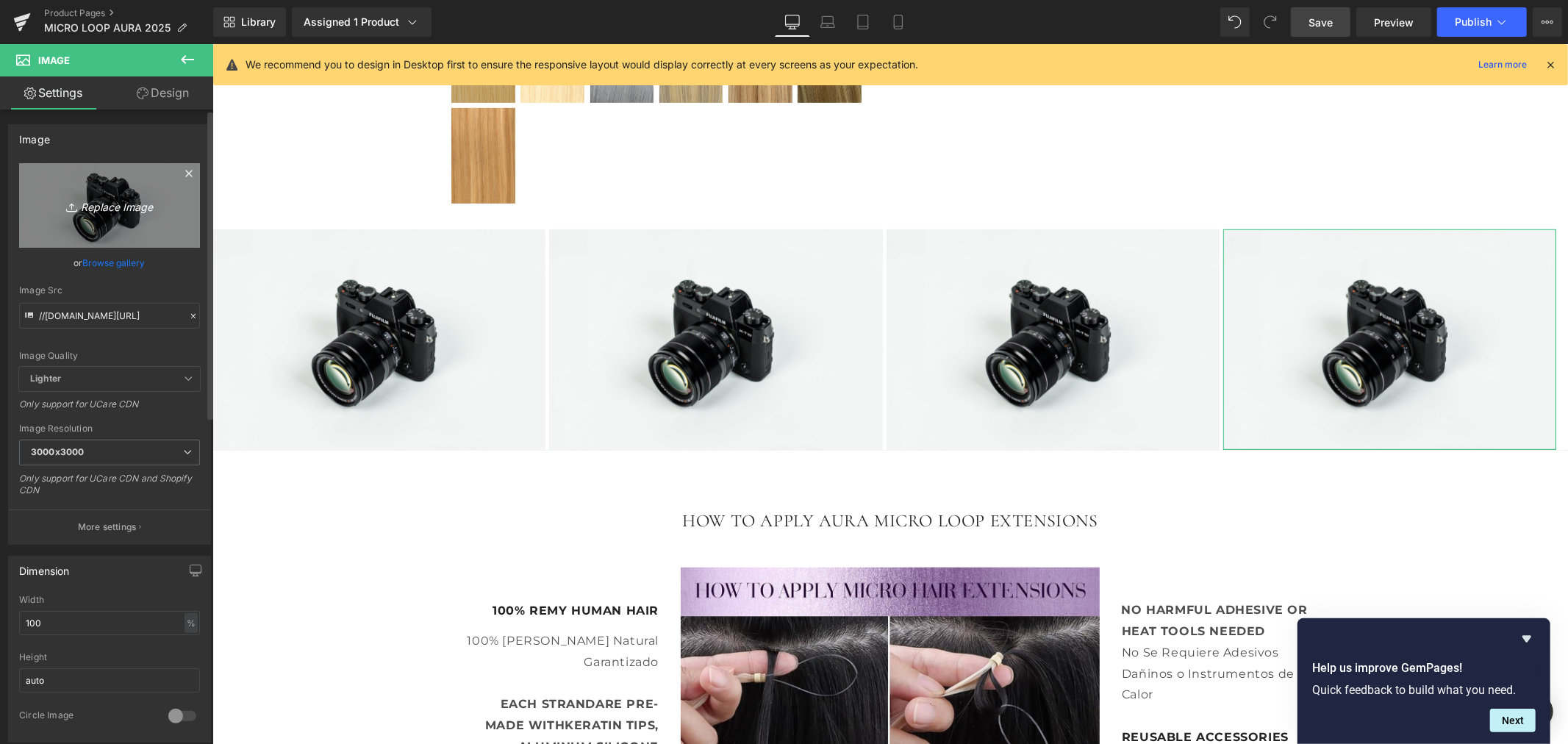
click at [95, 206] on icon "Replace Image" at bounding box center [109, 205] width 118 height 18
type input "C:\fakepath\ASMLP FLYER PRINTING.jpg"
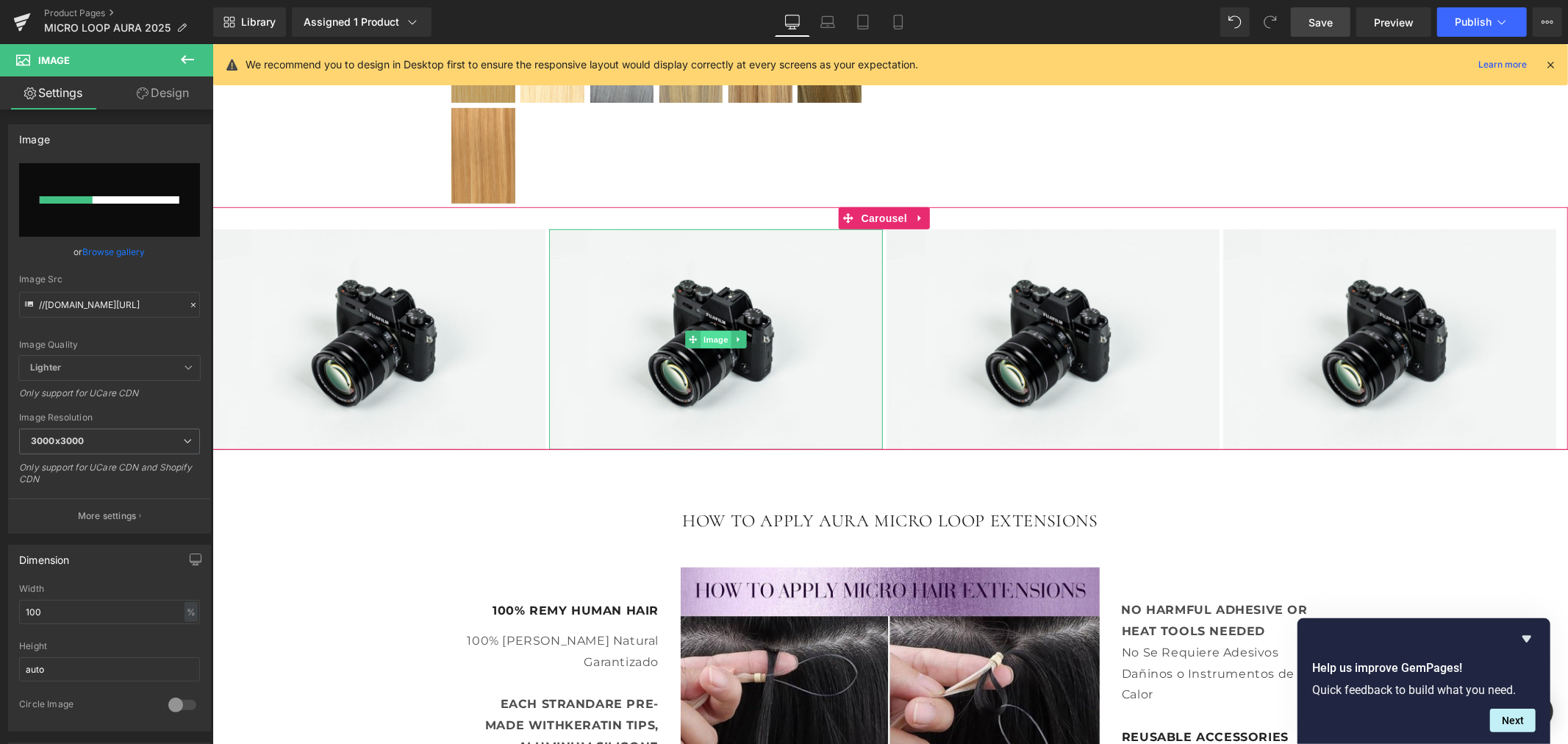
click at [717, 337] on span "Image" at bounding box center [715, 339] width 31 height 17
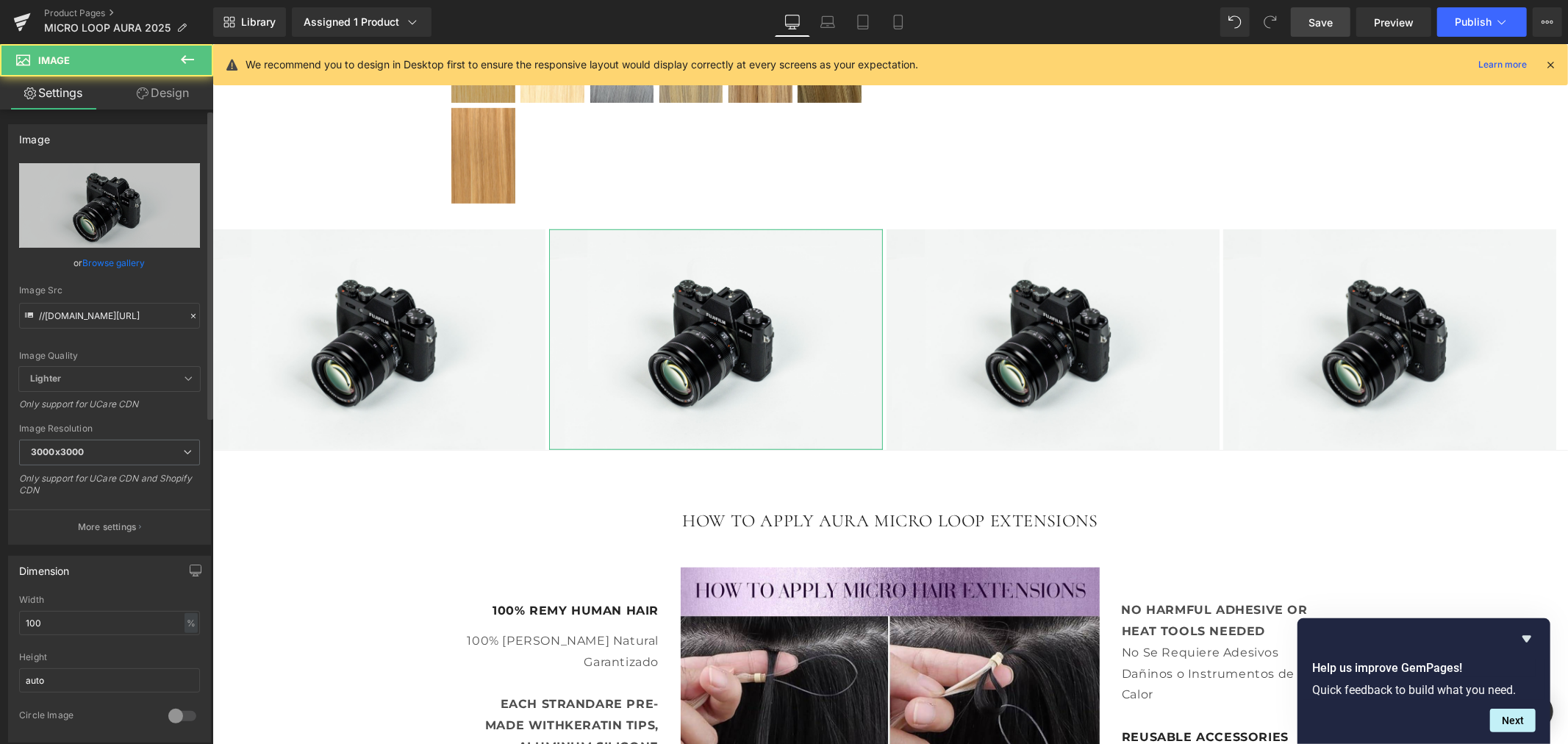
click at [123, 262] on link "Browse gallery" at bounding box center [114, 262] width 63 height 25
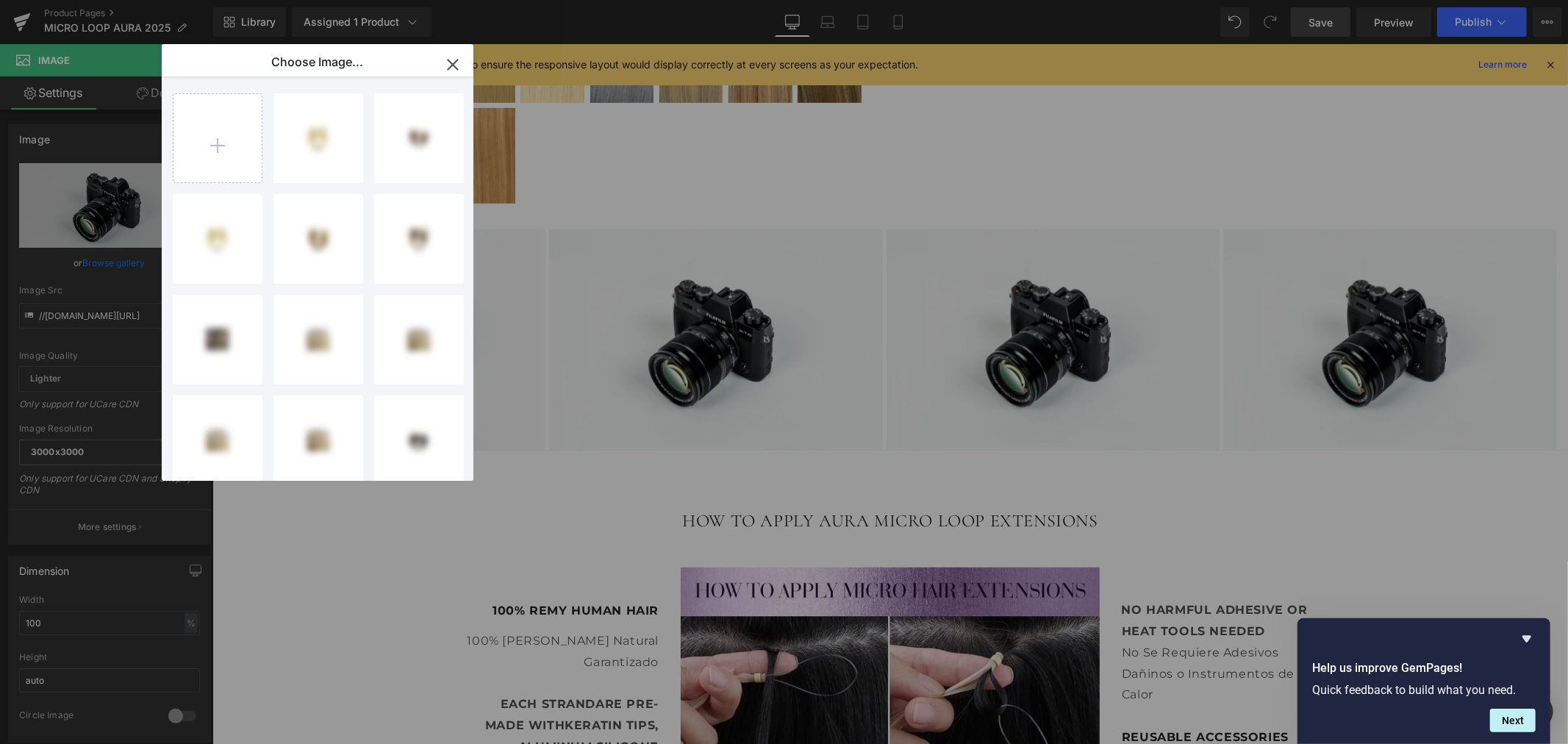
click at [451, 67] on icon "button" at bounding box center [452, 64] width 10 height 10
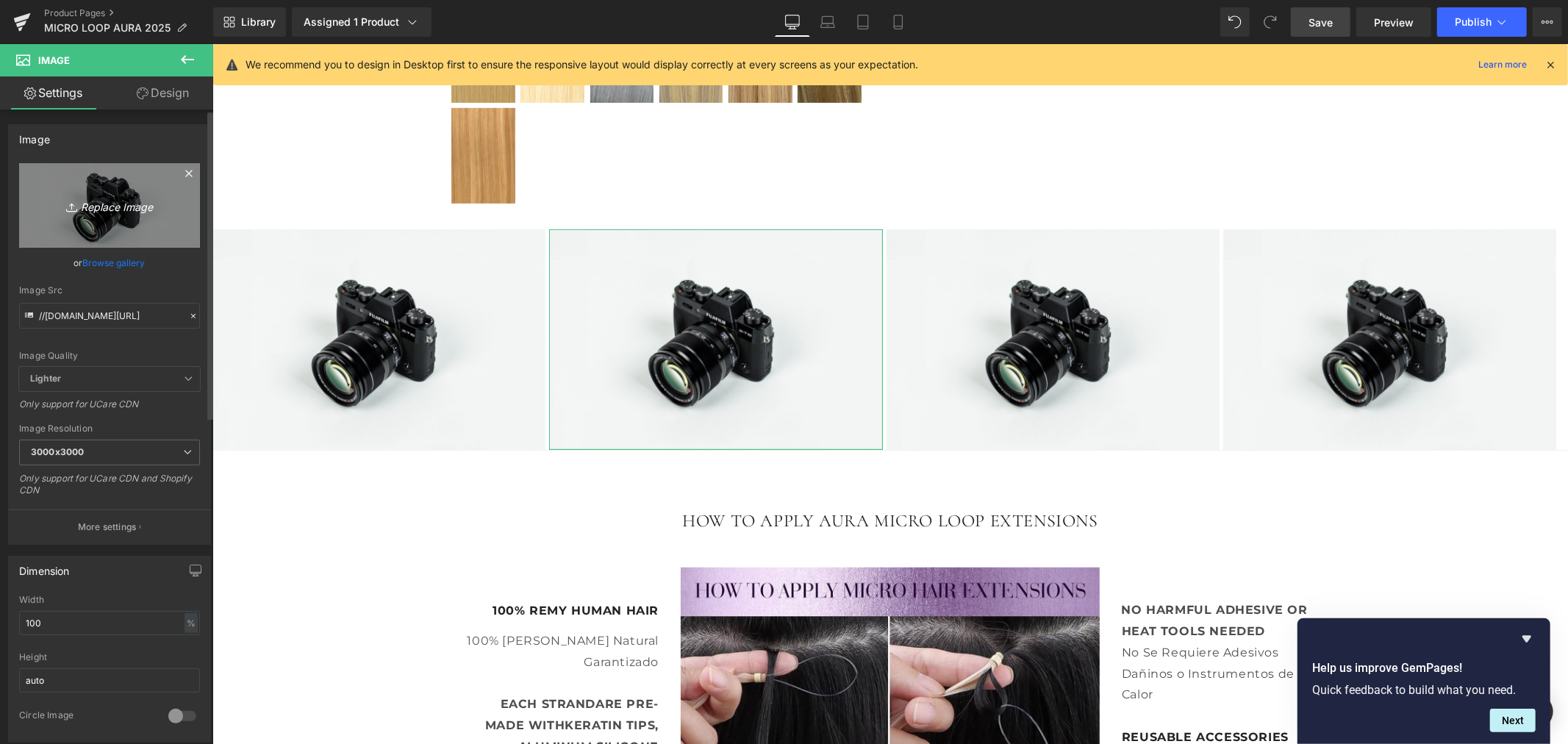
click at [112, 206] on icon "Replace Image" at bounding box center [109, 205] width 118 height 18
type input "C:\fakepath\654.jpg"
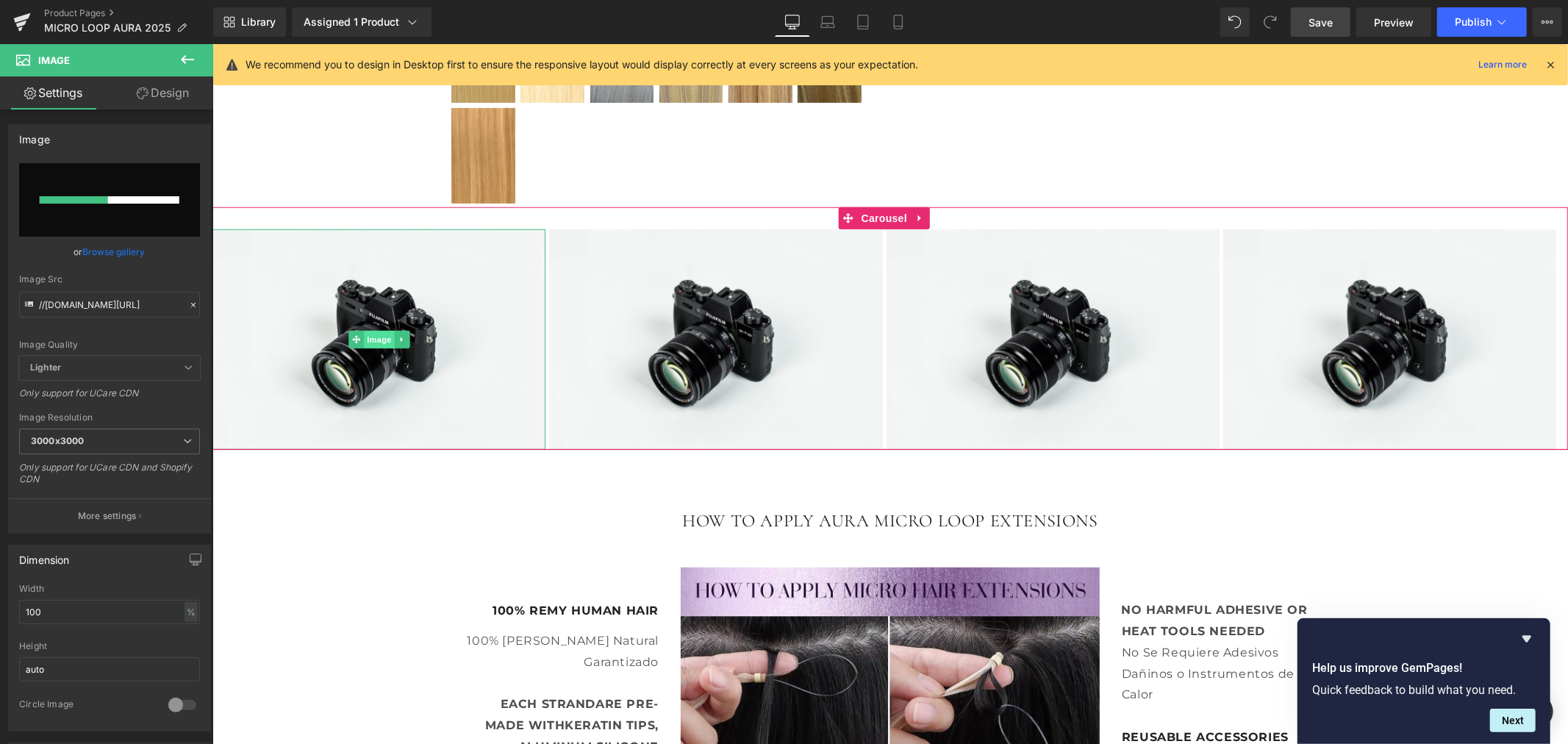
click at [377, 334] on span "Image" at bounding box center [378, 339] width 31 height 17
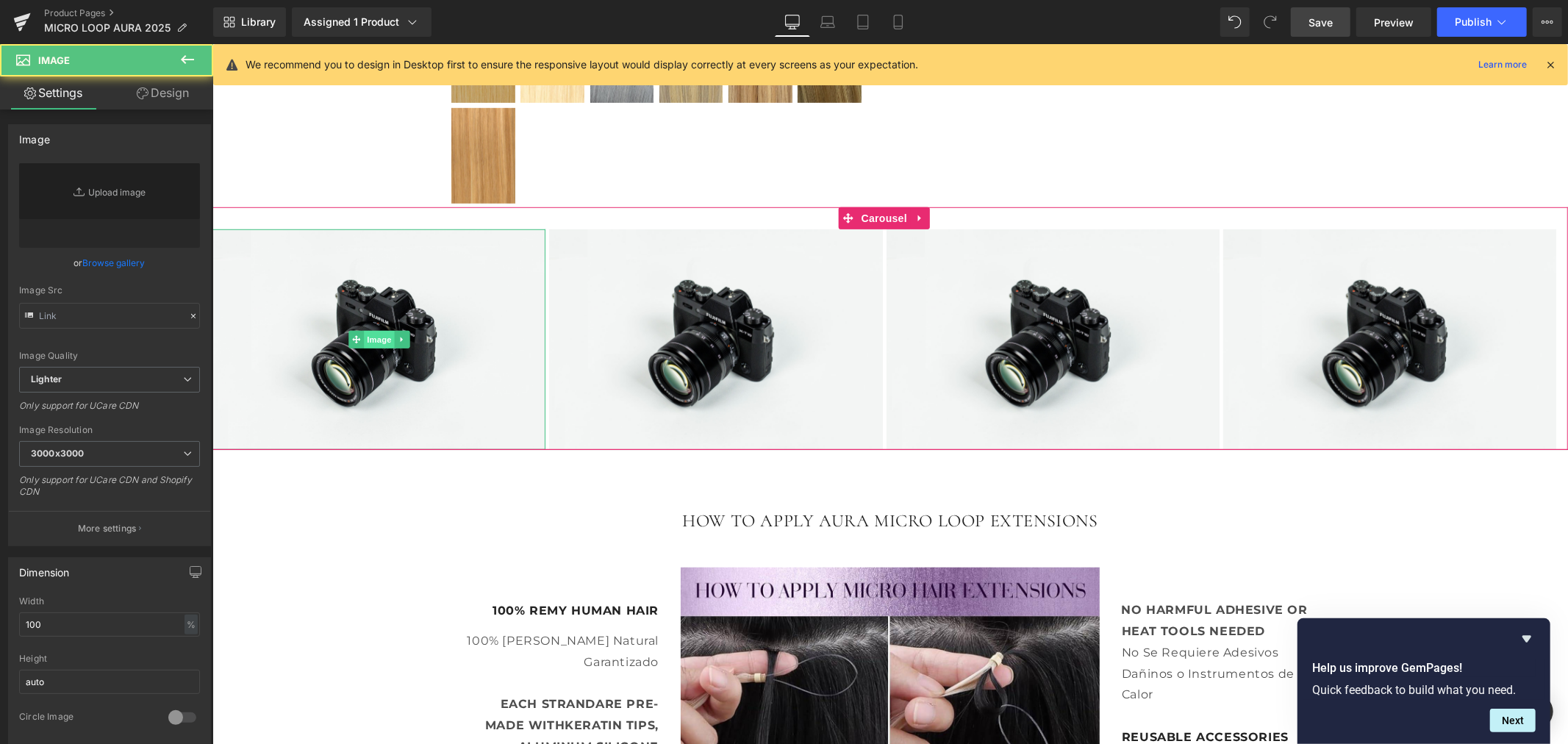
type input "//[DOMAIN_NAME][URL]"
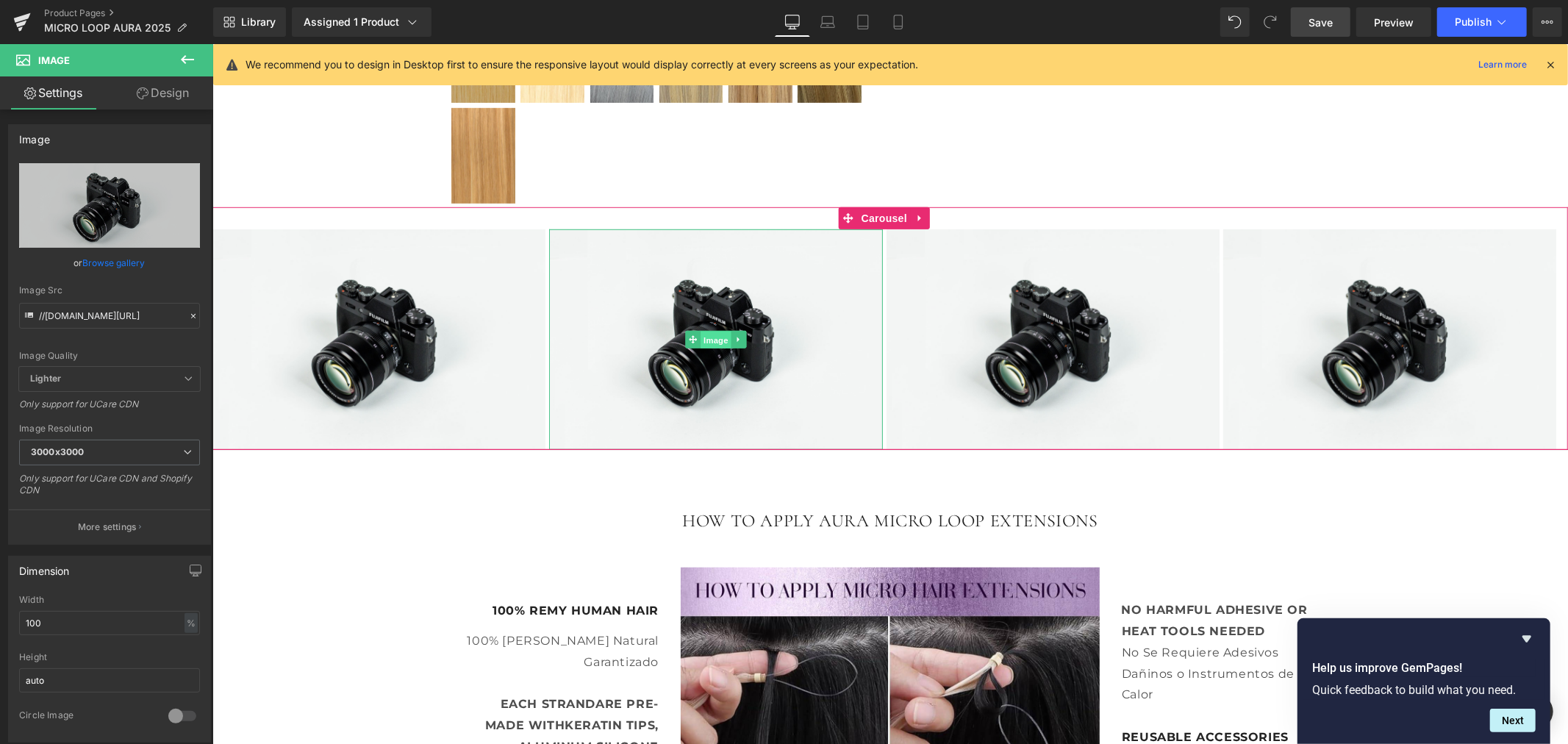
click at [702, 337] on span "Image" at bounding box center [715, 340] width 31 height 17
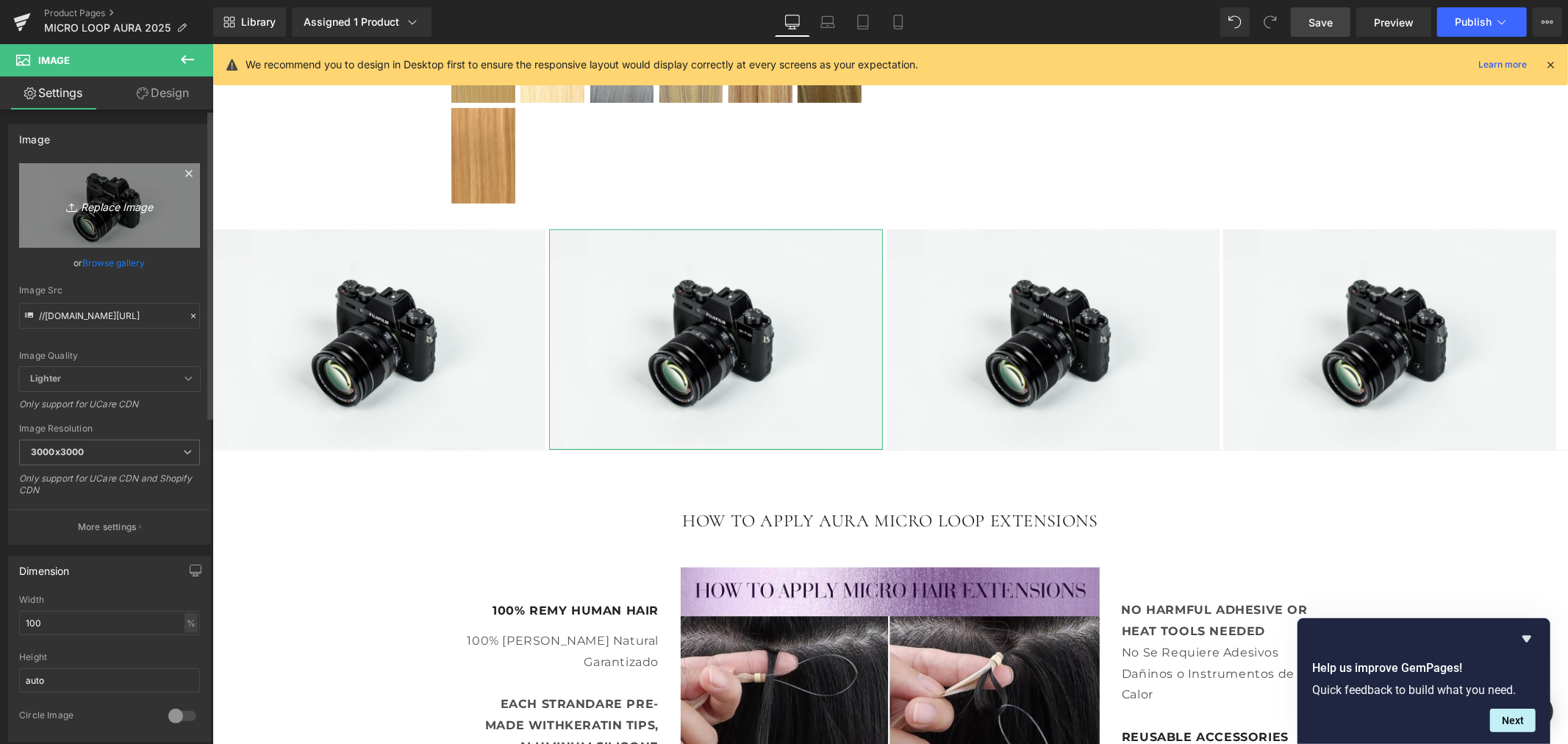
click at [128, 204] on icon "Replace Image" at bounding box center [109, 205] width 118 height 18
type input "C:\fakepath\654.jpg"
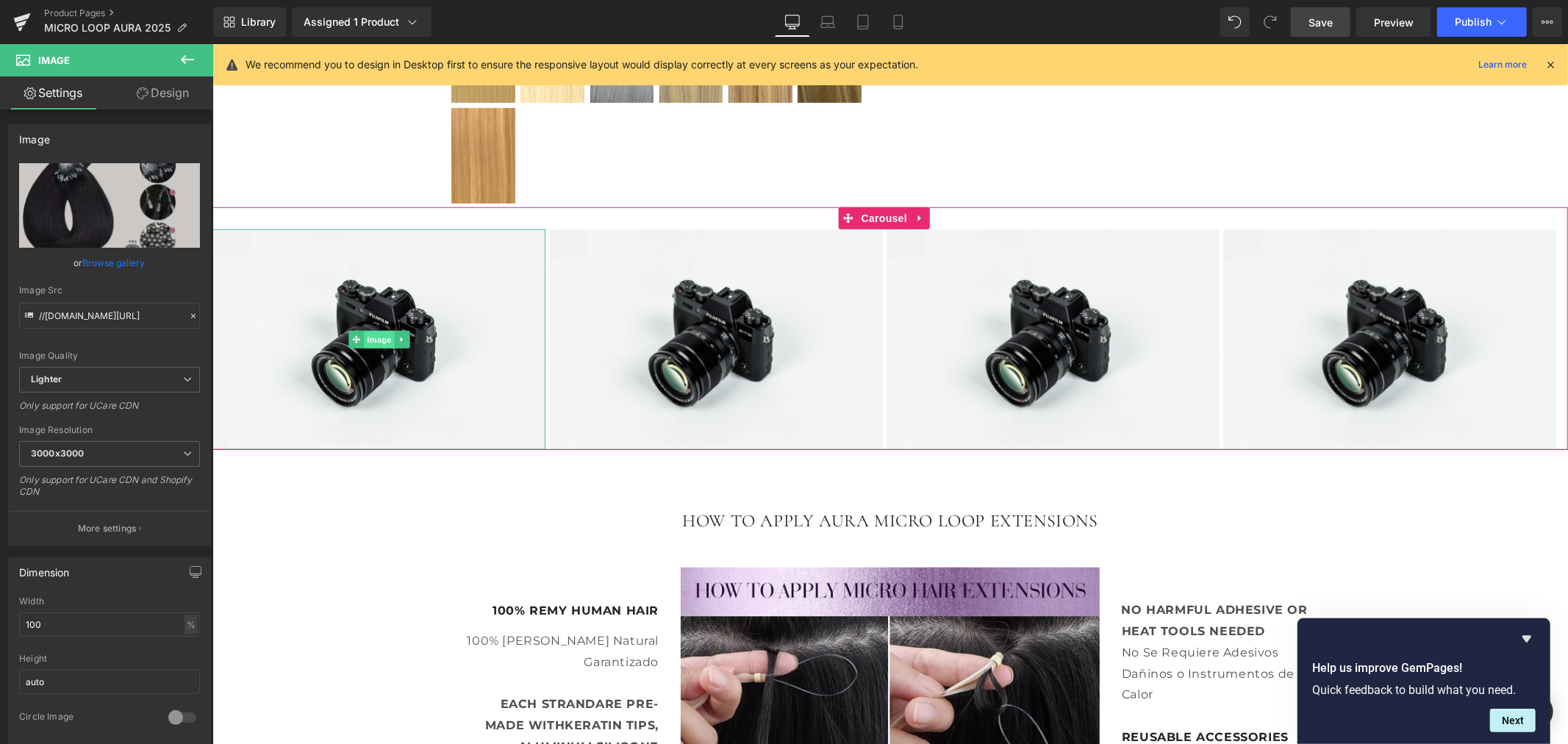
type input "[URL][DOMAIN_NAME]"
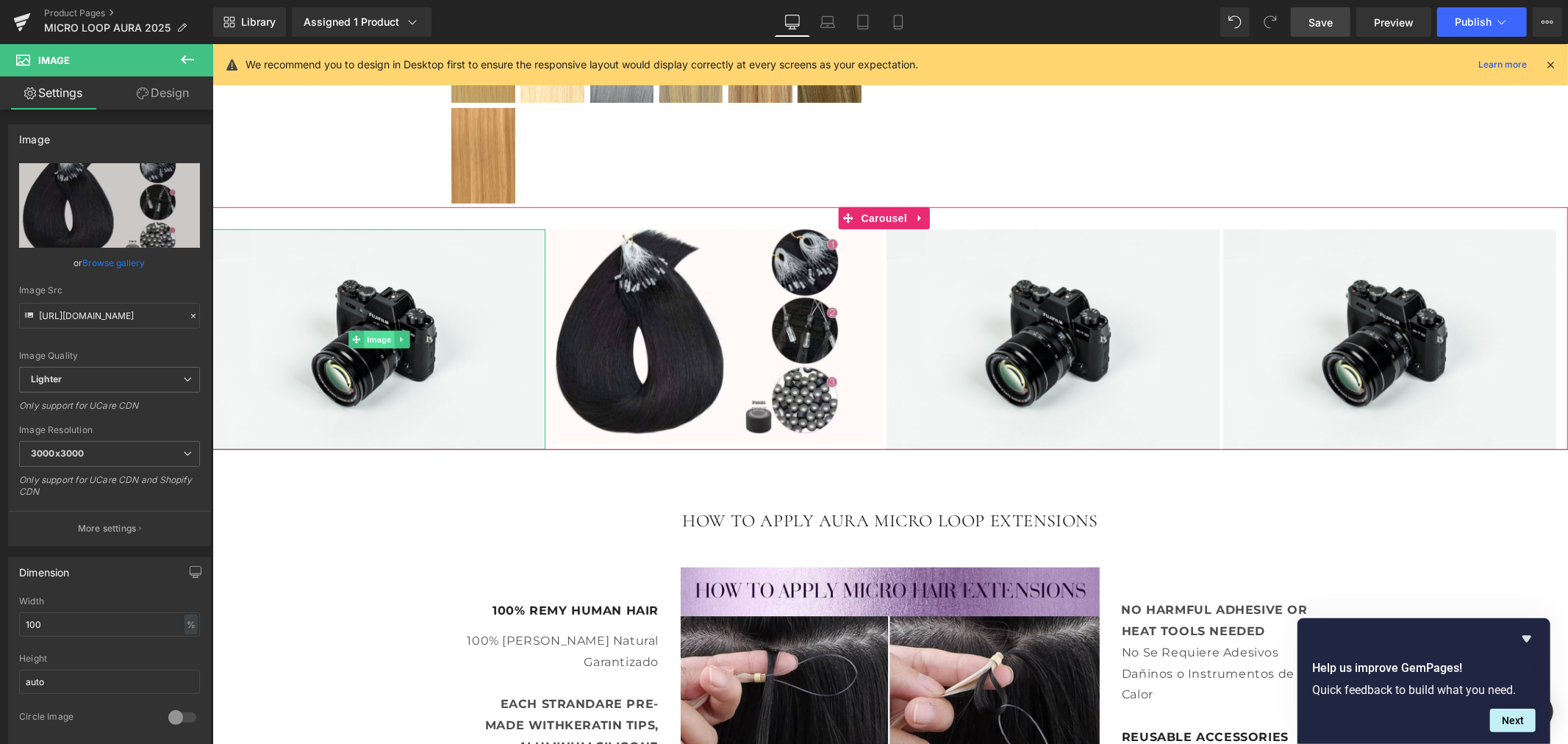
click at [379, 340] on span "Image" at bounding box center [378, 339] width 31 height 17
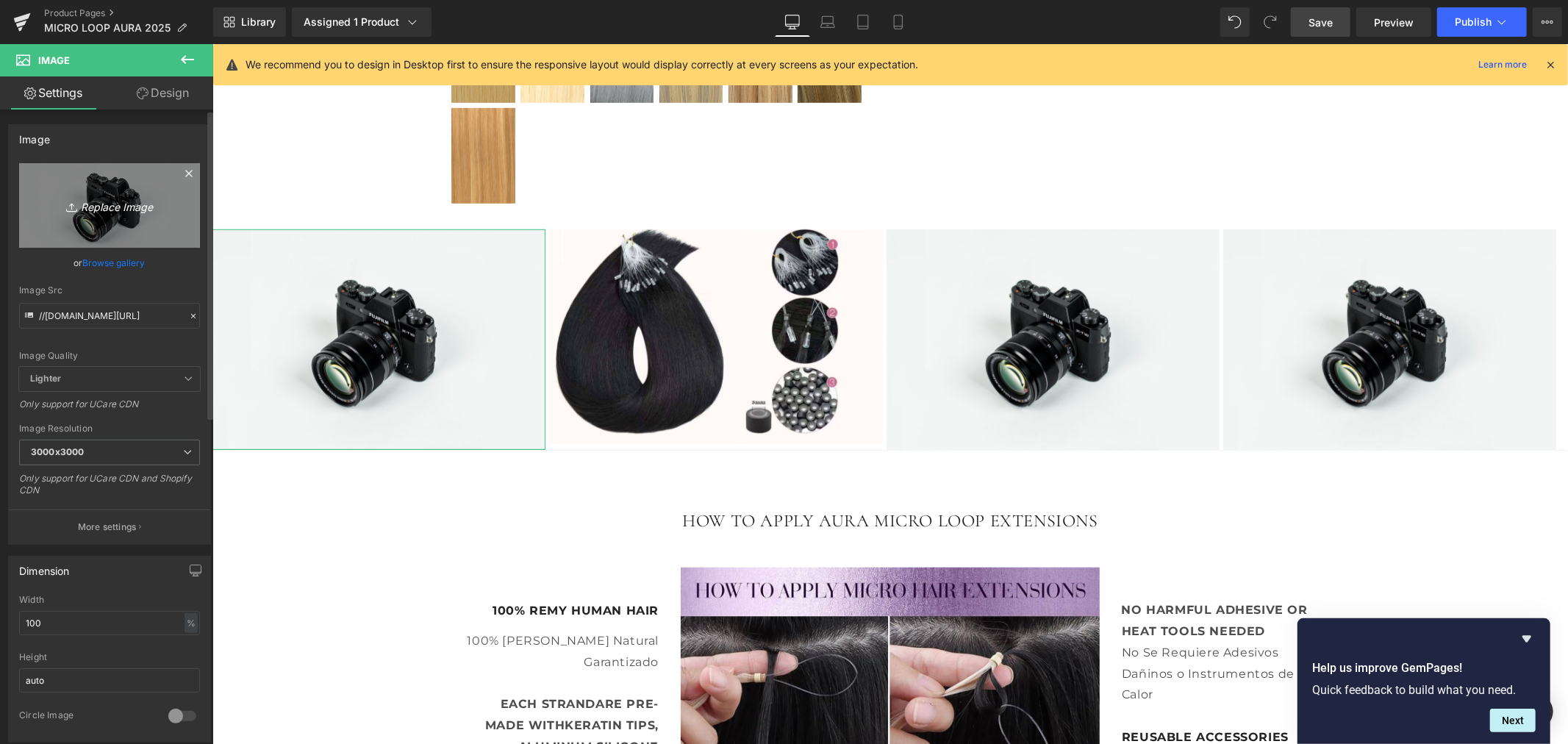
click at [104, 209] on icon "Replace Image" at bounding box center [109, 205] width 118 height 18
type input "C:\fakepath\ASMLP FLYER PRINTING.jpg"
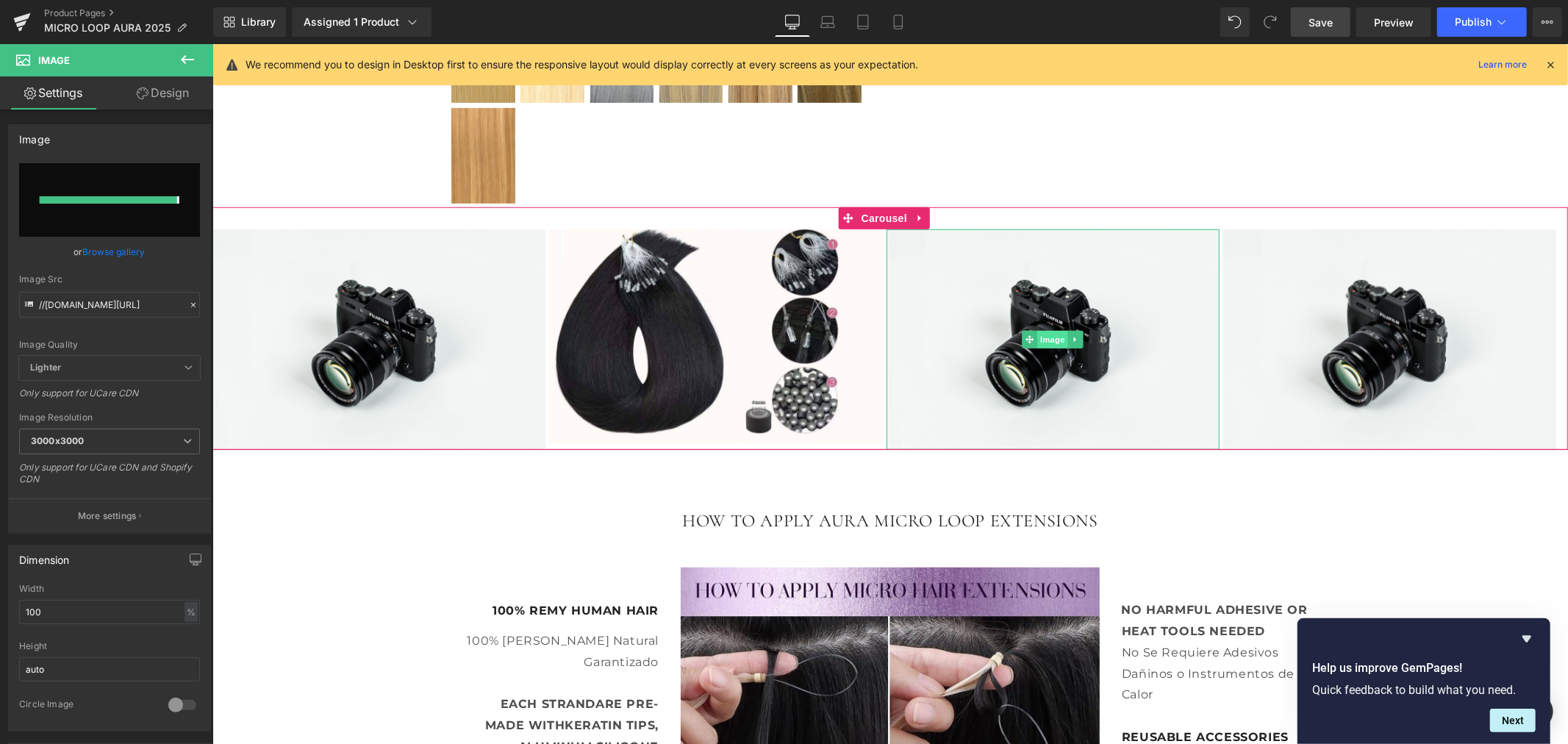
type input "[URL][DOMAIN_NAME]"
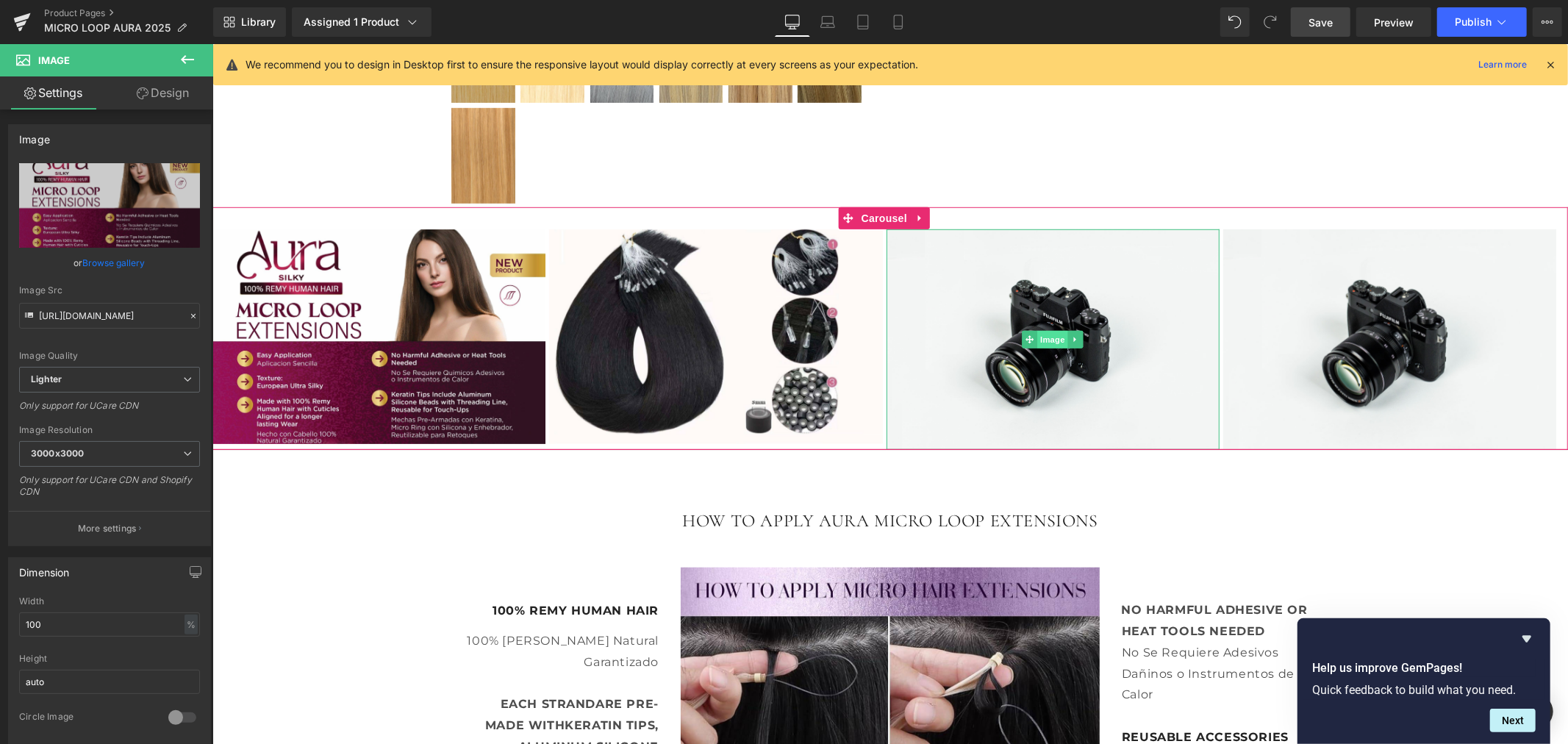
click at [1042, 341] on span "Image" at bounding box center [1051, 339] width 31 height 17
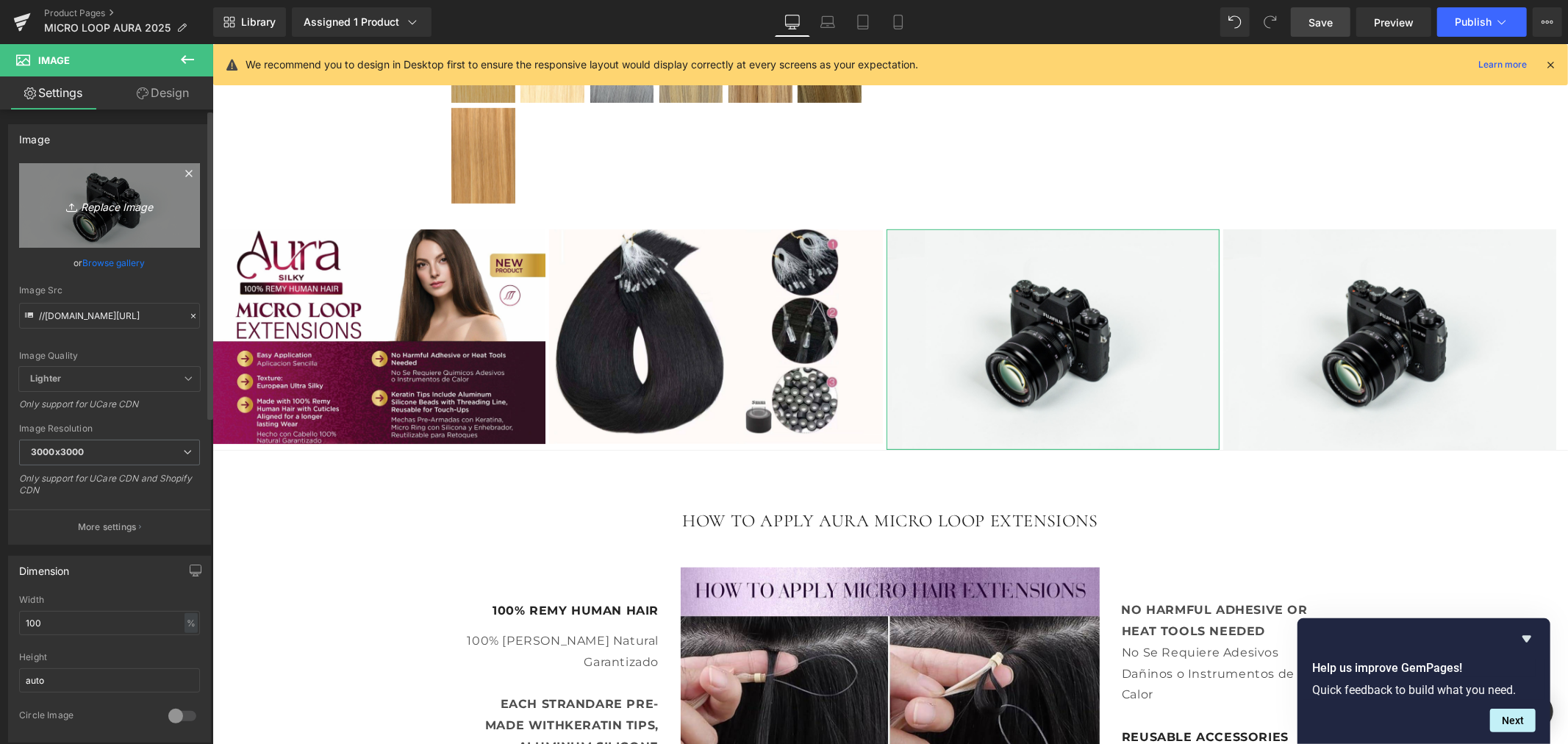
click at [114, 207] on icon "Replace Image" at bounding box center [109, 205] width 118 height 18
type input "C:\fakepath\1.jpg"
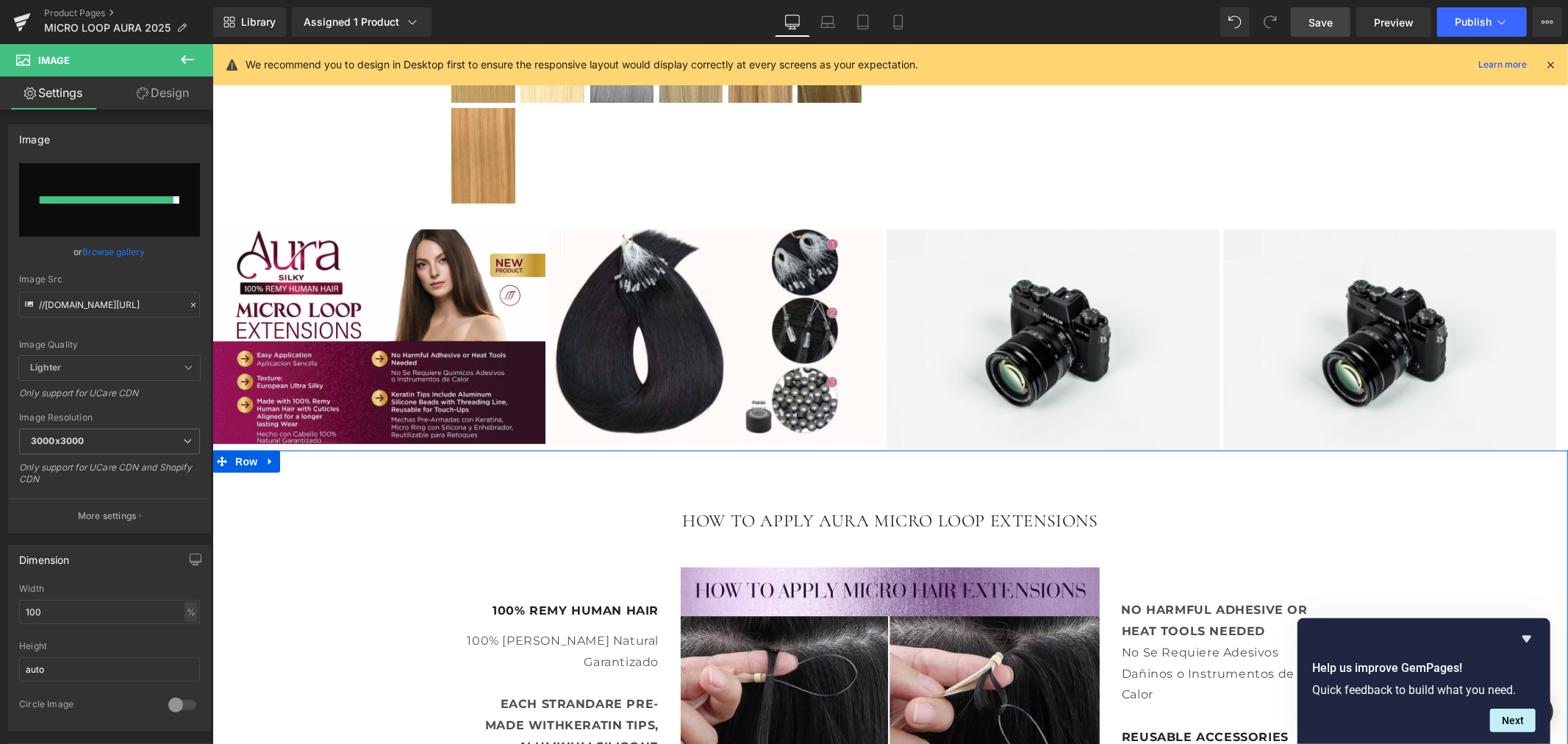
type input "[URL][DOMAIN_NAME]"
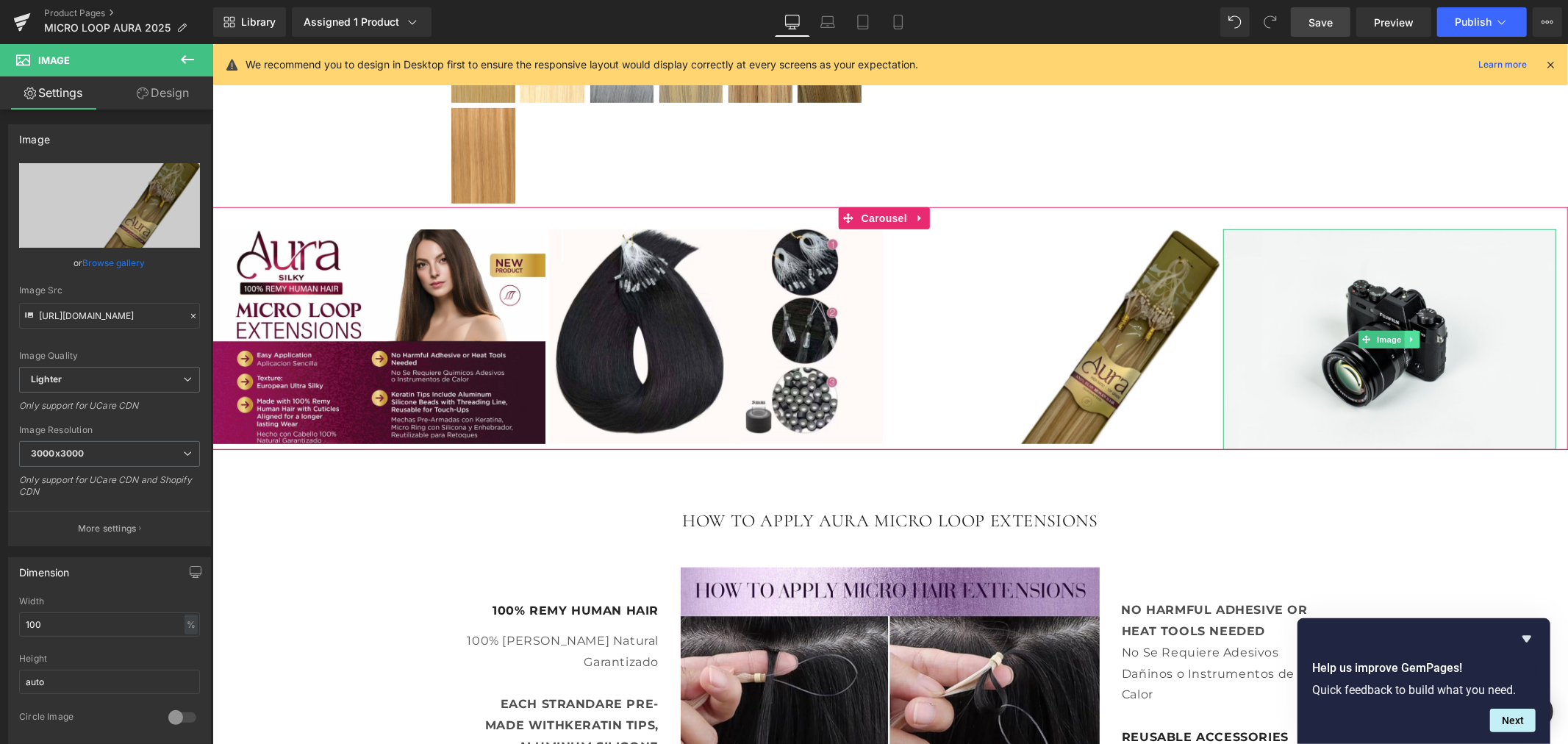
click at [1411, 338] on icon at bounding box center [1411, 339] width 3 height 5
click at [1415, 342] on icon at bounding box center [1419, 339] width 8 height 9
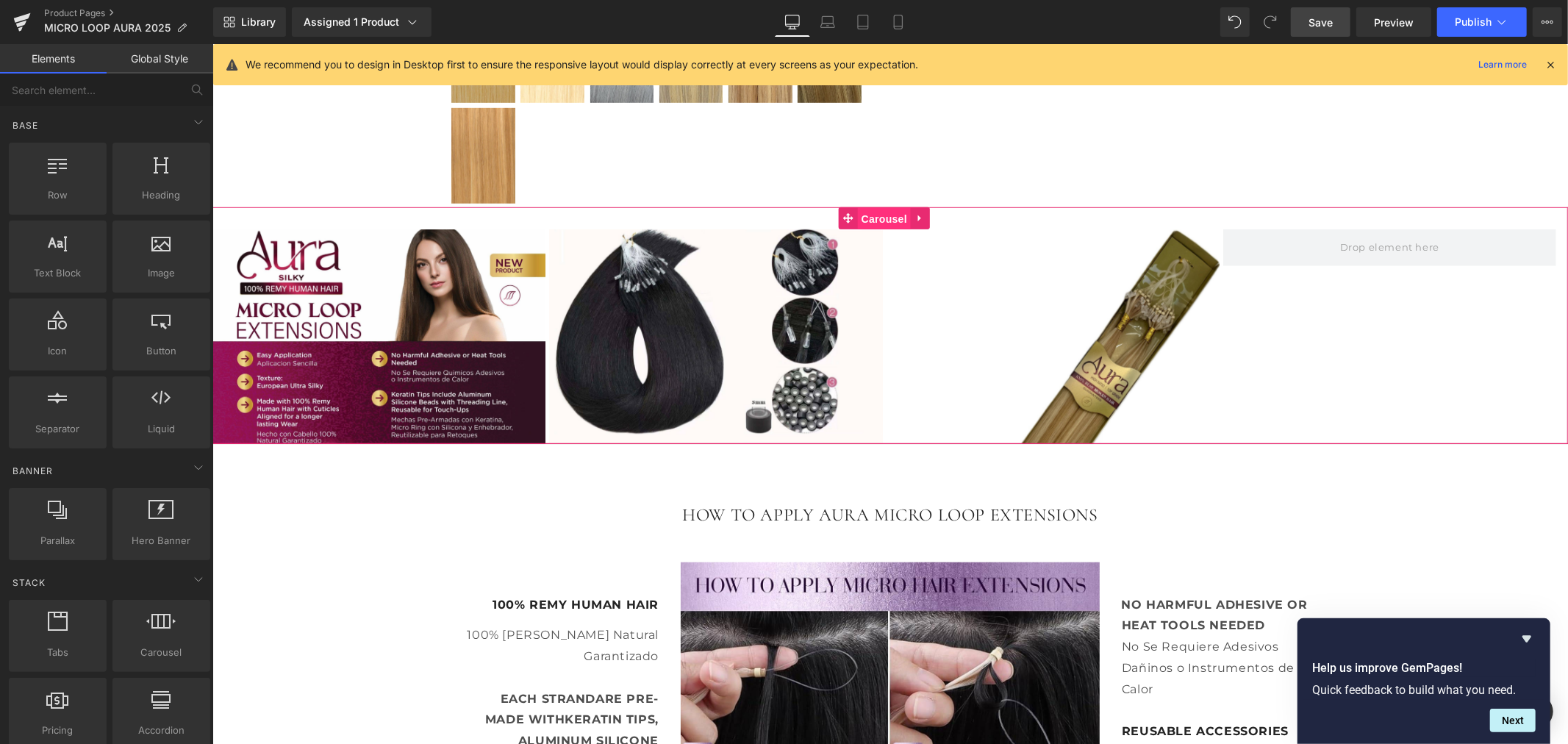
click at [878, 216] on span "Carousel" at bounding box center [883, 217] width 53 height 22
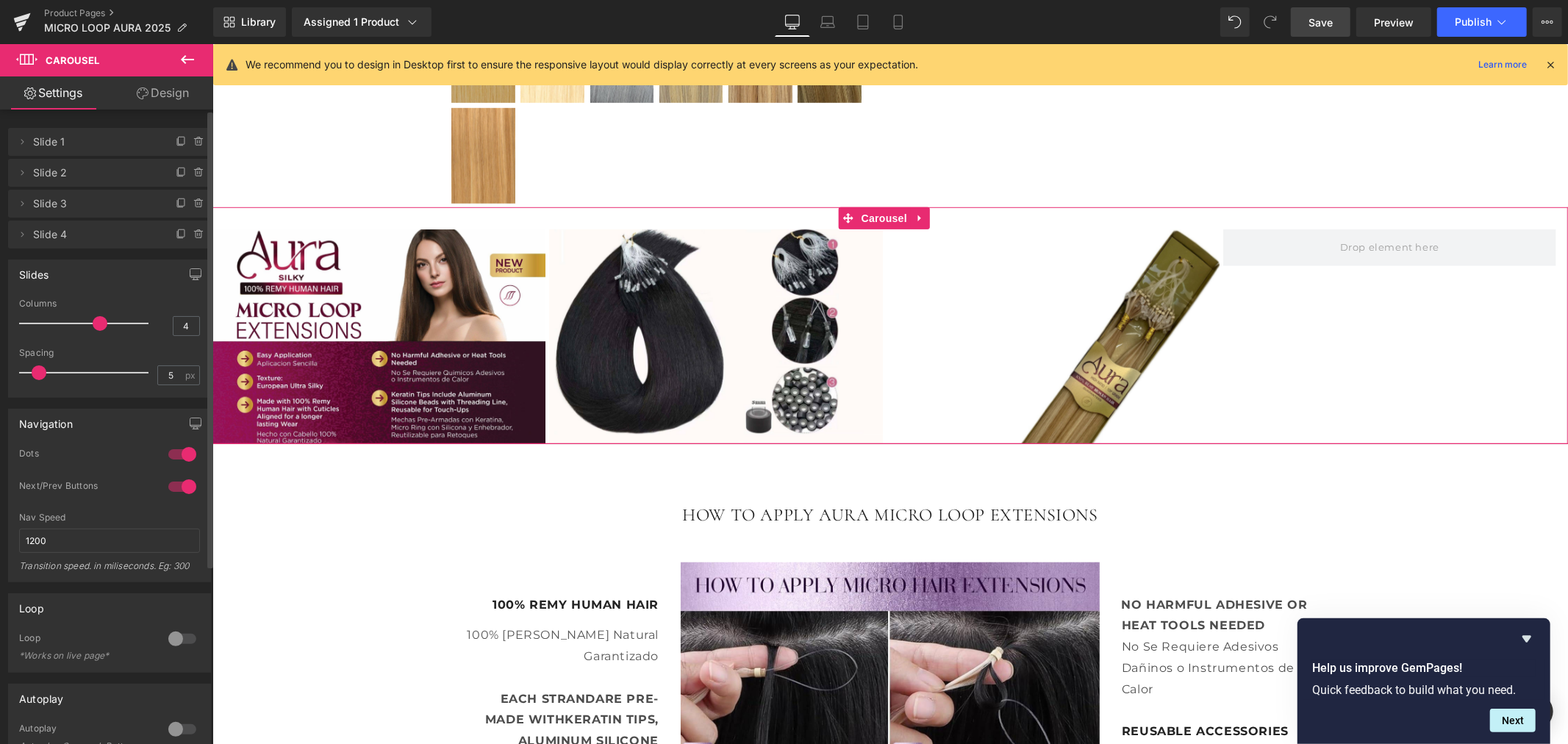
type input "3"
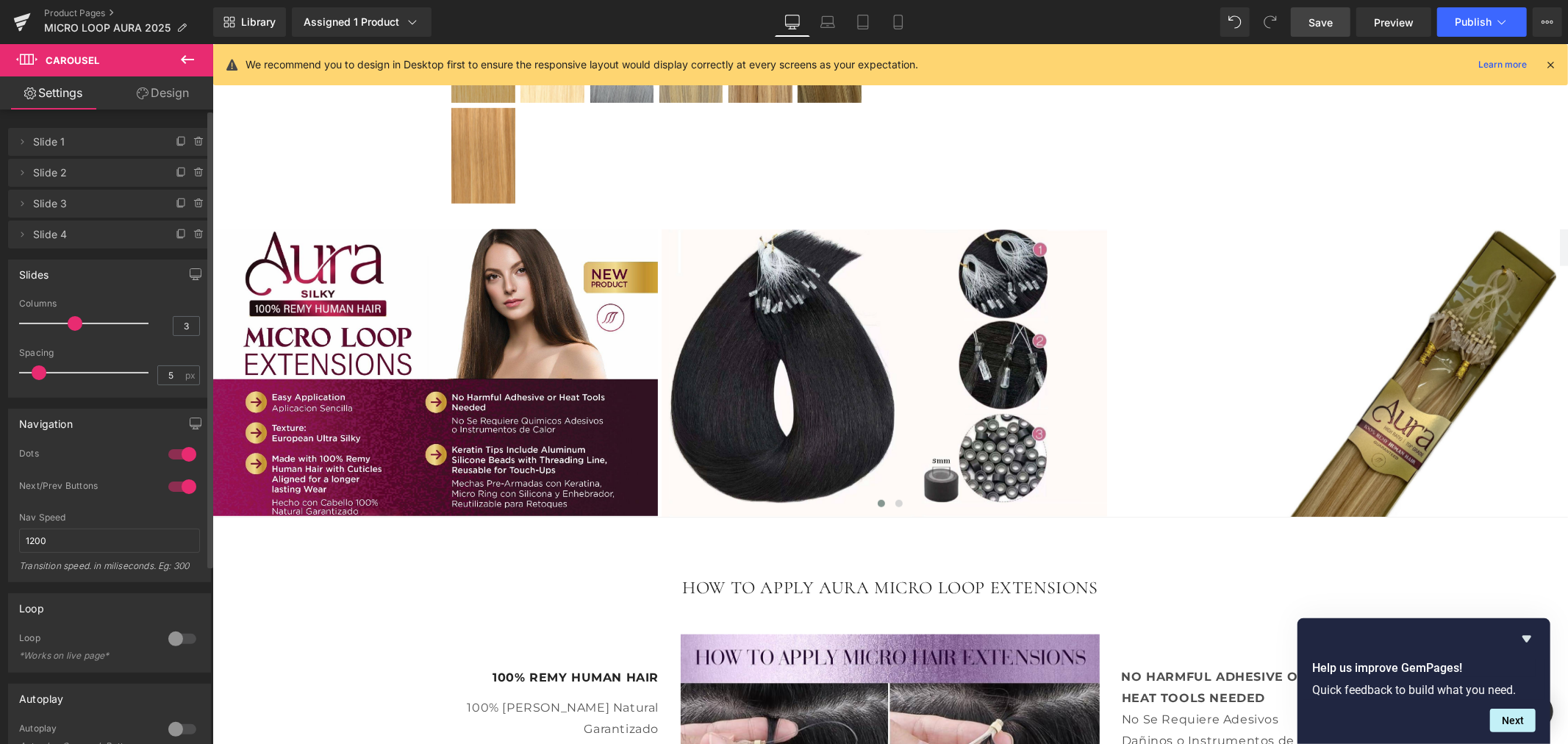
drag, startPoint x: 97, startPoint y: 322, endPoint x: 85, endPoint y: 322, distance: 12.0
click at [85, 322] on div at bounding box center [87, 323] width 122 height 30
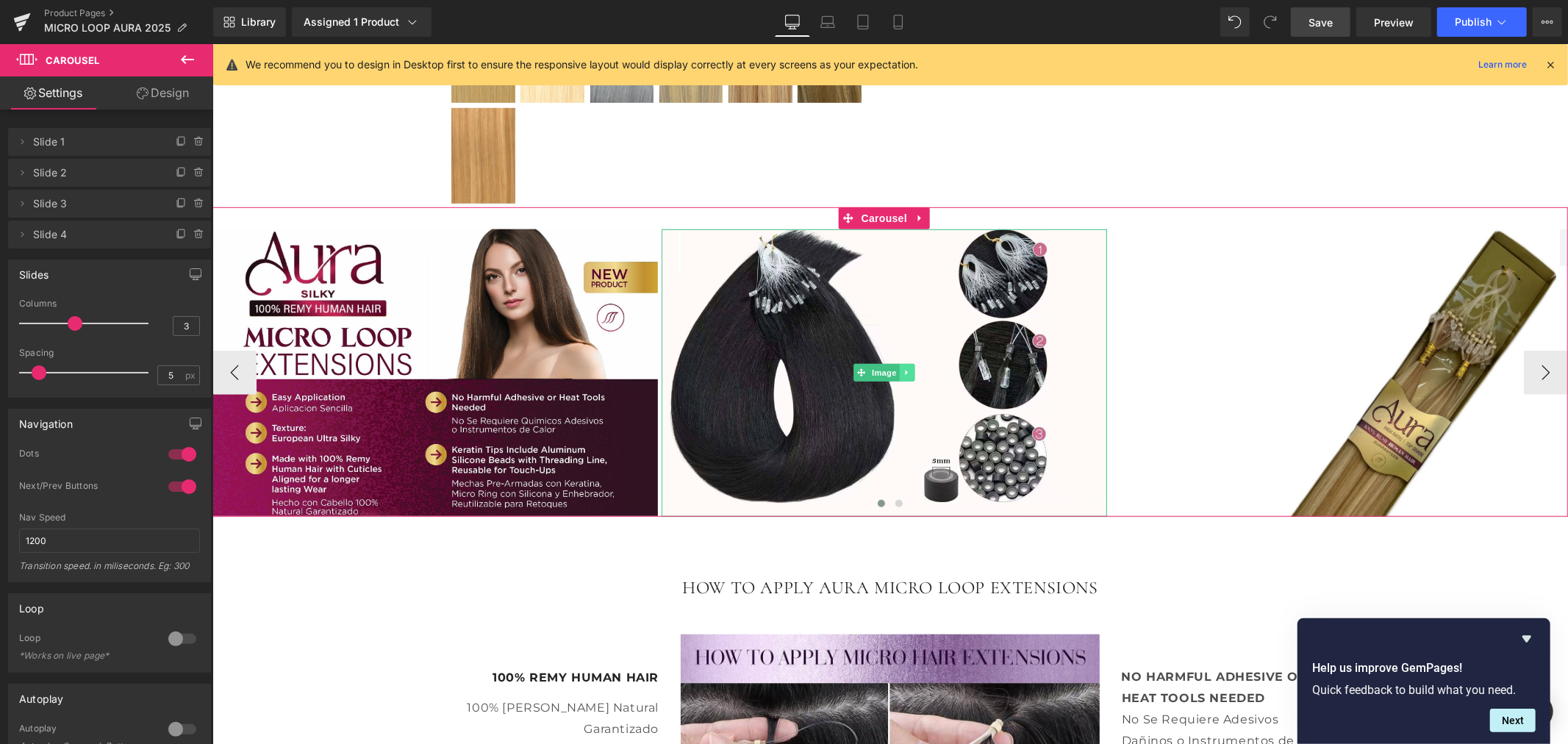
click at [906, 373] on icon at bounding box center [906, 372] width 3 height 5
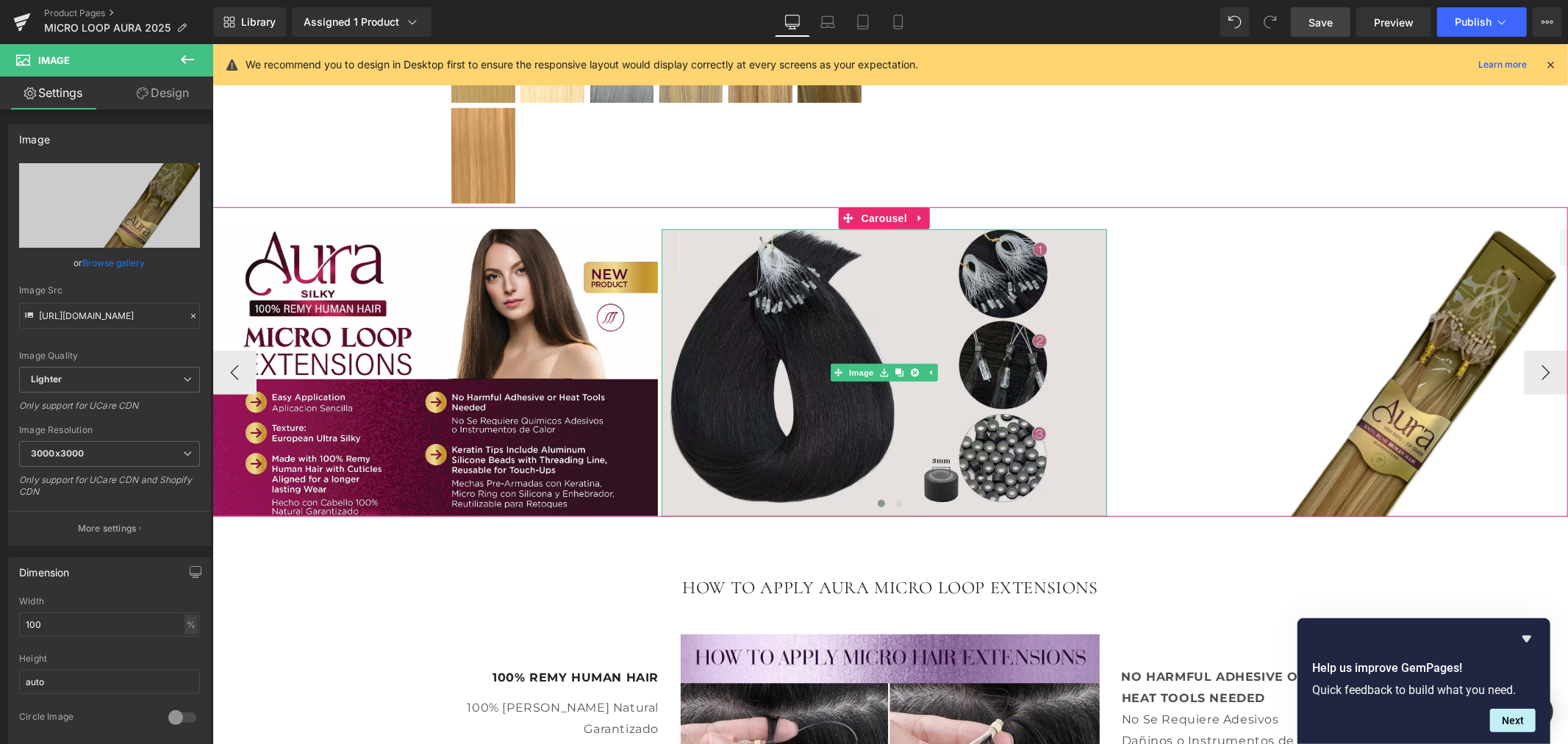
click at [798, 320] on img at bounding box center [883, 372] width 446 height 287
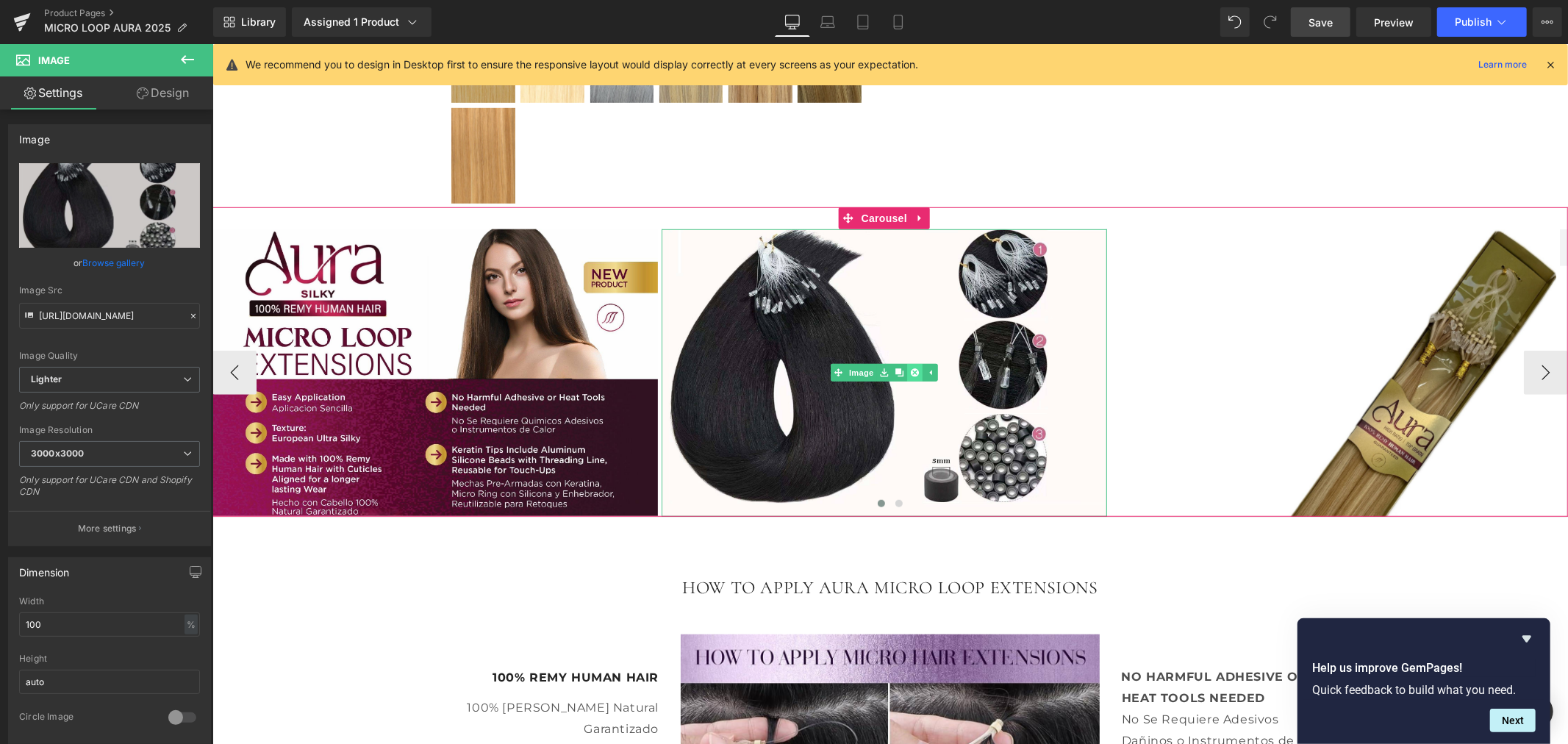
click at [916, 372] on icon at bounding box center [914, 372] width 8 height 8
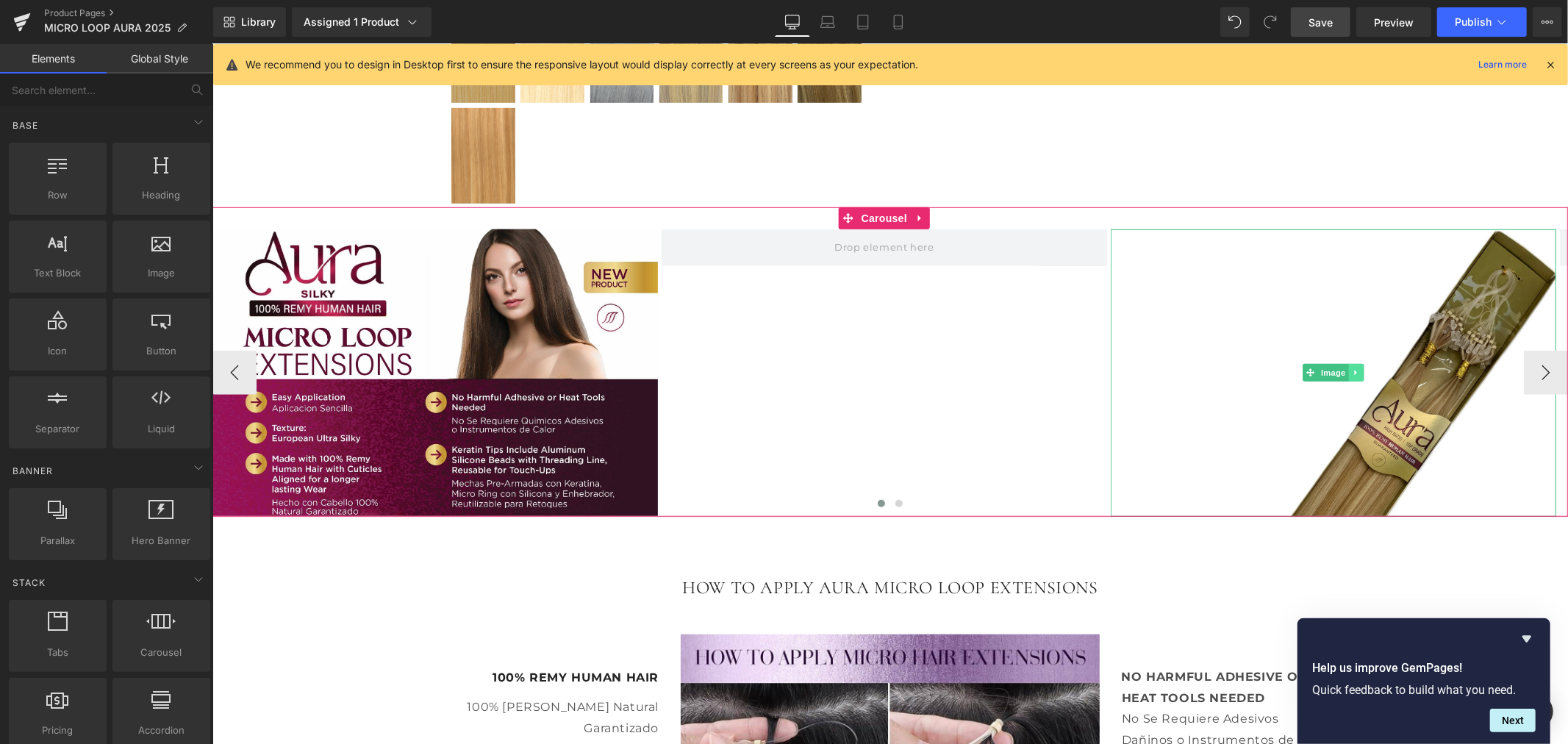
click at [1356, 369] on icon at bounding box center [1355, 372] width 8 height 9
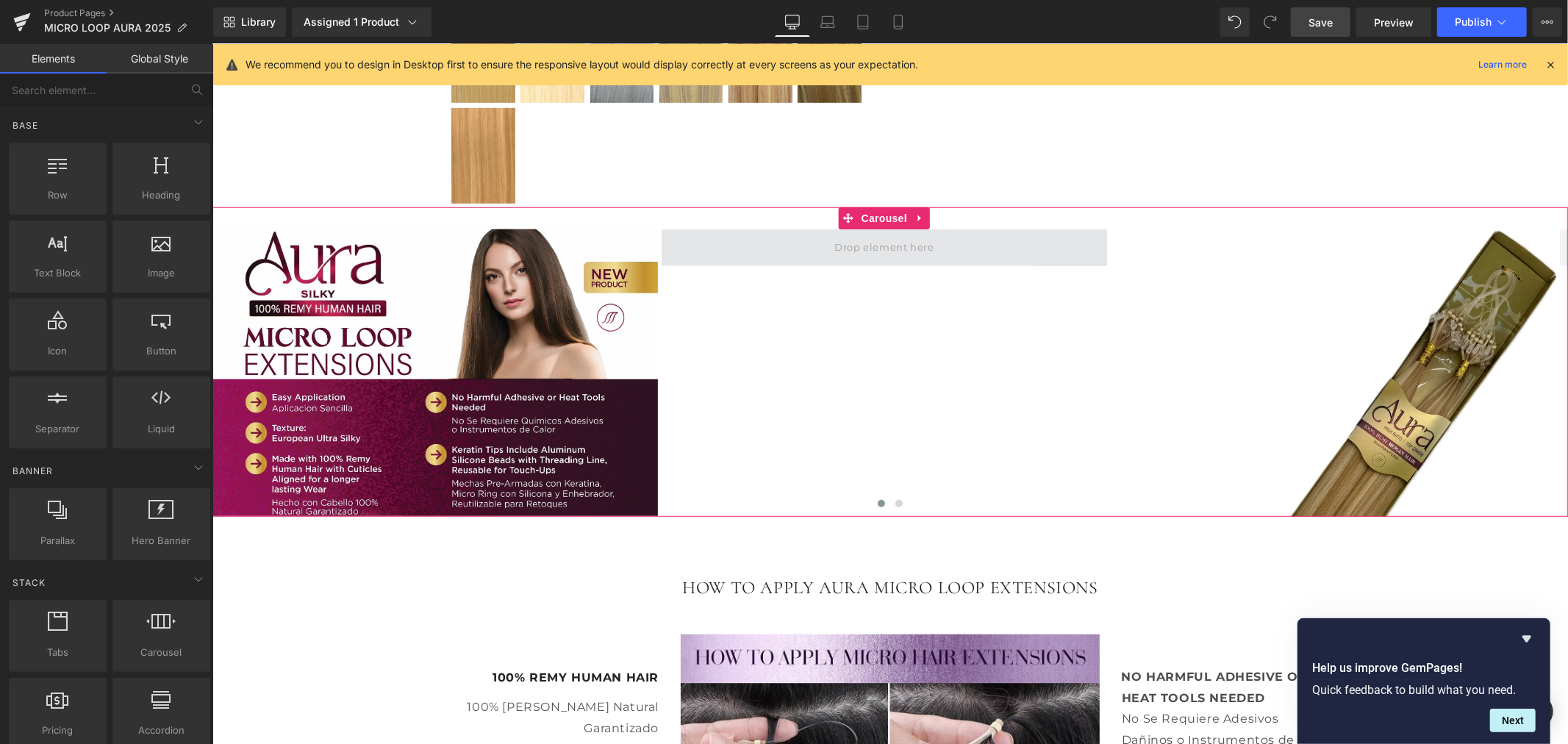
click at [847, 246] on span at bounding box center [882, 246] width 109 height 24
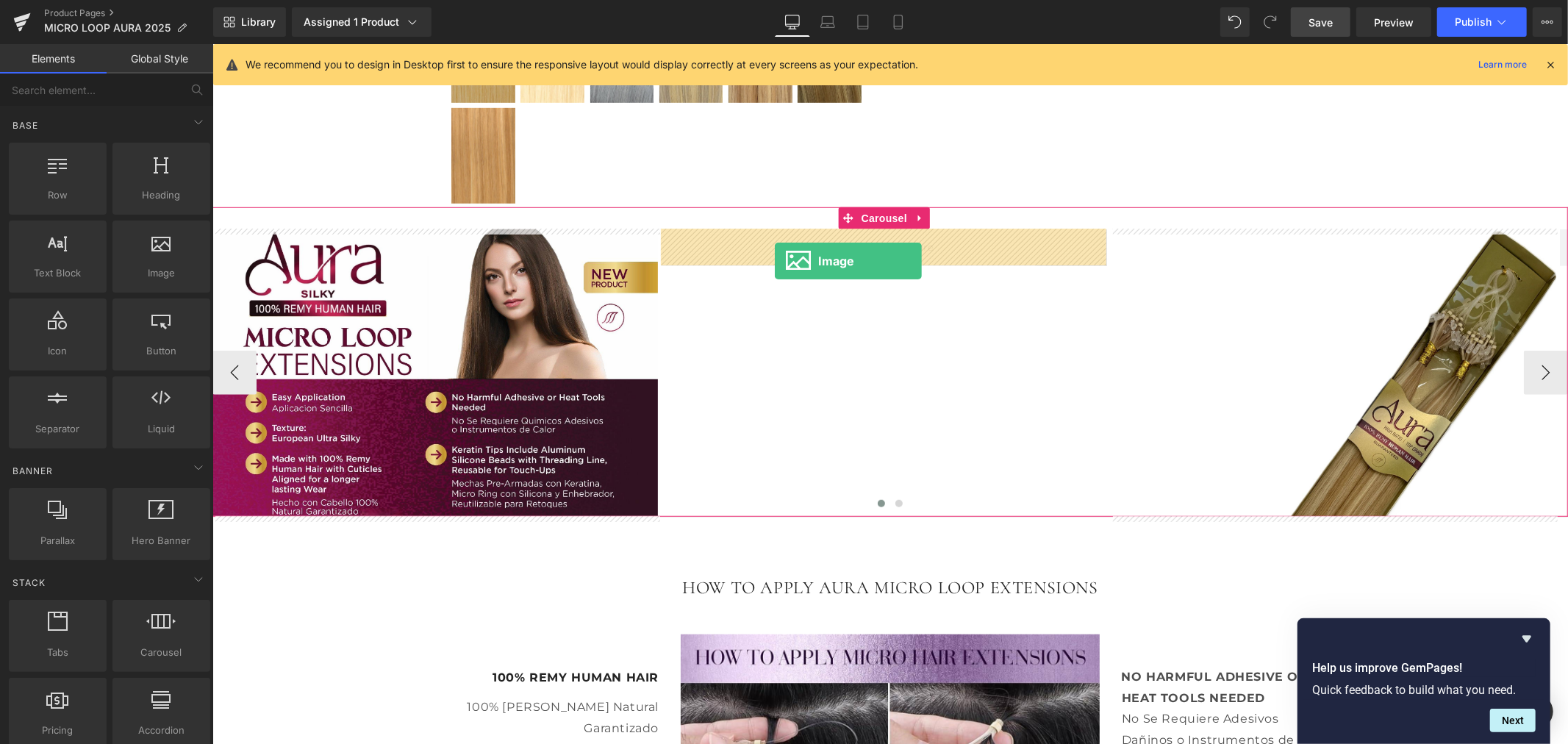
drag, startPoint x: 405, startPoint y: 301, endPoint x: 774, endPoint y: 260, distance: 371.3
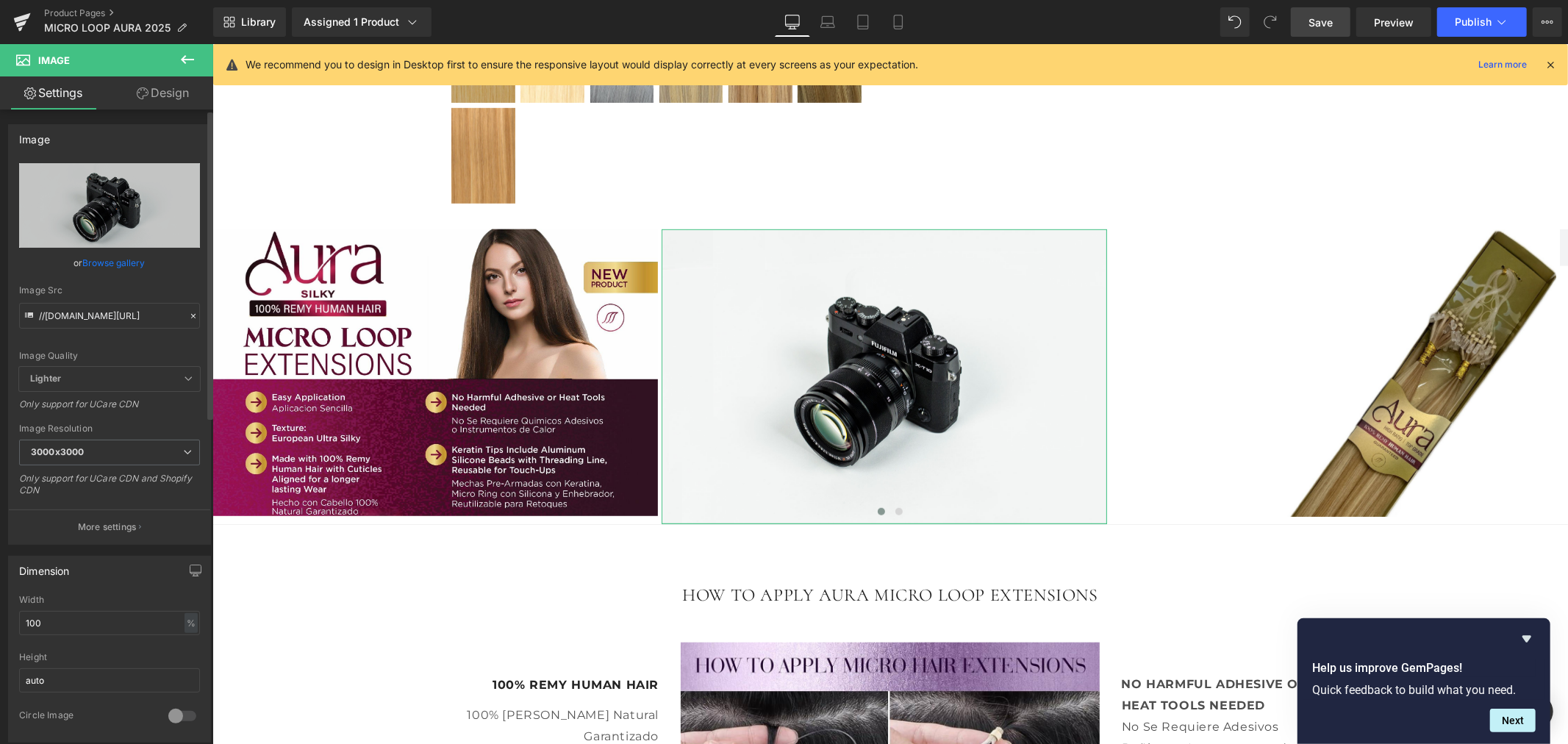
click at [116, 256] on link "Browse gallery" at bounding box center [114, 262] width 63 height 25
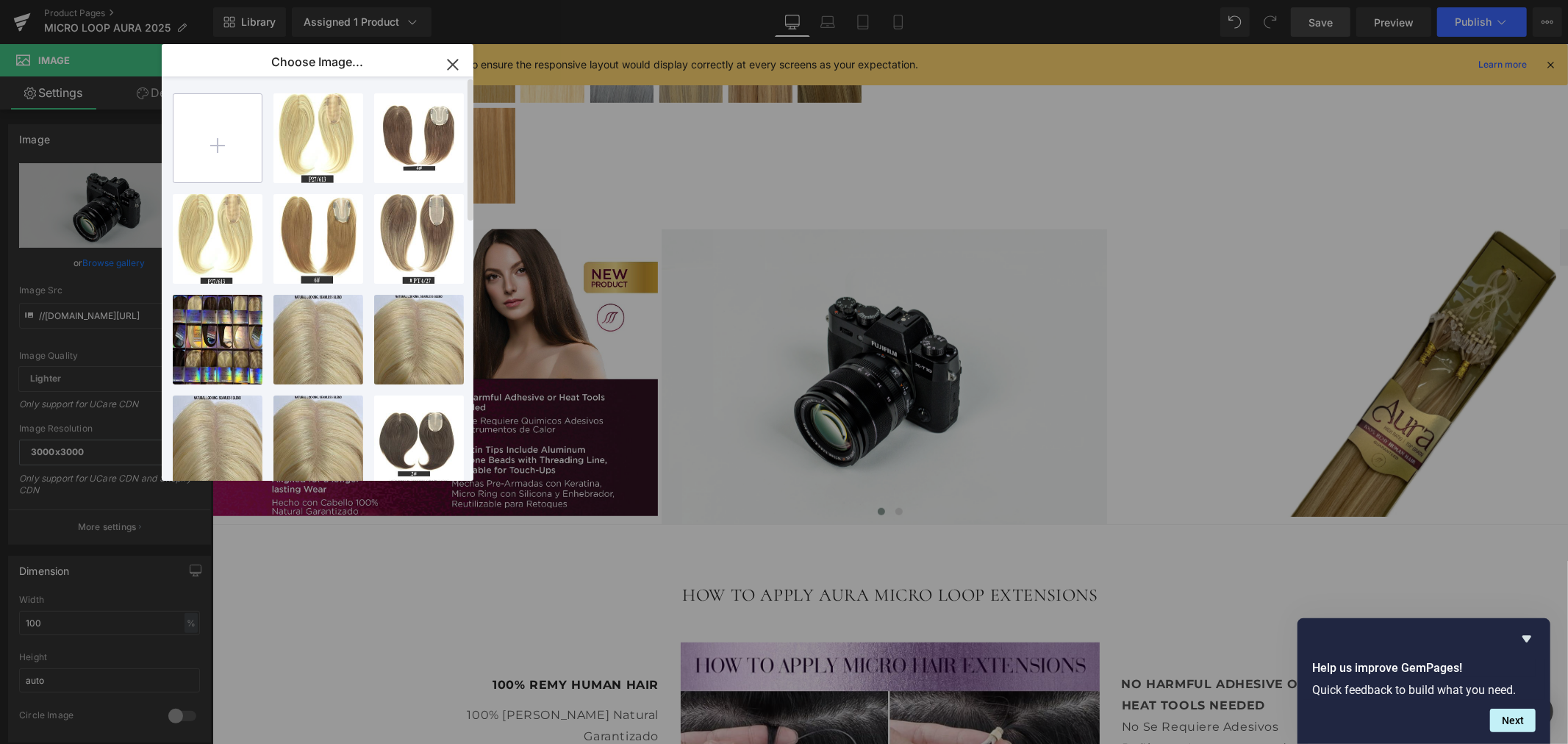
click at [216, 147] on input "file" at bounding box center [218, 138] width 88 height 88
type input "C:\fakepath\1.jpg"
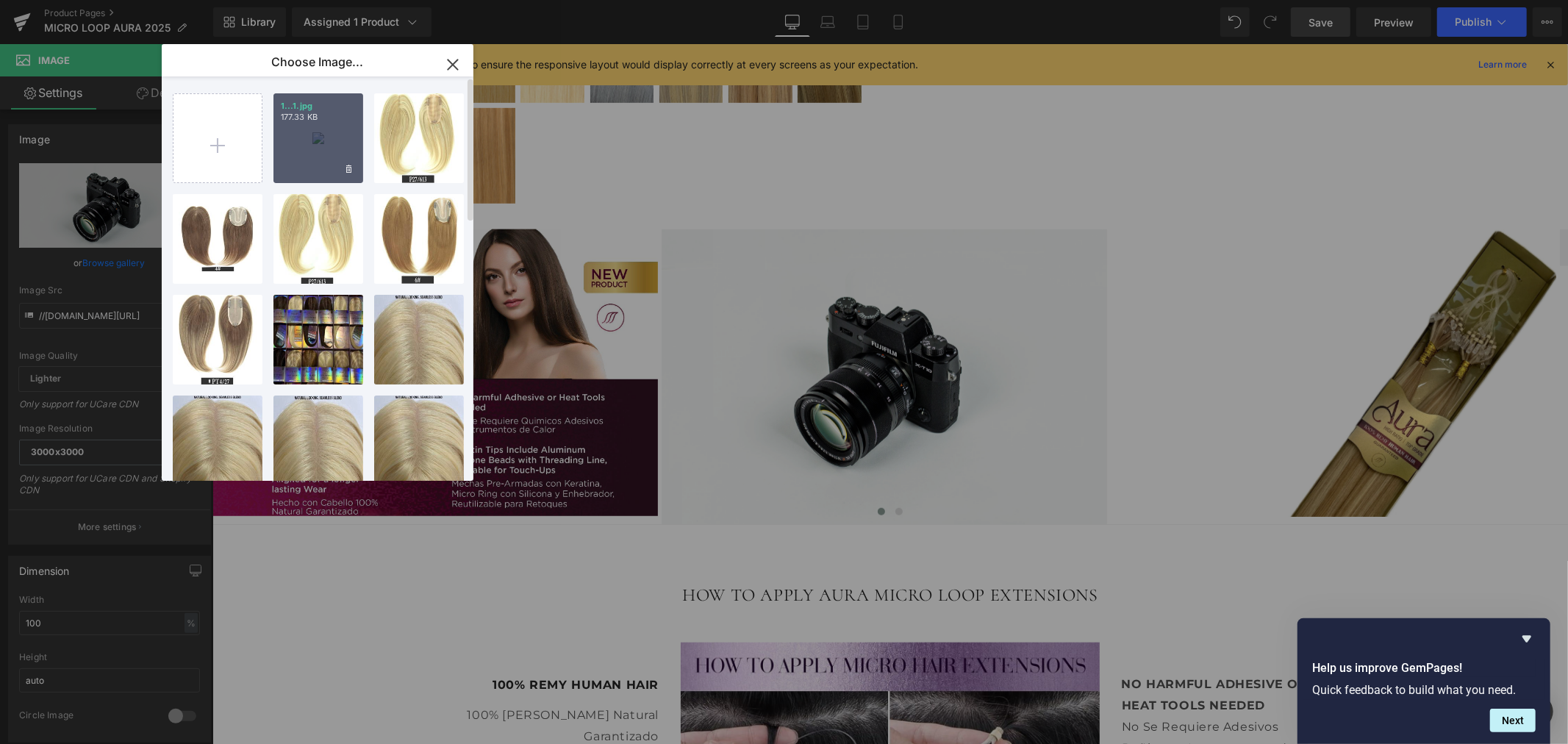
click at [322, 149] on div "1...1.jpg 177.33 KB" at bounding box center [318, 138] width 90 height 90
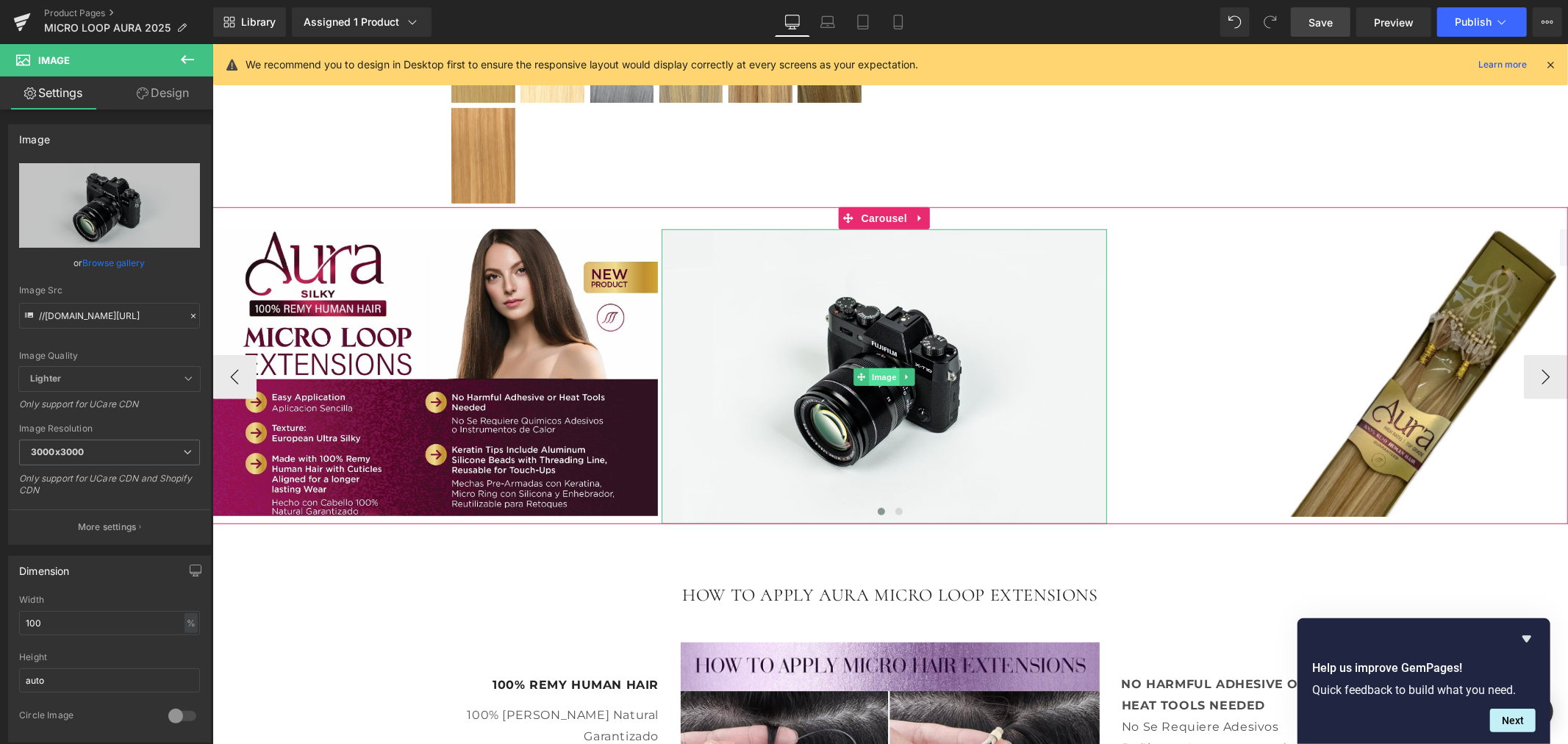
click at [875, 377] on span "Image" at bounding box center [883, 376] width 31 height 17
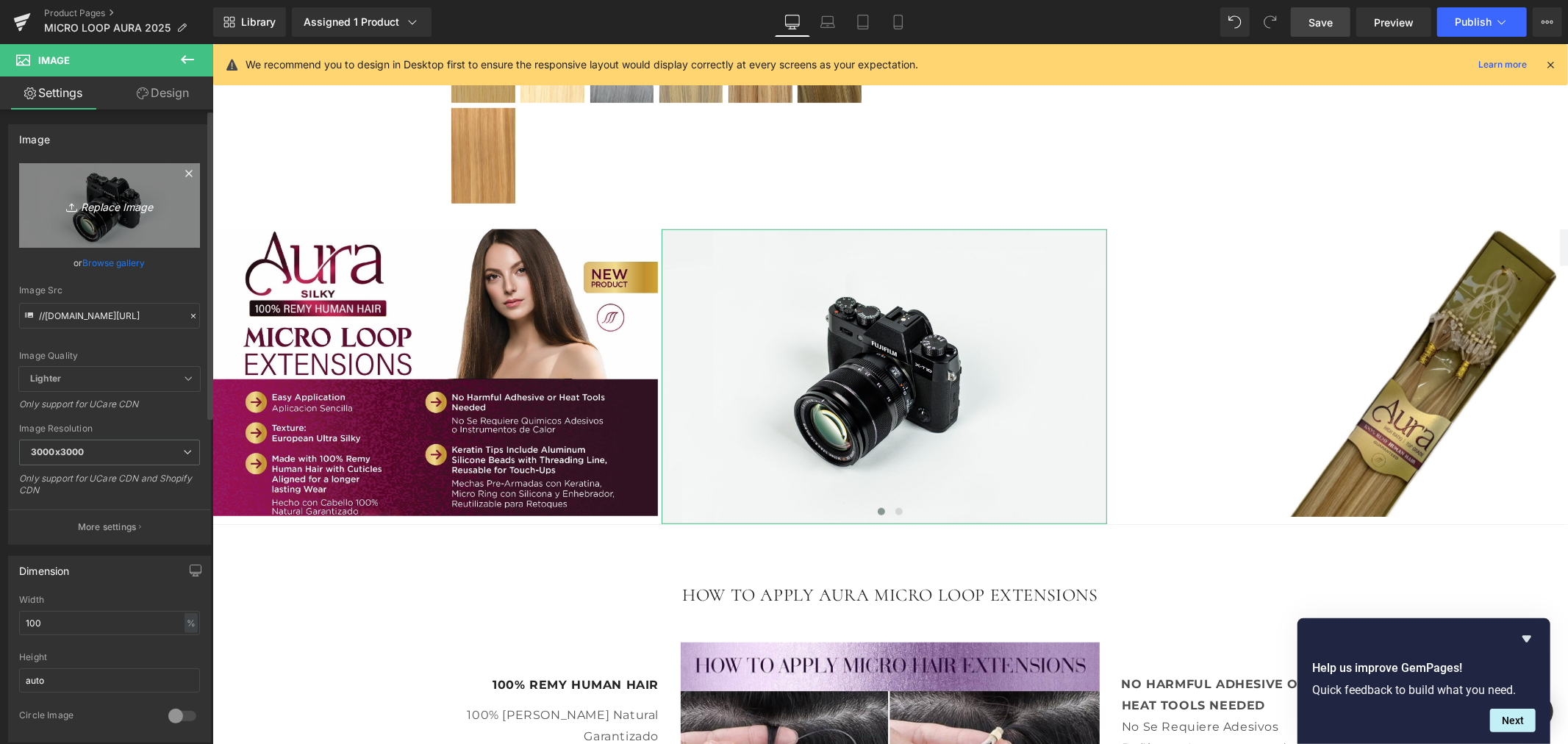
click at [114, 207] on icon "Replace Image" at bounding box center [109, 205] width 118 height 18
type input "C:\fakepath\1.jpg"
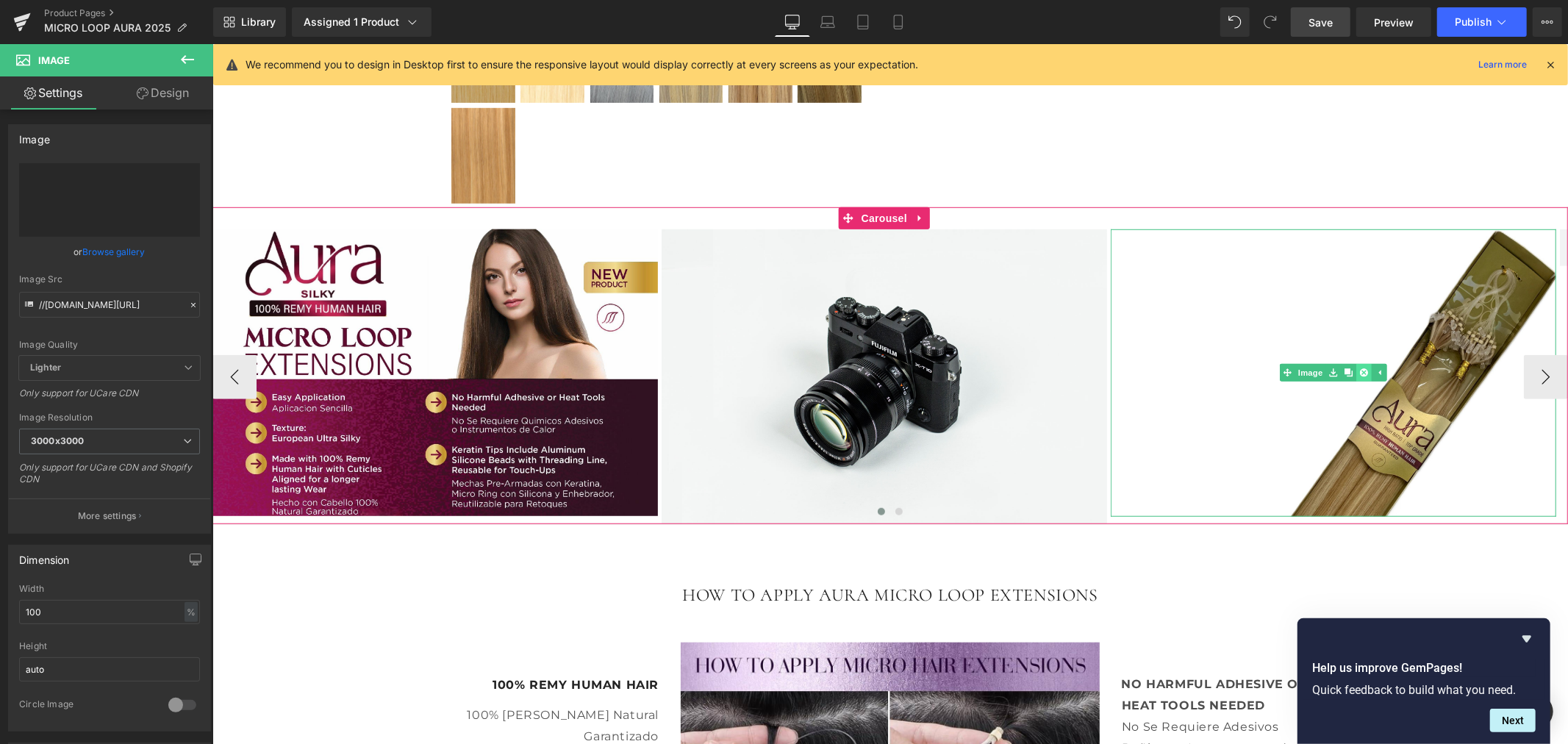
type input "[URL][DOMAIN_NAME]"
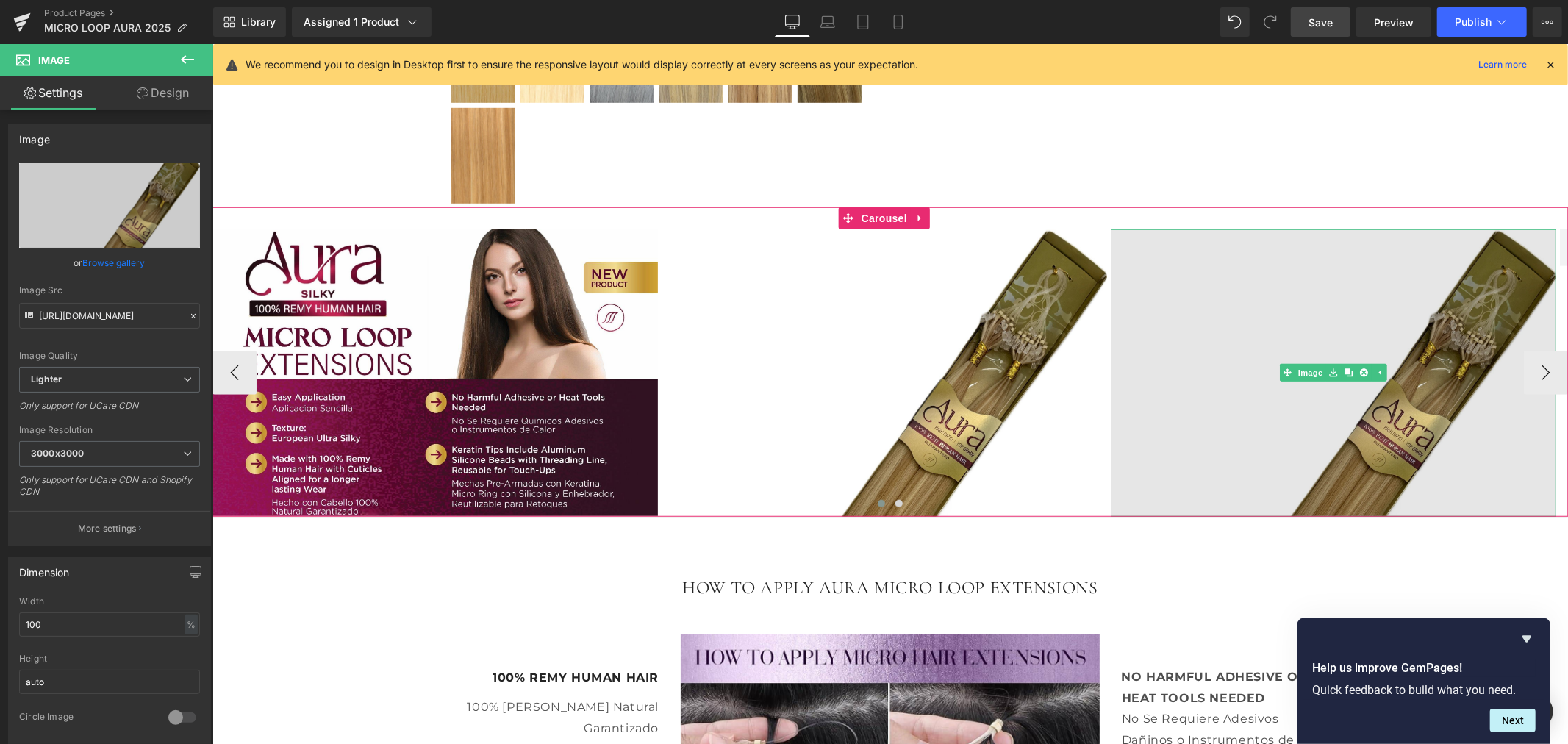
click at [1283, 327] on img at bounding box center [1333, 372] width 446 height 287
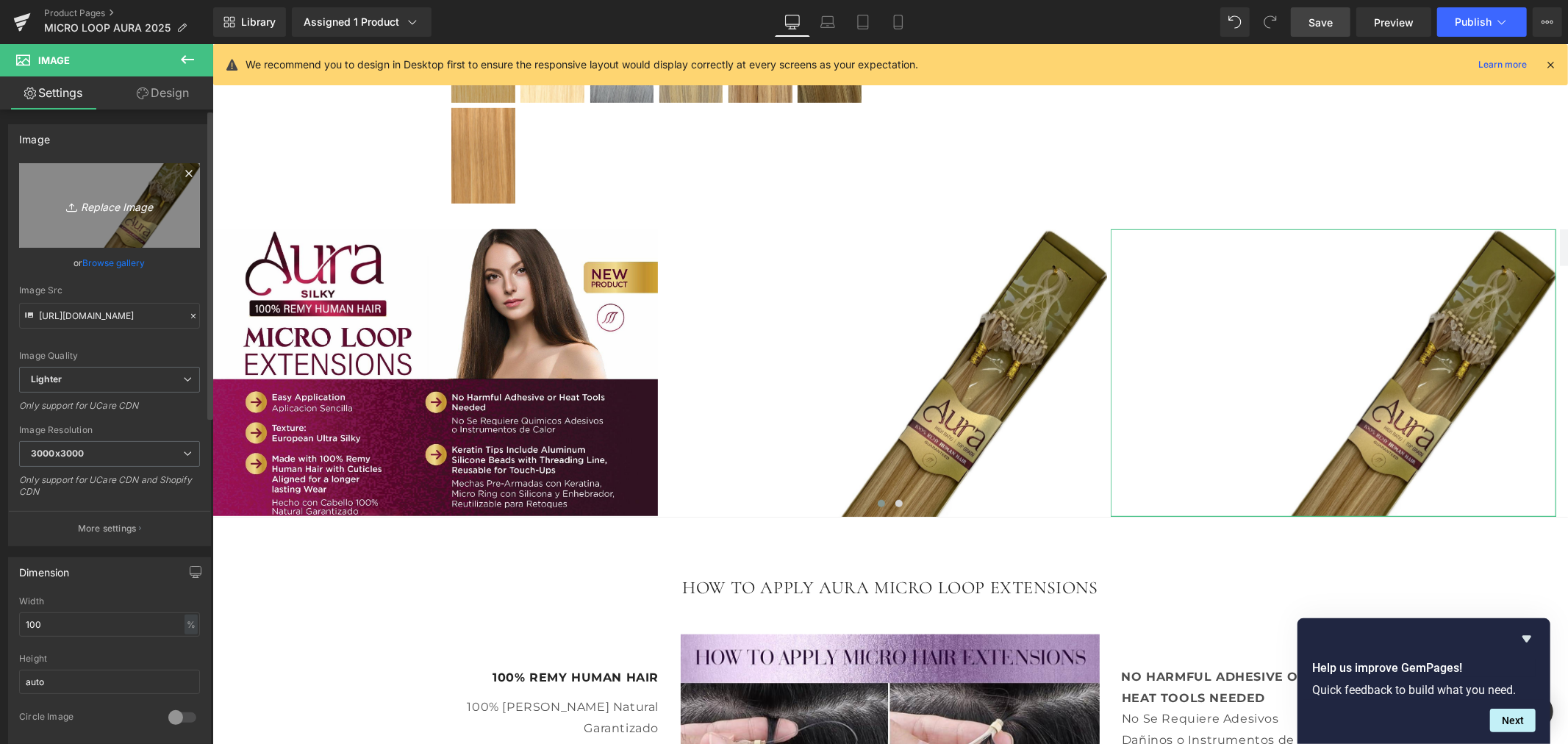
click at [105, 208] on icon "Replace Image" at bounding box center [109, 205] width 118 height 18
type input "C:\fakepath\654.jpg"
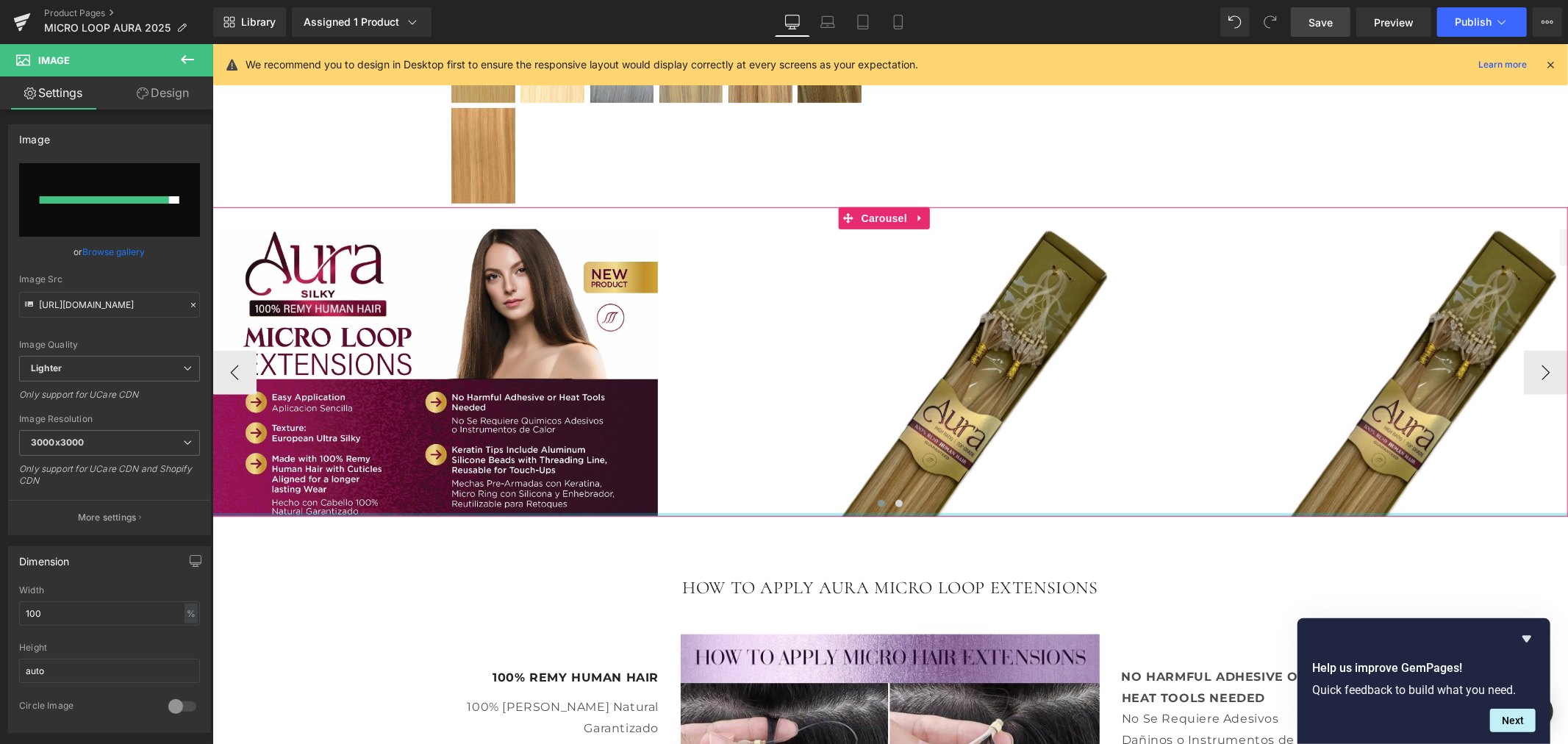
type input "[URL][DOMAIN_NAME]"
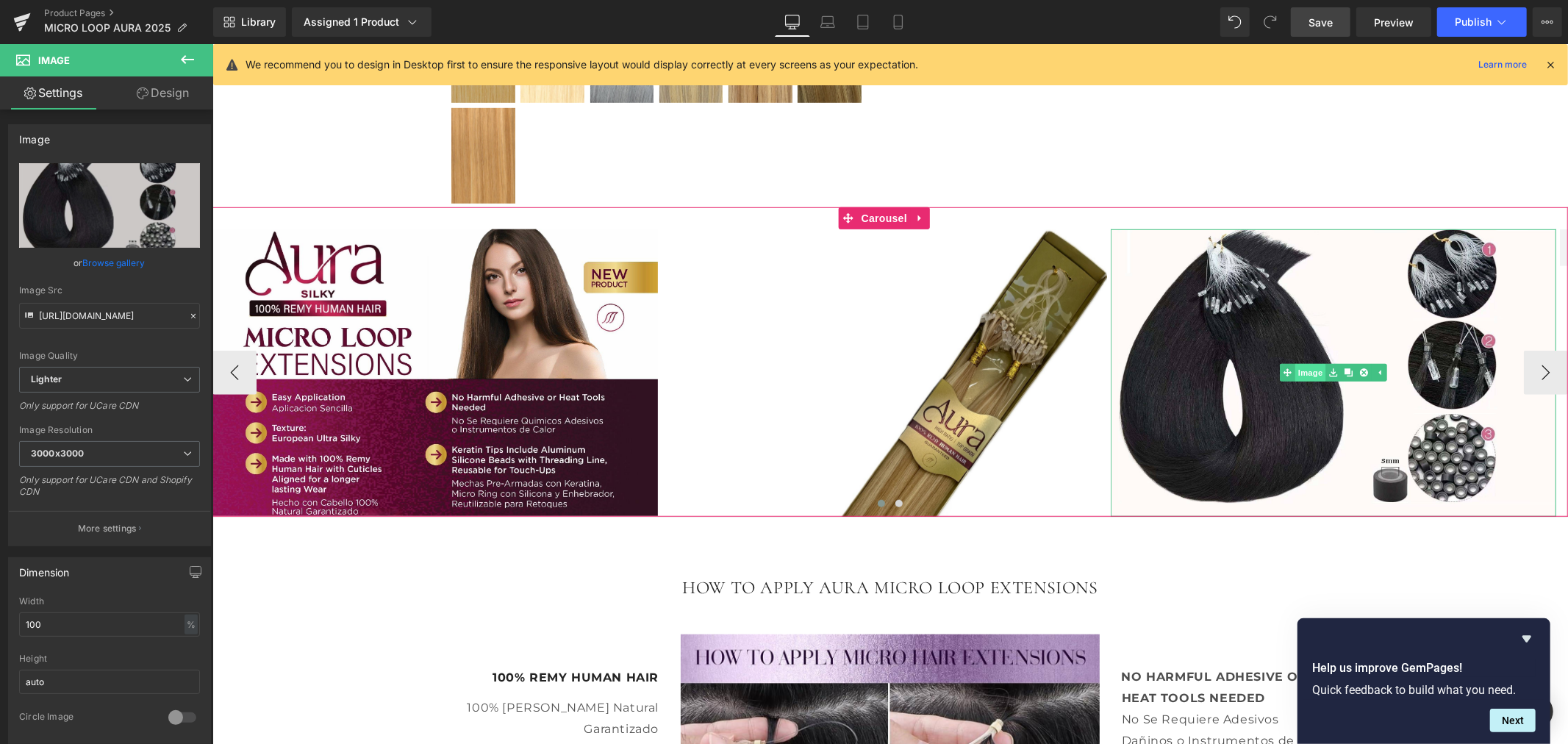
click at [1312, 372] on link "Image" at bounding box center [1302, 372] width 45 height 17
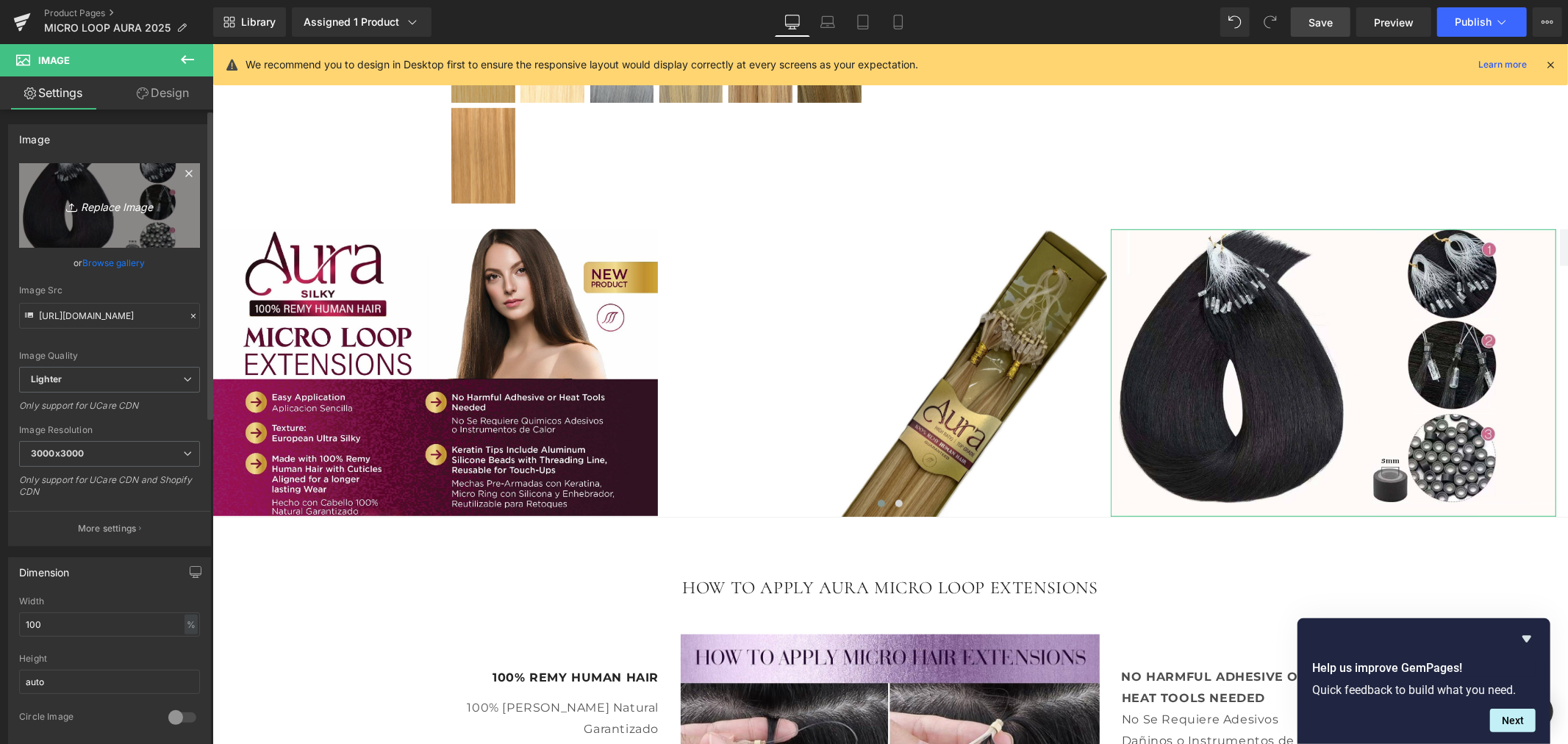
click at [118, 206] on icon "Replace Image" at bounding box center [109, 205] width 118 height 18
type input "C:\fakepath\654.jpg"
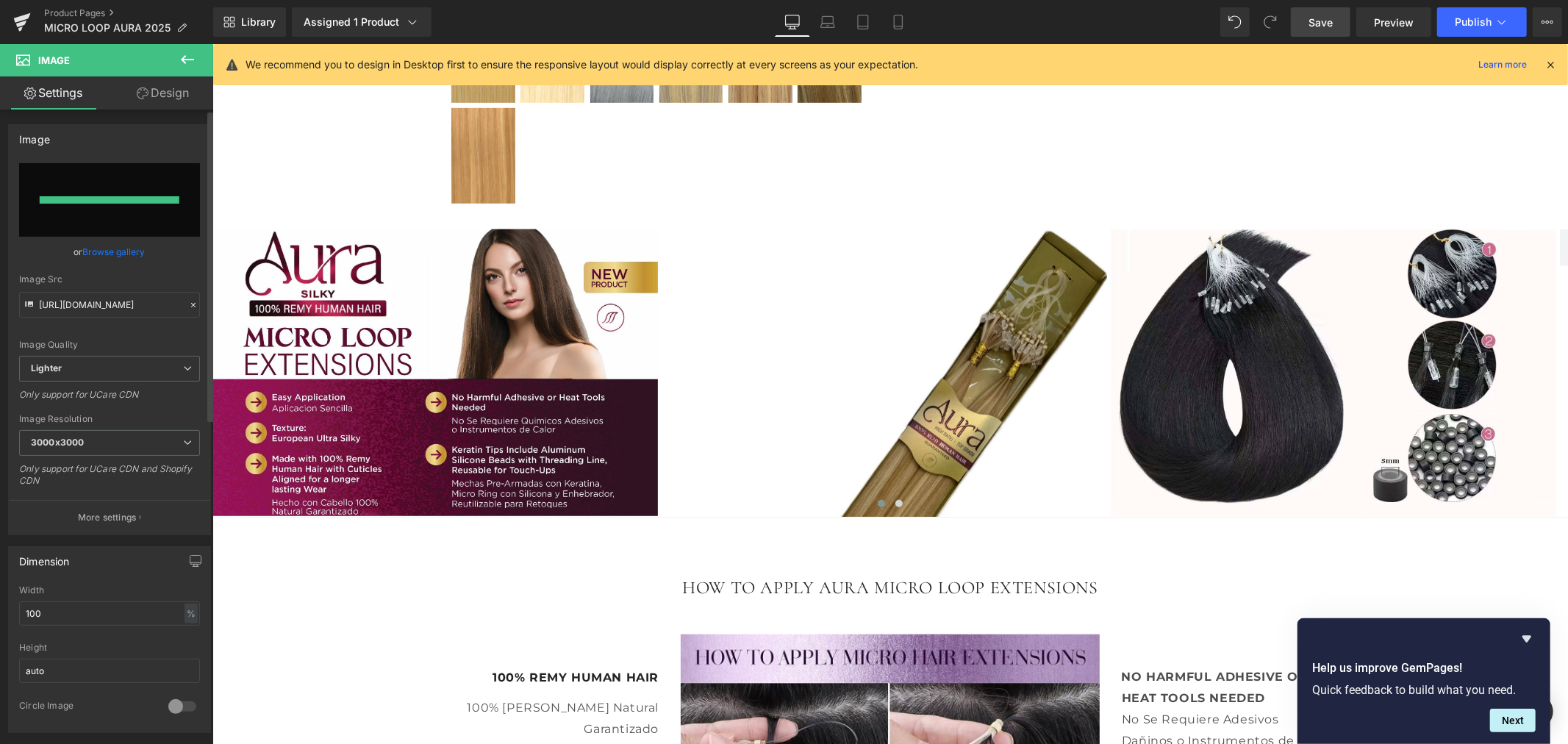
type input "[URL][DOMAIN_NAME]"
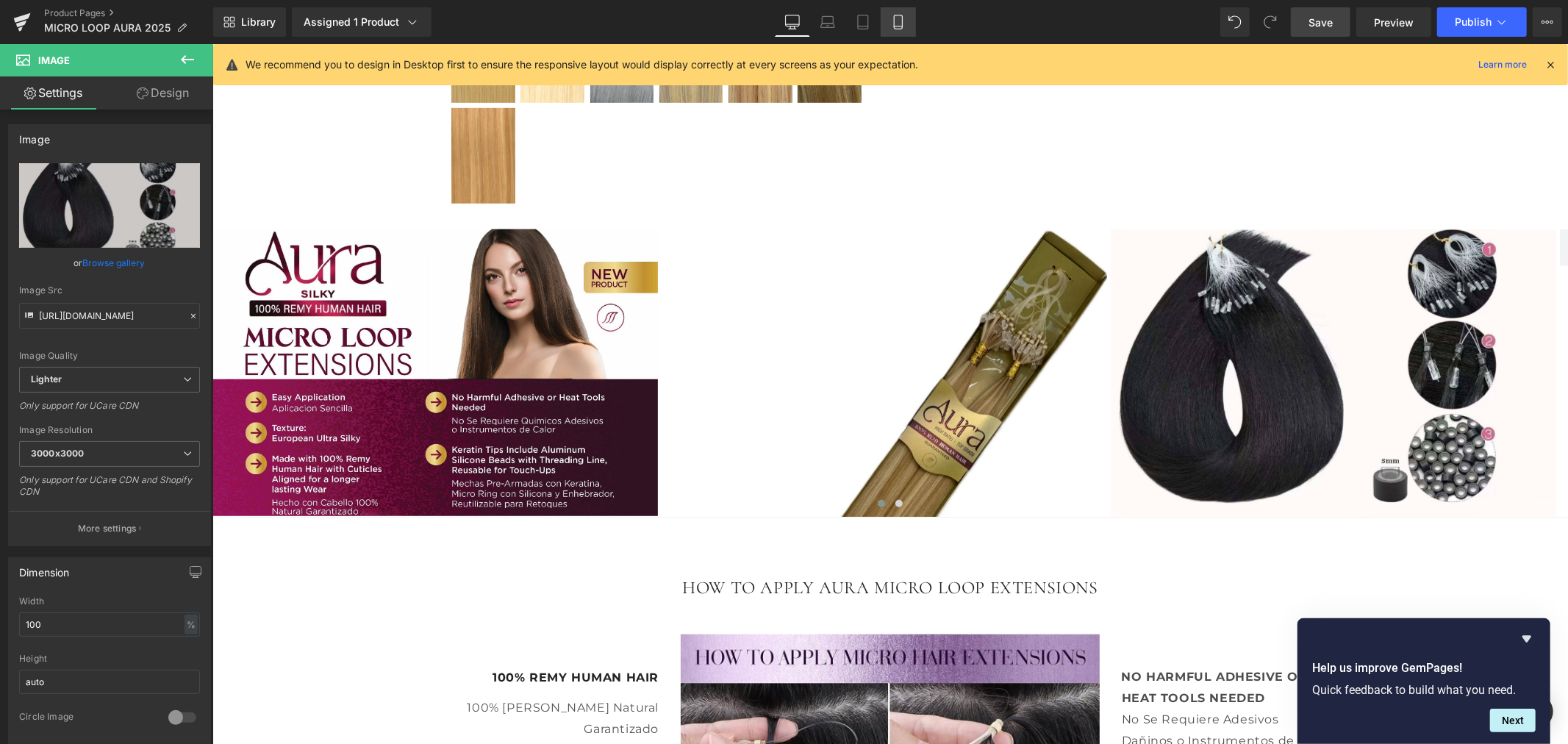
click at [890, 13] on link "Mobile" at bounding box center [898, 22] width 35 height 30
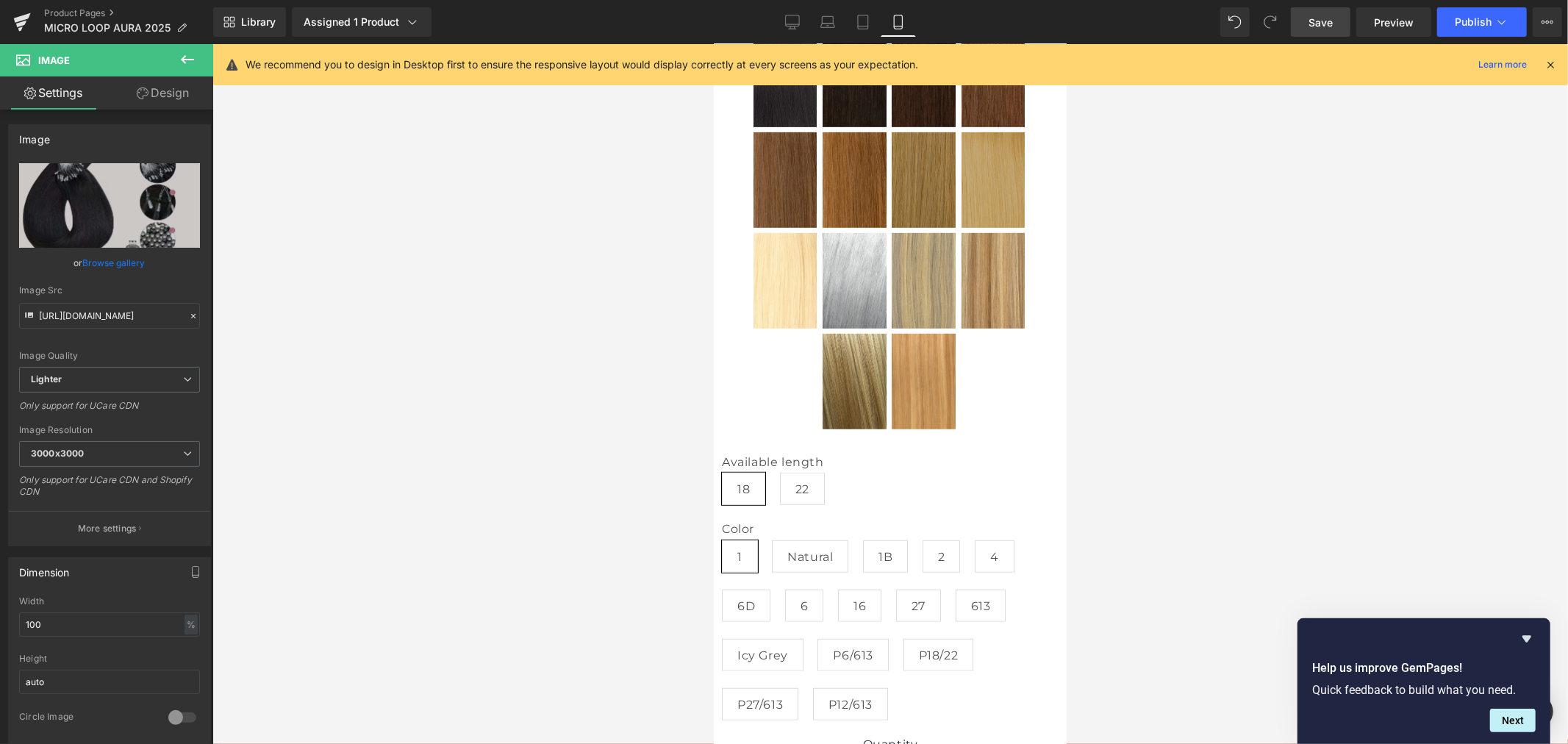
scroll to position [734, 0]
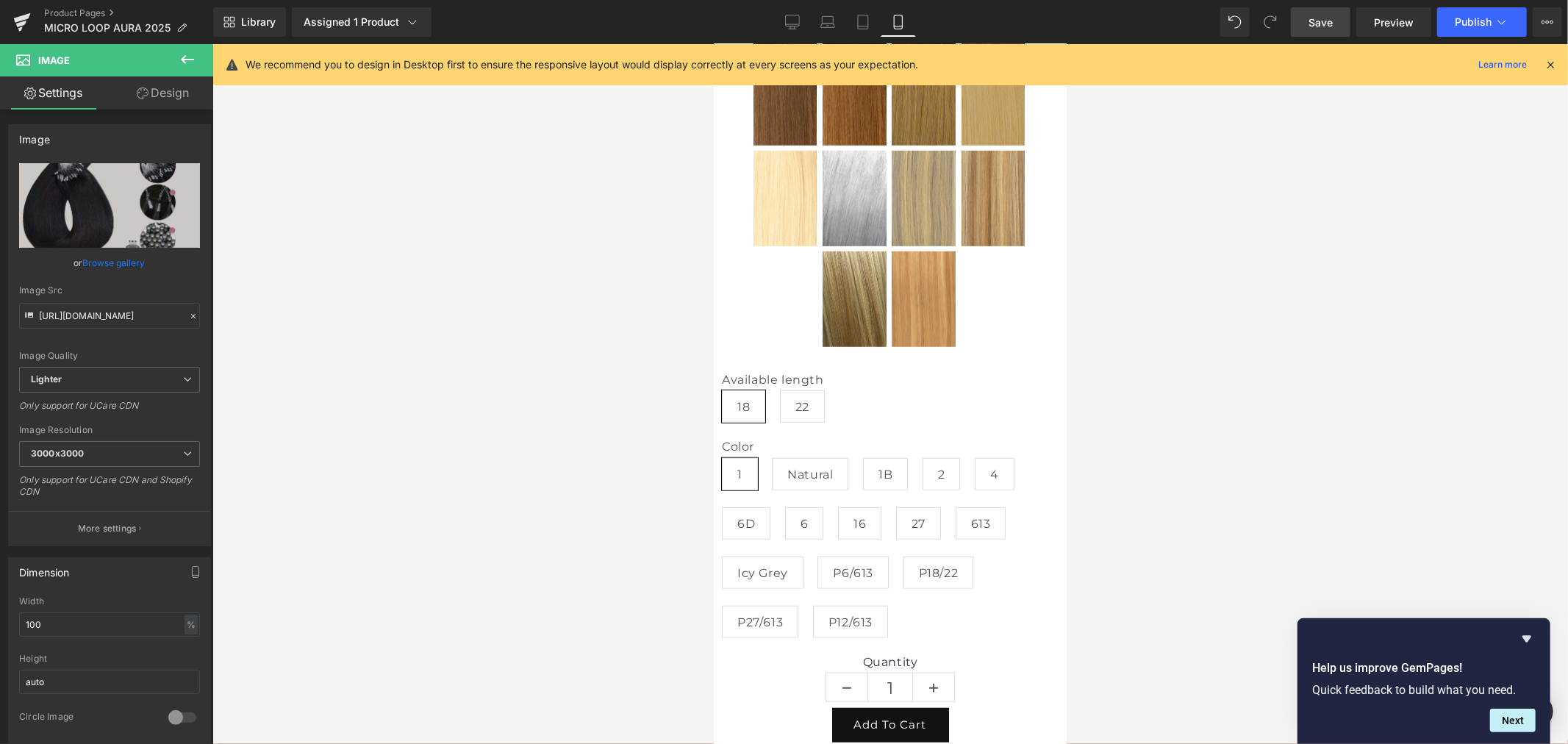
drag, startPoint x: 1463, startPoint y: 25, endPoint x: 1455, endPoint y: 92, distance: 67.5
click at [1455, 92] on div "Image You are previewing how the will restyle your page. You can not edit Eleme…" at bounding box center [784, 384] width 1568 height 768
click at [1321, 21] on span "Save" at bounding box center [1321, 23] width 24 height 16
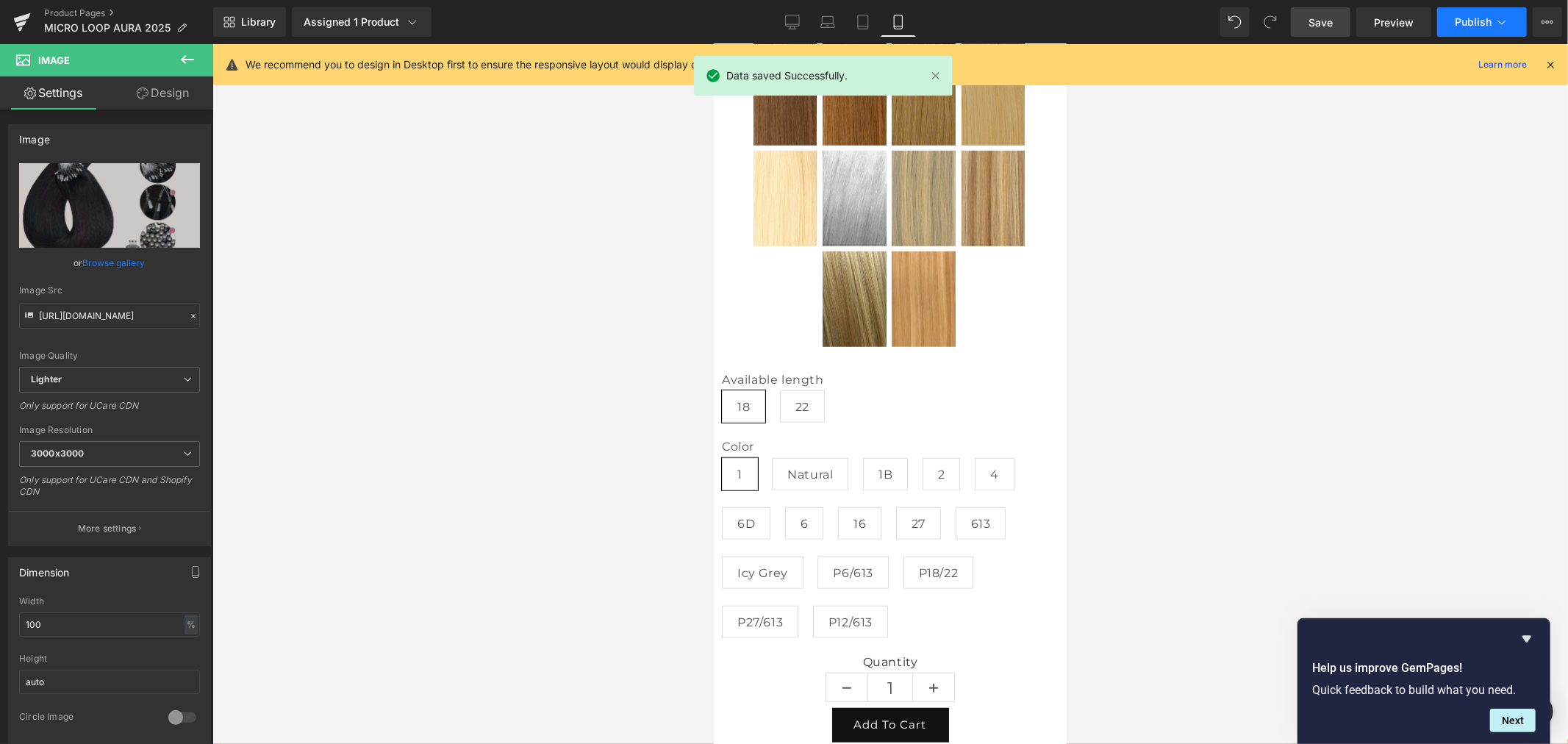
click at [1475, 30] on button "Publish" at bounding box center [1482, 22] width 90 height 30
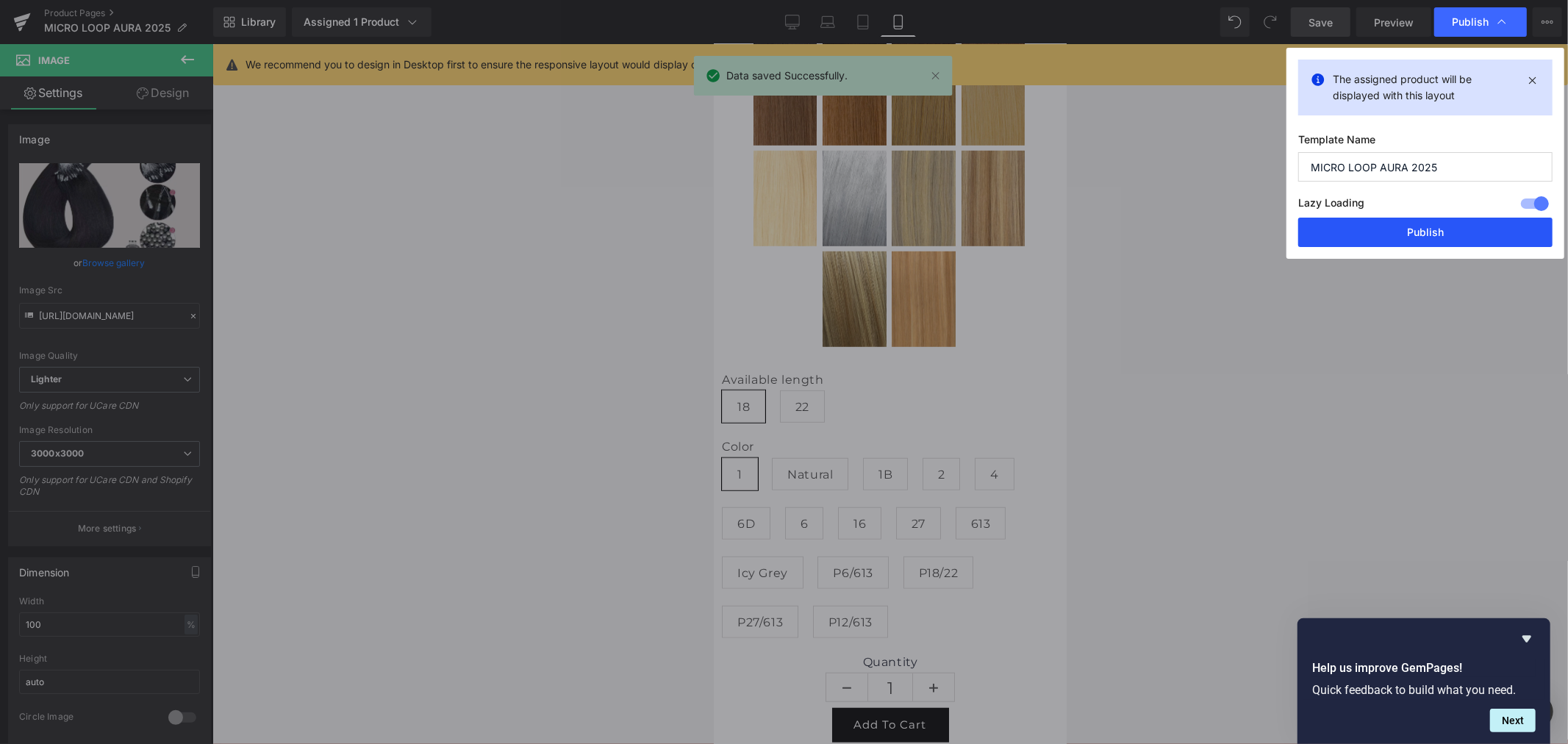
click at [1406, 224] on button "Publish" at bounding box center [1425, 232] width 254 height 30
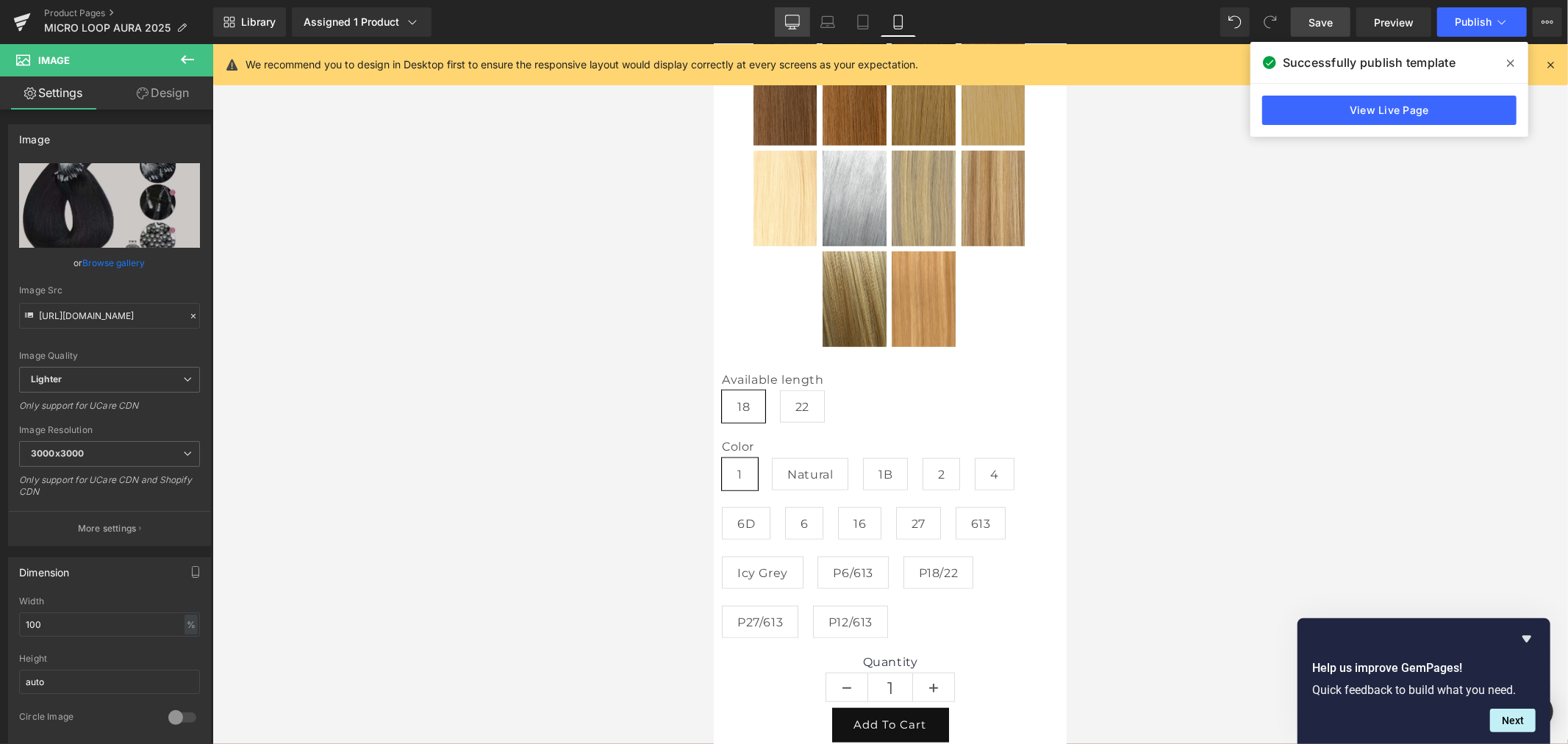
click at [804, 16] on link "Desktop" at bounding box center [792, 22] width 35 height 30
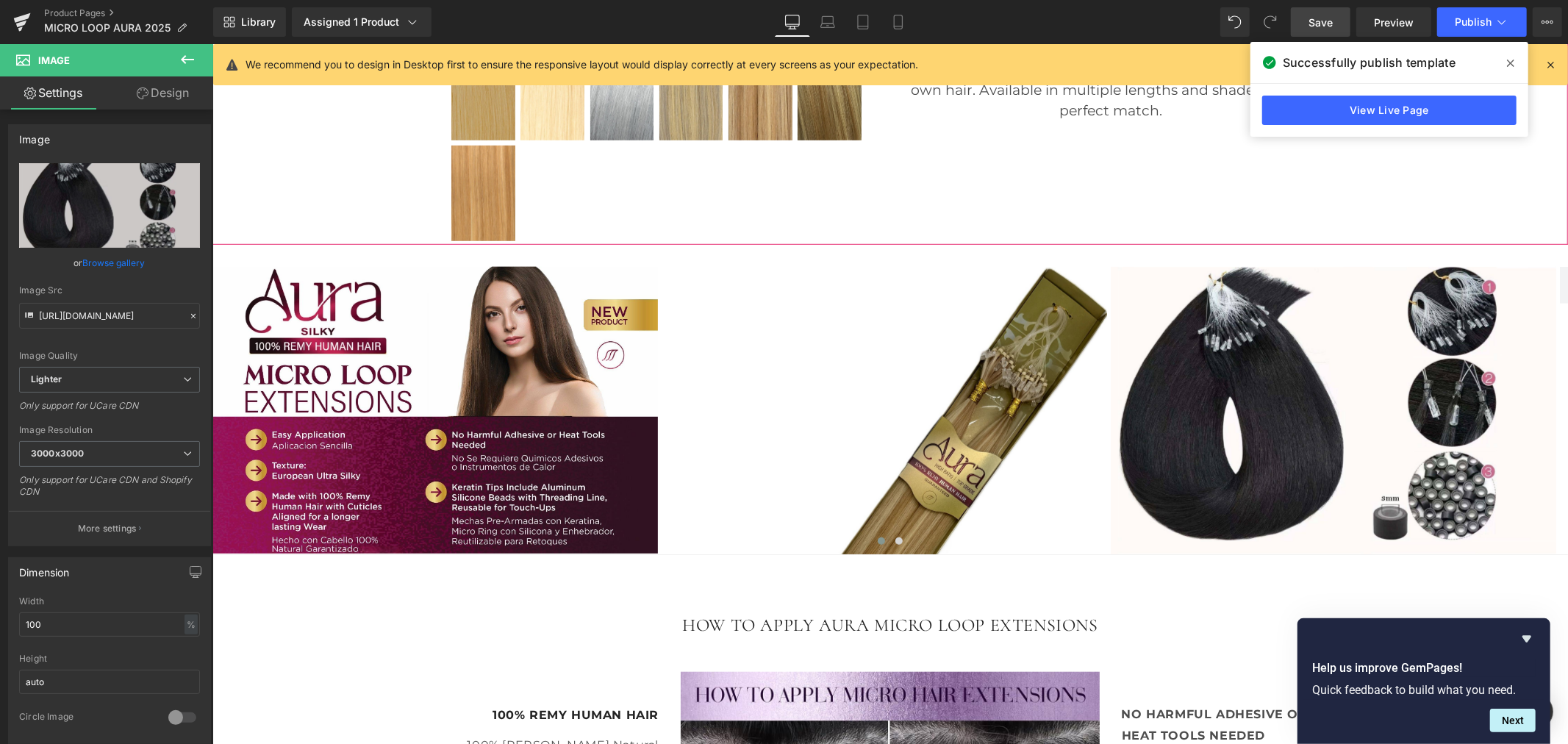
scroll to position [816, 0]
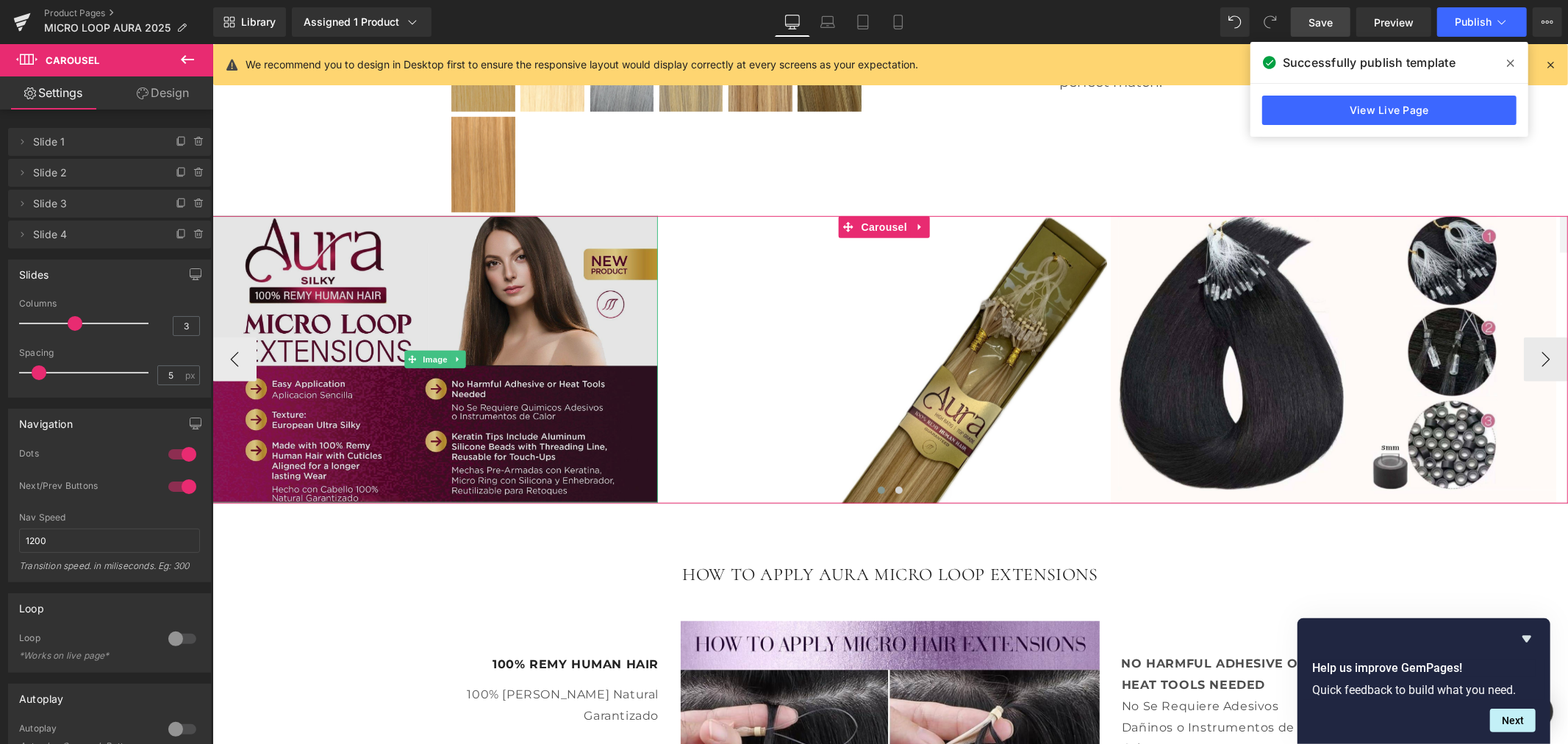
drag, startPoint x: 399, startPoint y: 236, endPoint x: 402, endPoint y: 224, distance: 12.4
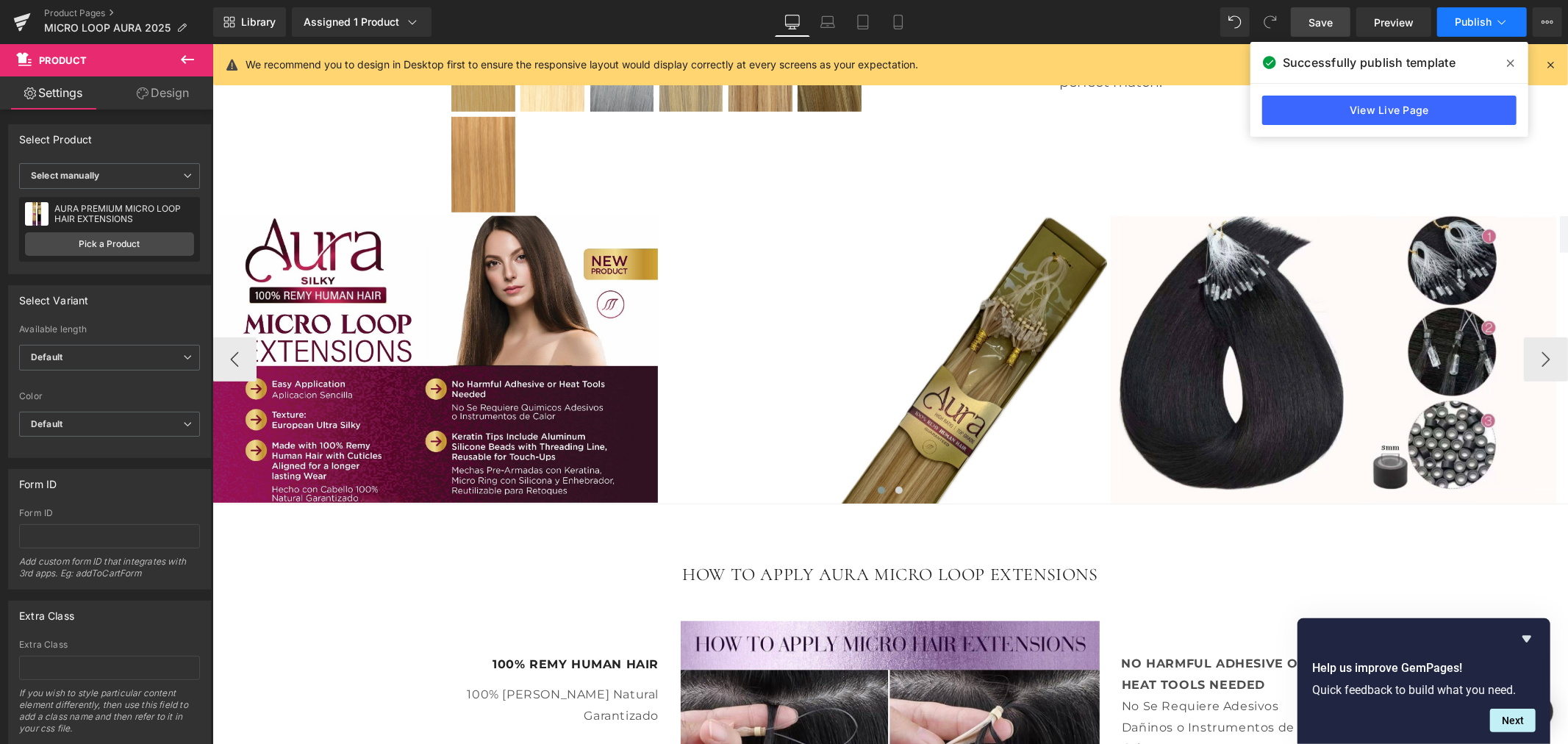
click at [1471, 26] on span "Publish" at bounding box center [1473, 22] width 37 height 11
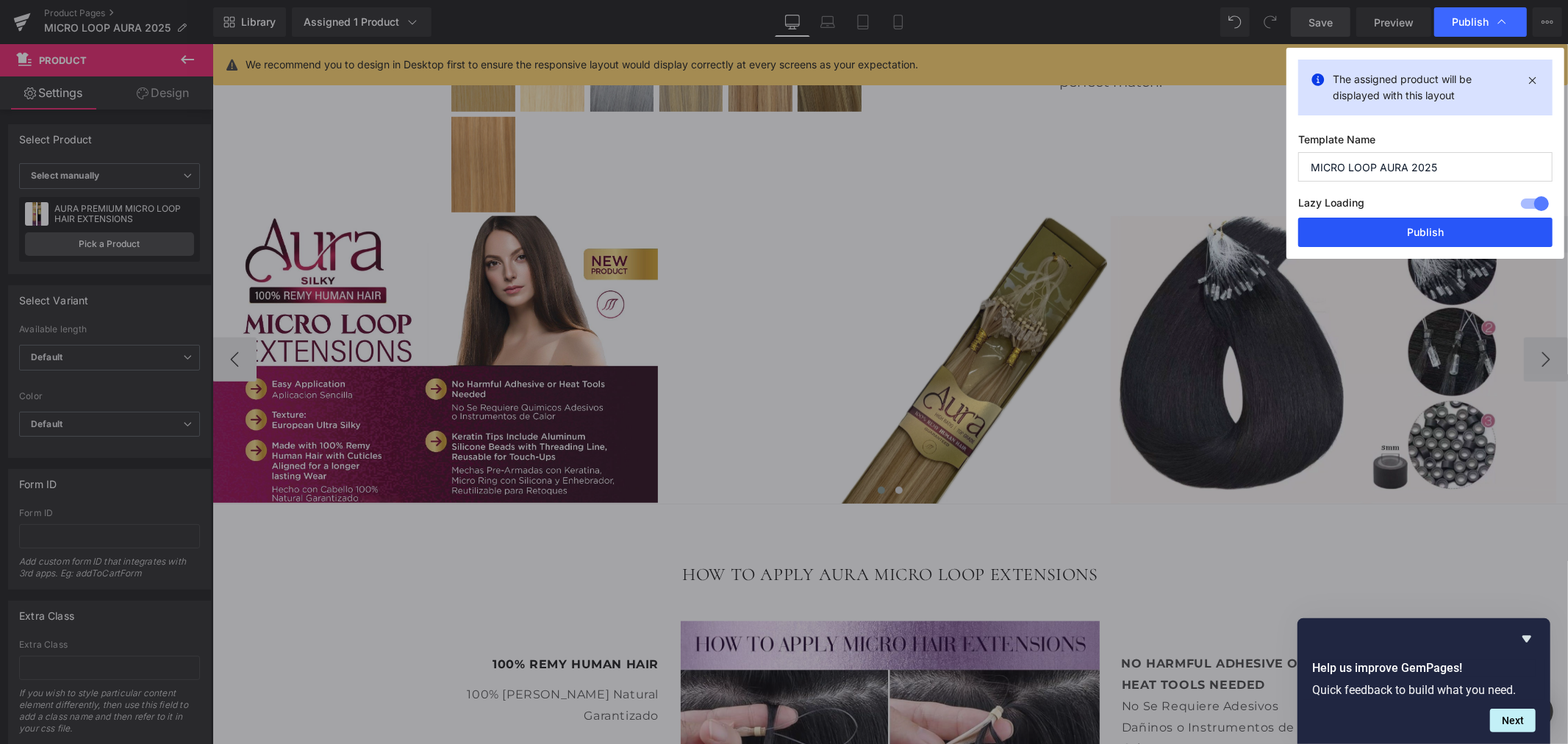
click at [1323, 222] on button "Publish" at bounding box center [1425, 232] width 254 height 30
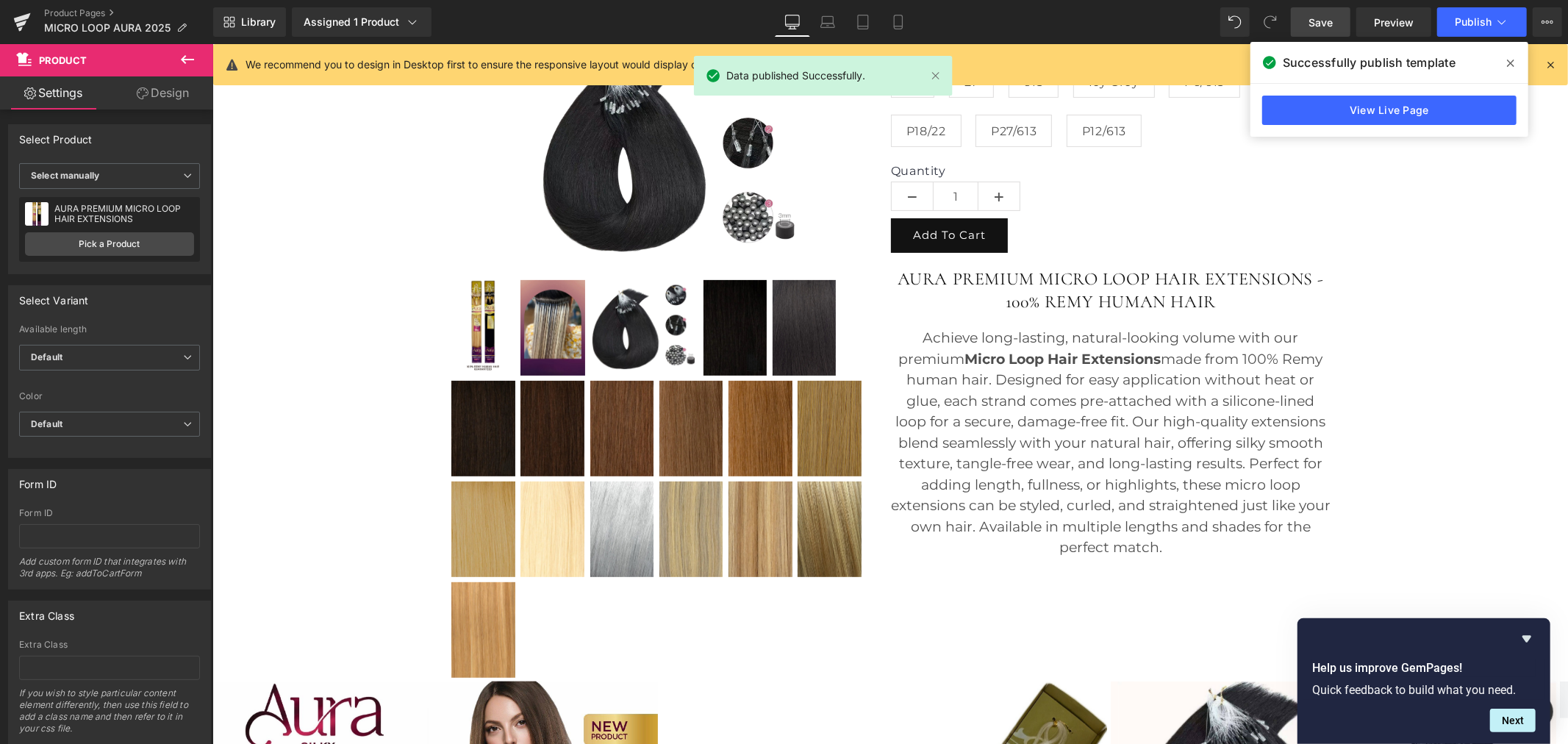
scroll to position [245, 0]
